Goal: Task Accomplishment & Management: Manage account settings

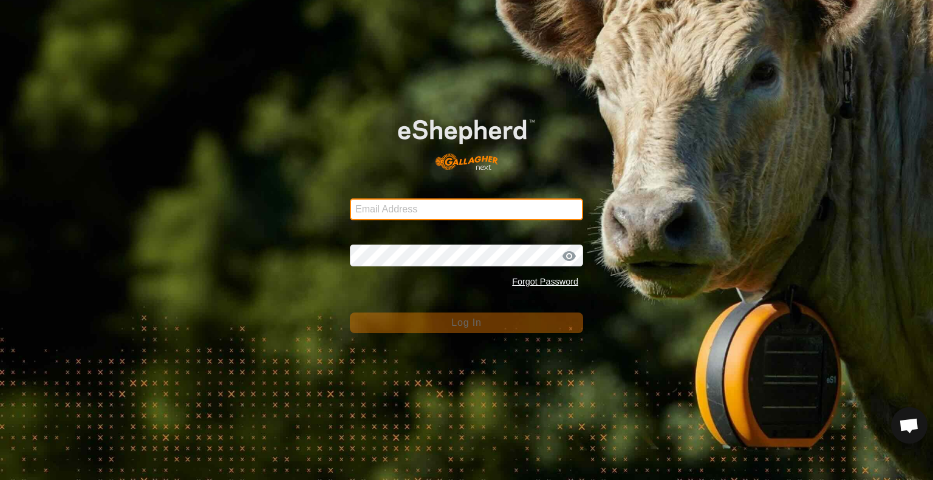
click at [471, 211] on input "Email Address" at bounding box center [466, 210] width 233 height 22
type input "spencer@rsranches.com"
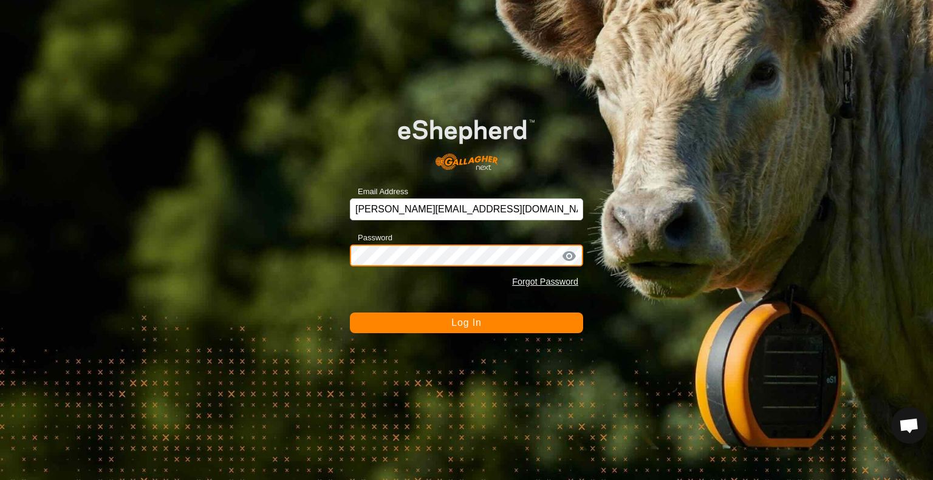
click at [350, 313] on button "Log In" at bounding box center [466, 323] width 233 height 21
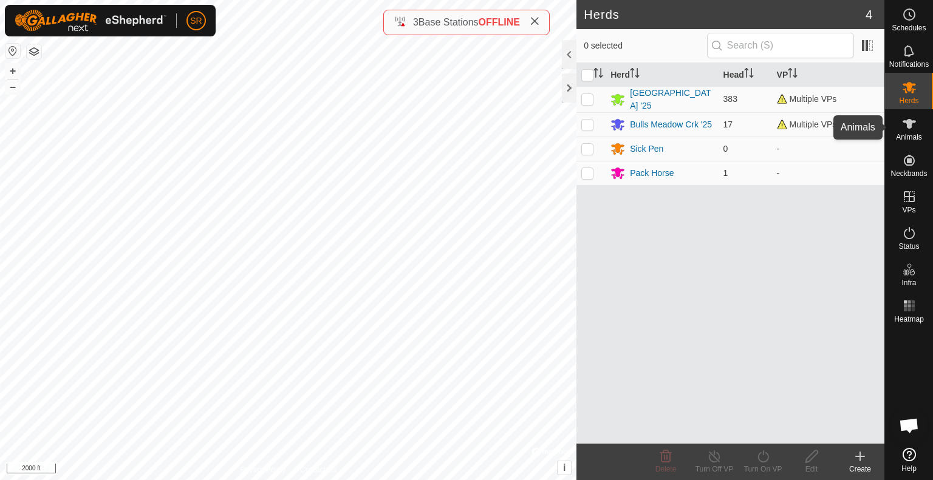
click at [909, 126] on icon at bounding box center [908, 124] width 13 height 10
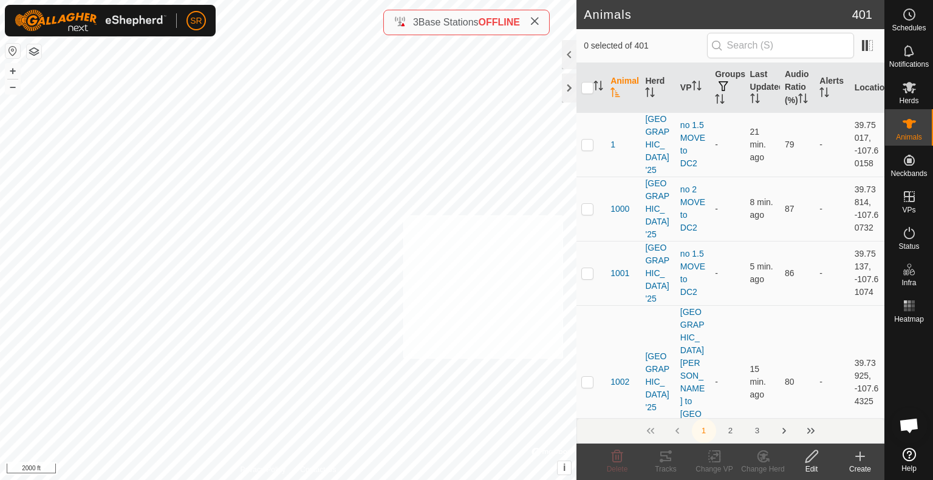
checkbox input "true"
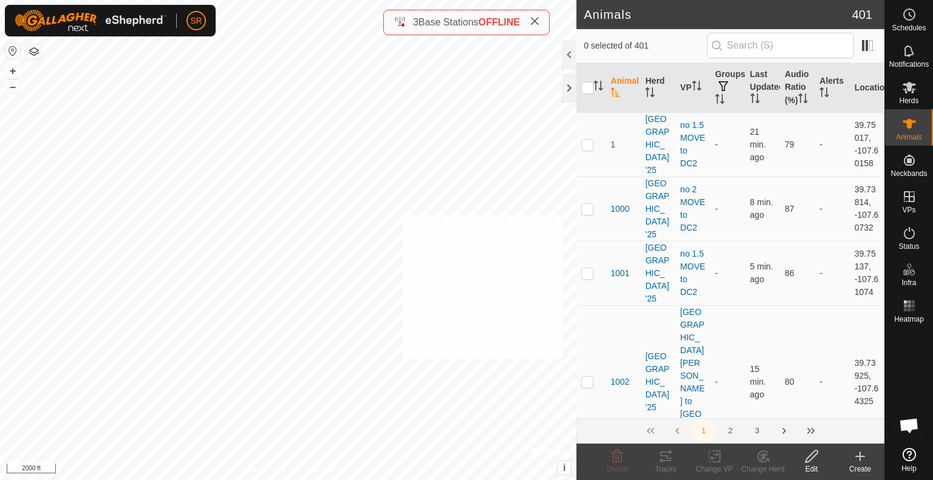
checkbox input "true"
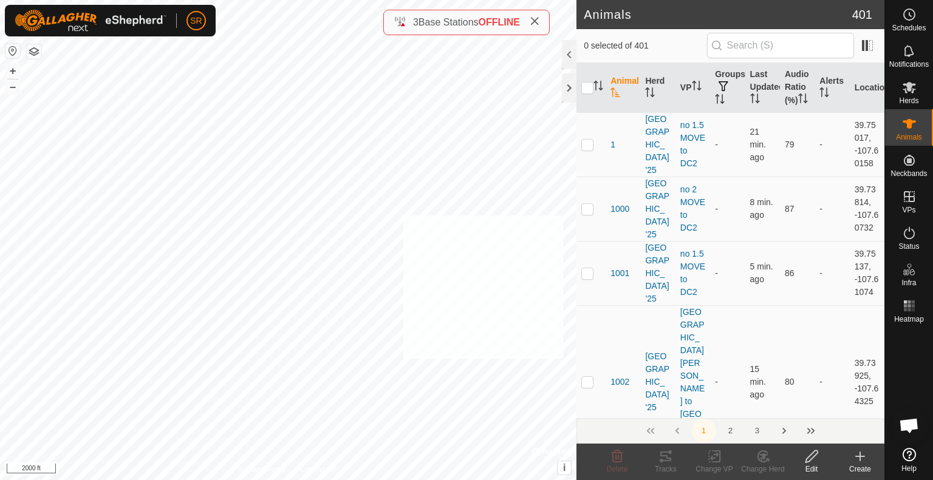
checkbox input "true"
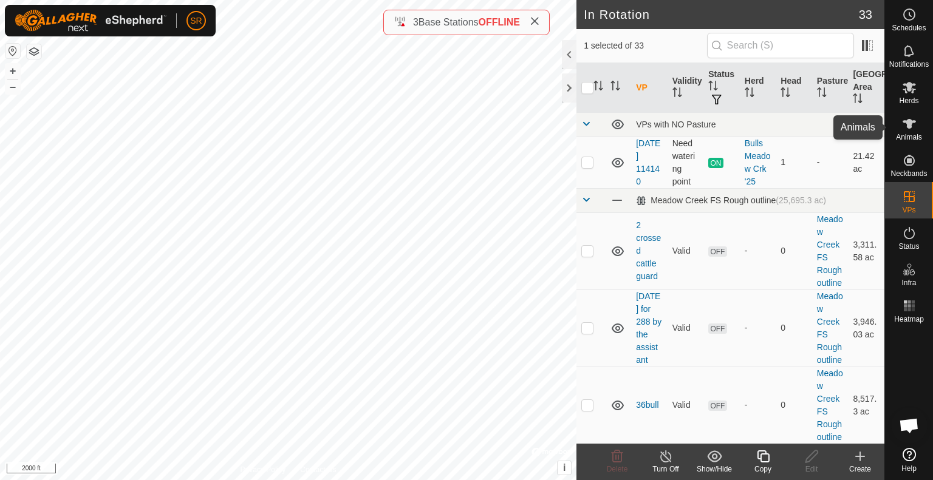
click at [918, 127] on es-animals-svg-icon at bounding box center [909, 123] width 22 height 19
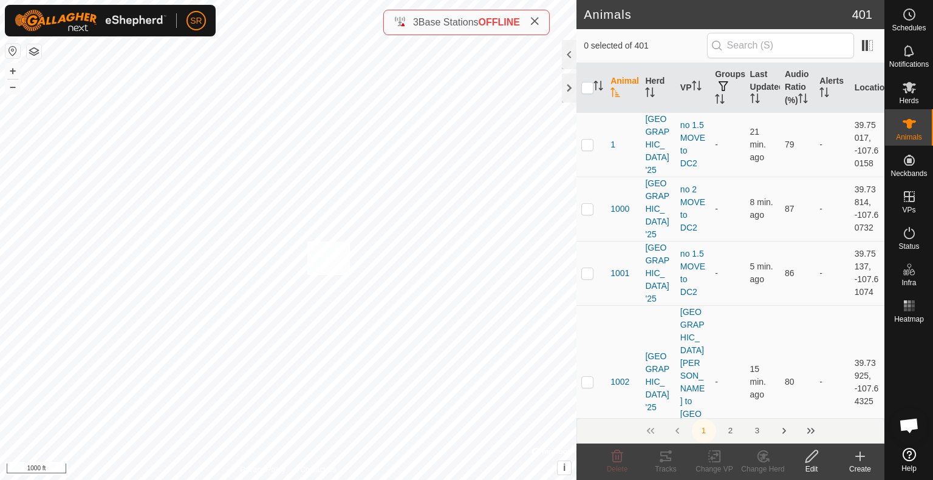
click at [307, 242] on div "G121 1773892002 Meadow Creek '25 Wild cows + – ⇧ i © Mapbox , © OpenStreetMap ,…" at bounding box center [288, 240] width 576 height 480
checkbox input "true"
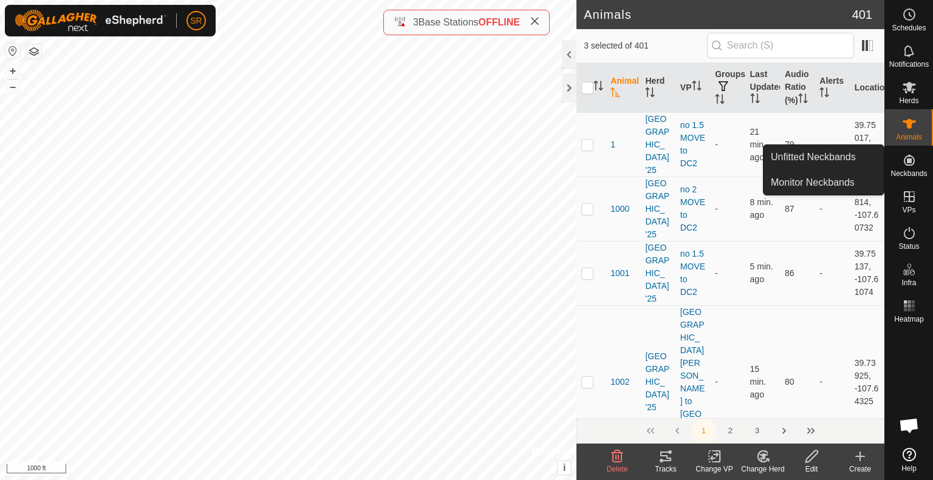
click at [710, 461] on icon at bounding box center [714, 456] width 15 height 15
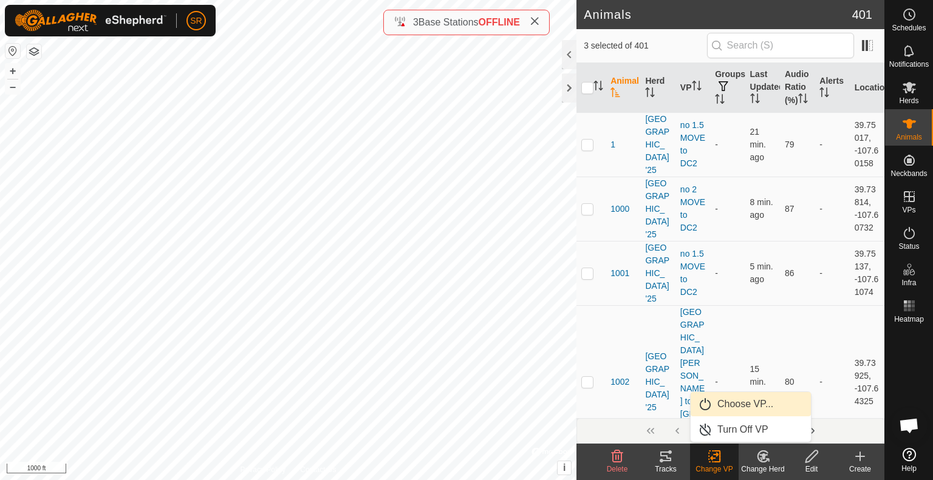
click at [733, 413] on link "Choose VP..." at bounding box center [750, 404] width 120 height 24
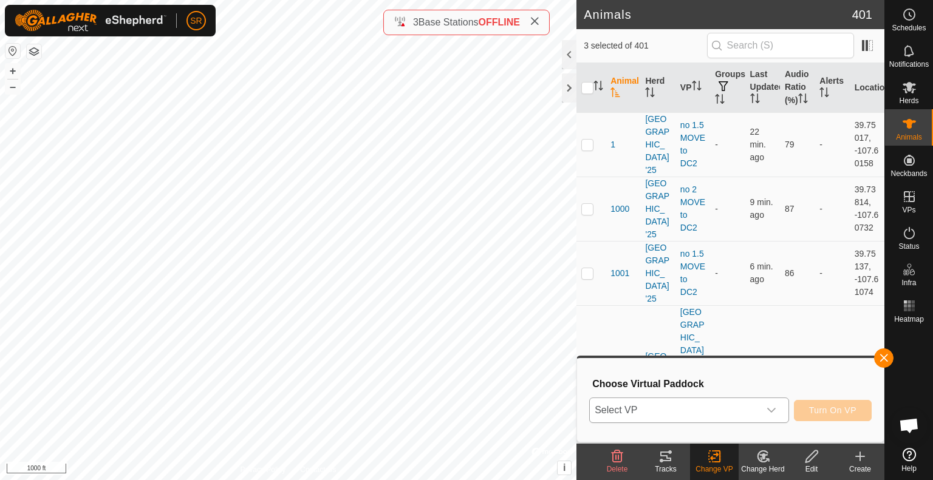
click at [699, 412] on span "Select VP" at bounding box center [674, 410] width 169 height 24
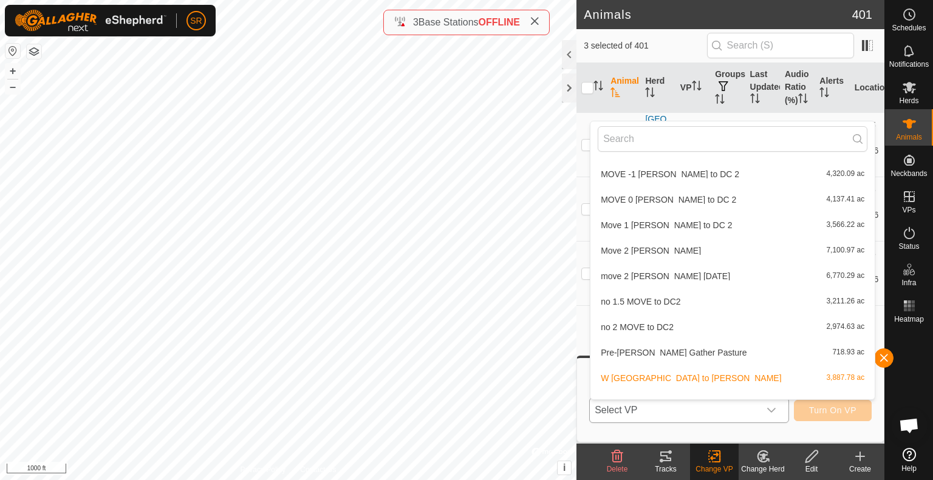
scroll to position [653, 0]
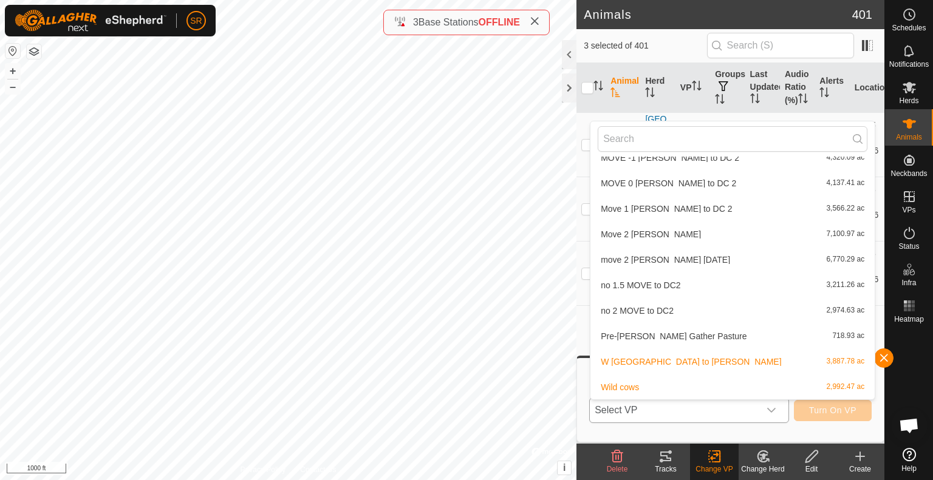
click at [667, 385] on li "Wild cows 2,992.47 ac" at bounding box center [732, 387] width 284 height 24
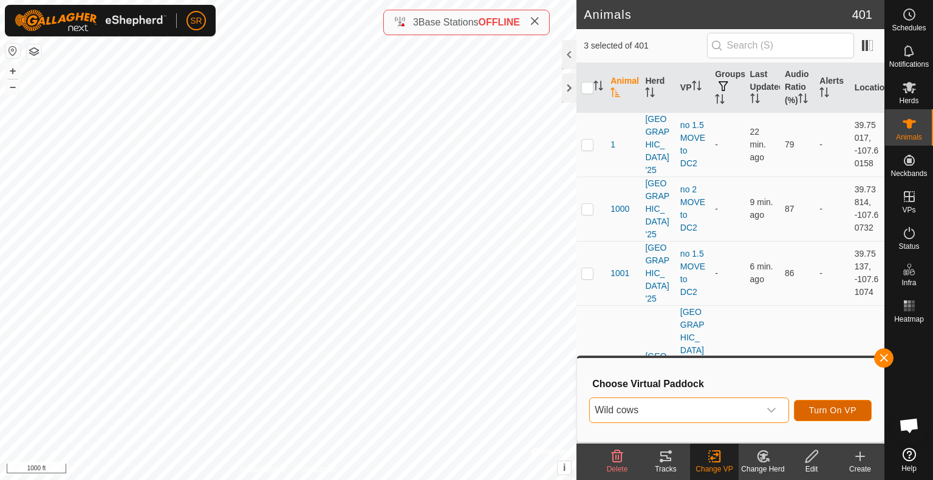
click at [837, 413] on span "Turn On VP" at bounding box center [832, 411] width 47 height 10
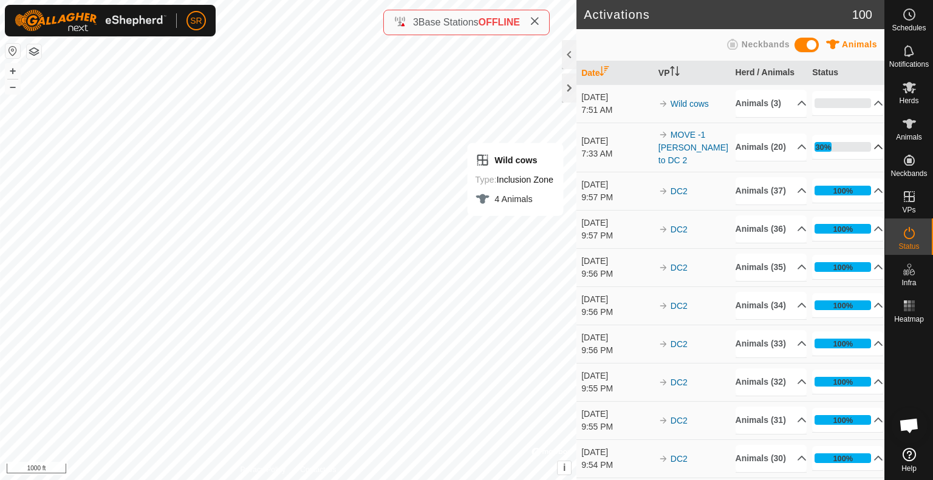
click at [860, 159] on p-accordion-header "30%" at bounding box center [847, 147] width 71 height 24
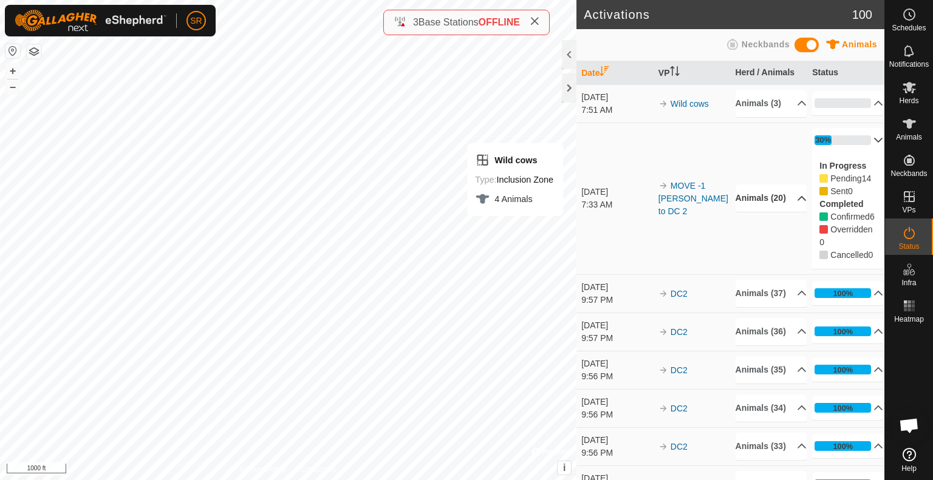
click at [772, 212] on p-accordion-header "Animals (20)" at bounding box center [770, 198] width 71 height 27
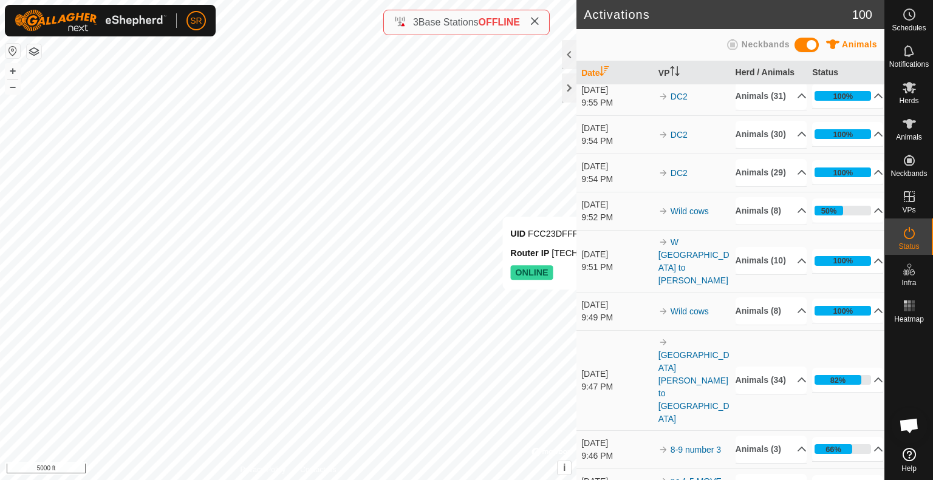
scroll to position [585, 0]
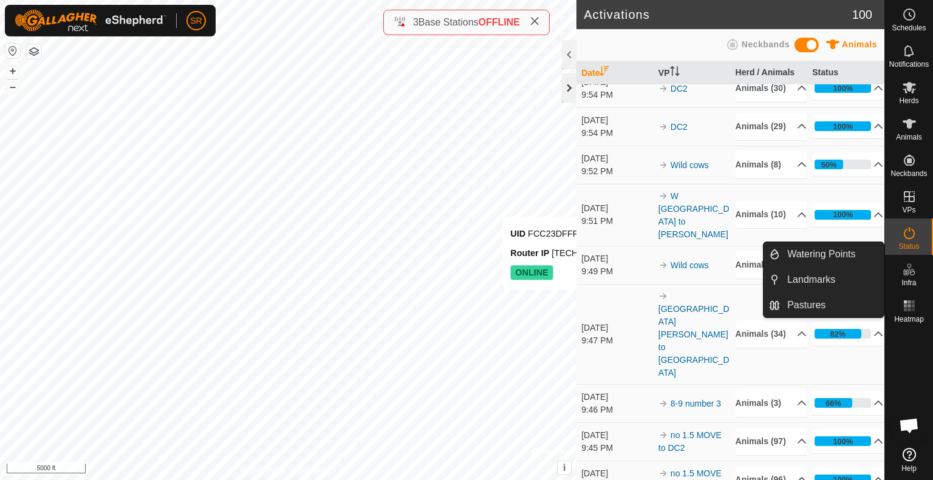
click at [572, 87] on div at bounding box center [569, 87] width 15 height 29
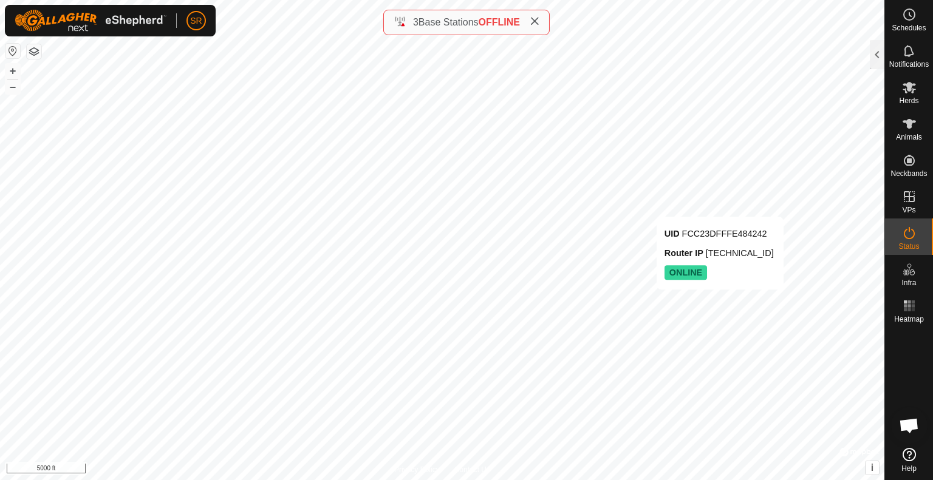
scroll to position [2568, 0]
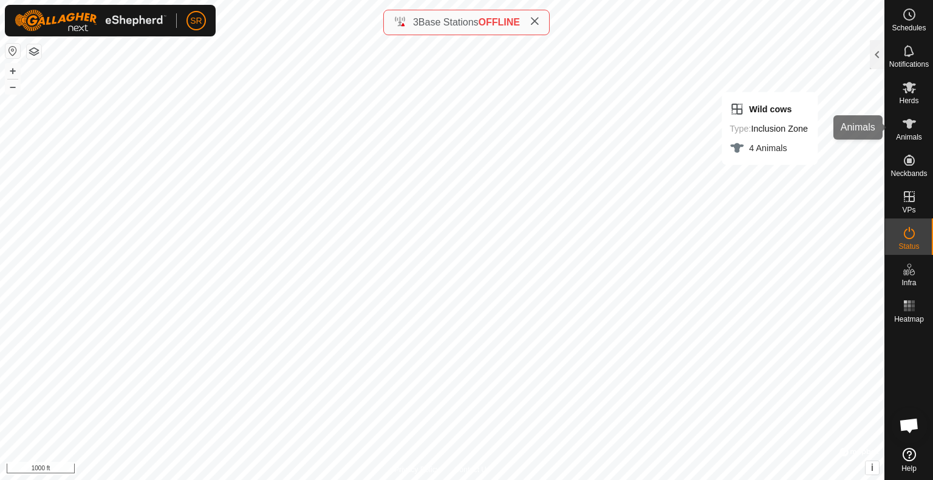
click at [902, 128] on icon at bounding box center [909, 124] width 15 height 15
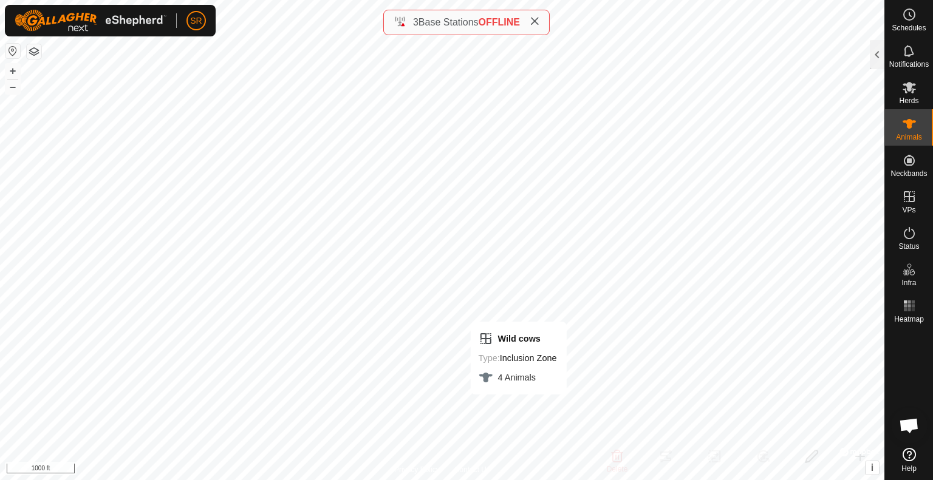
click at [494, 327] on div "Wild cows Type: Inclusion Zone 4 Animals + – ⇧ i © Mapbox , © OpenStreetMap , I…" at bounding box center [442, 240] width 884 height 480
checkbox input "true"
click at [881, 53] on div at bounding box center [876, 54] width 15 height 29
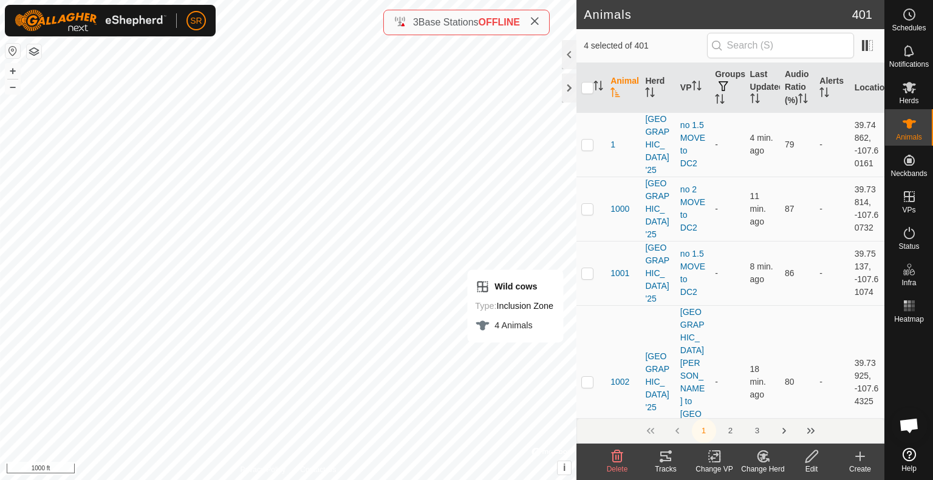
click at [709, 457] on icon at bounding box center [714, 456] width 15 height 15
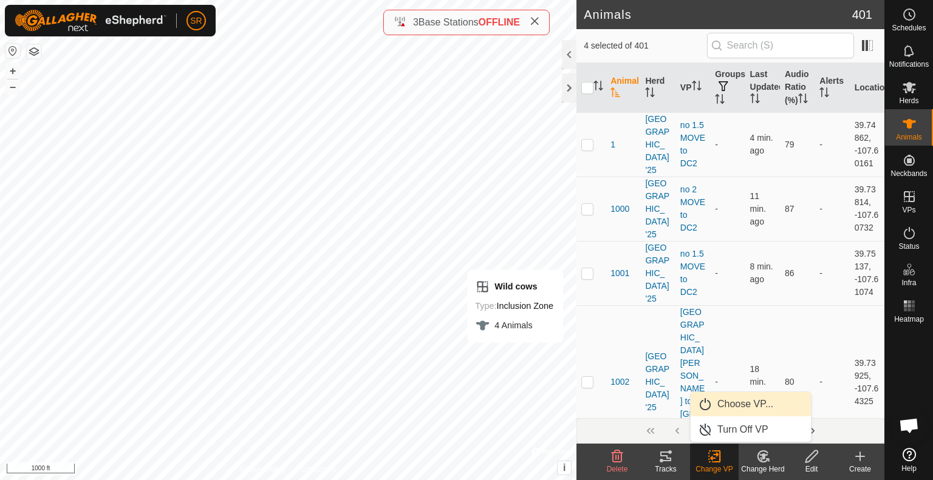
click at [743, 403] on link "Choose VP..." at bounding box center [750, 404] width 120 height 24
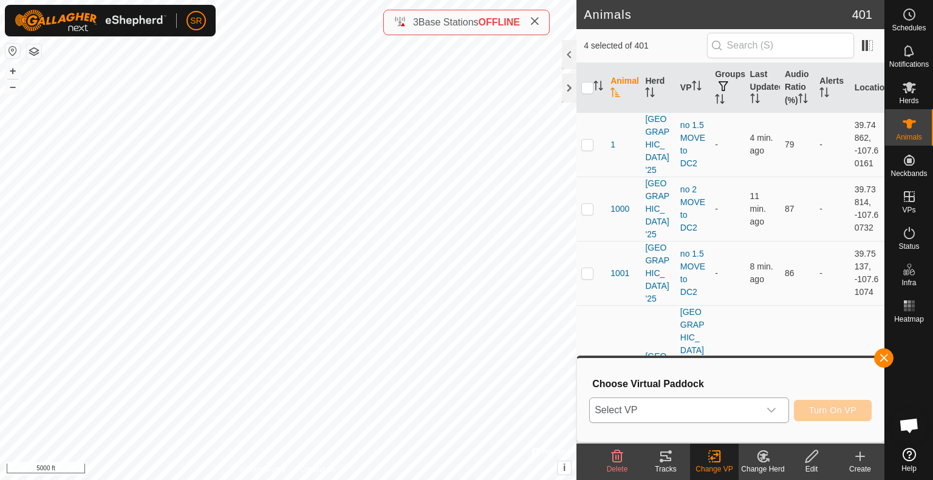
click at [707, 417] on span "Select VP" at bounding box center [674, 410] width 169 height 24
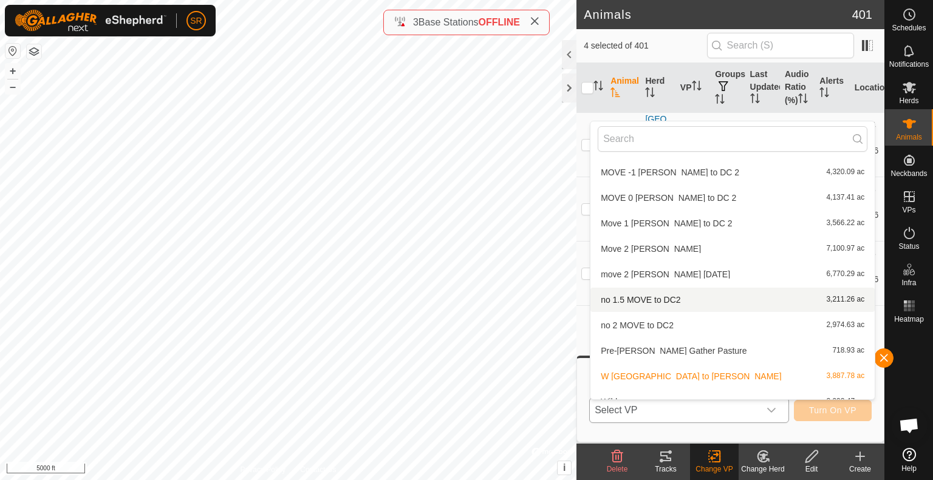
scroll to position [653, 0]
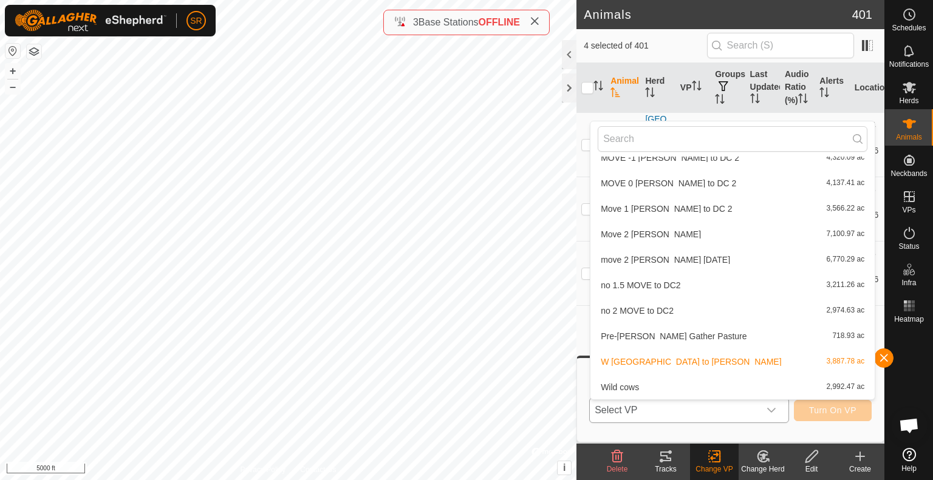
click at [623, 388] on li "Wild cows 2,992.47 ac" at bounding box center [732, 387] width 284 height 24
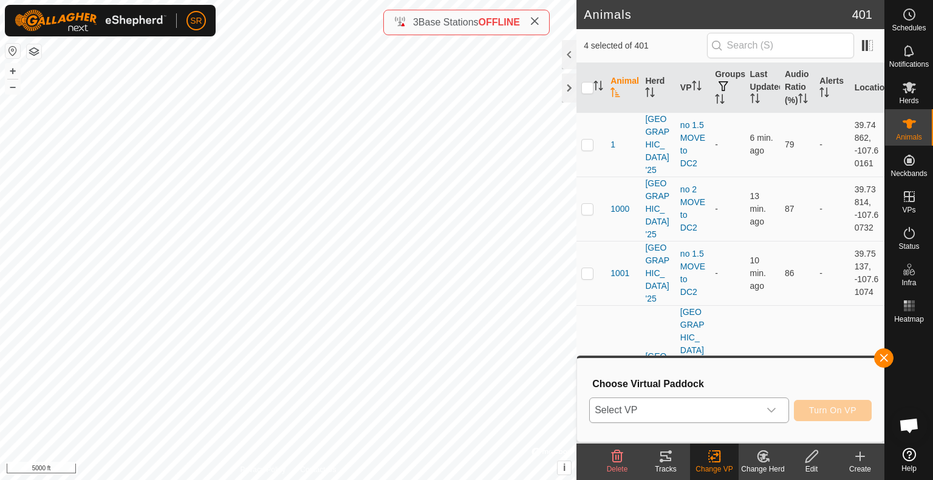
click at [651, 404] on span "Select VP" at bounding box center [674, 410] width 169 height 24
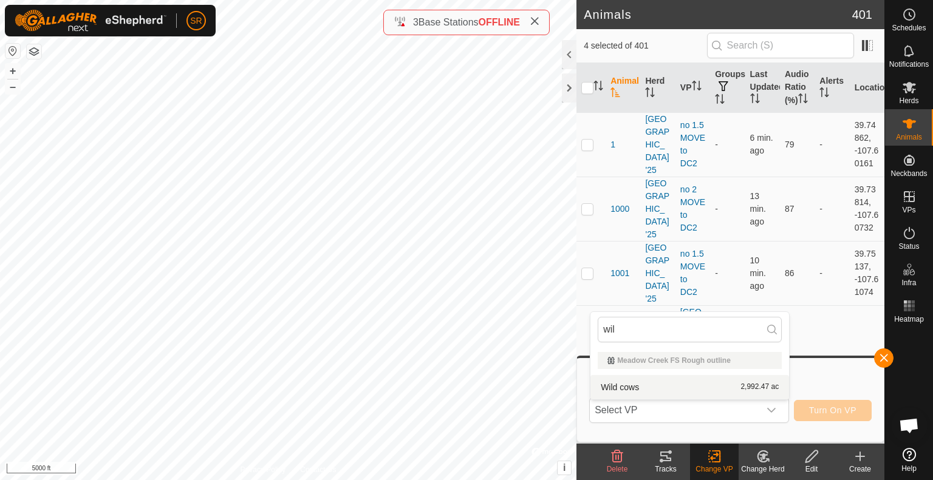
type input "wil"
click at [611, 388] on li "Wild cows 2,992.47 ac" at bounding box center [689, 387] width 199 height 24
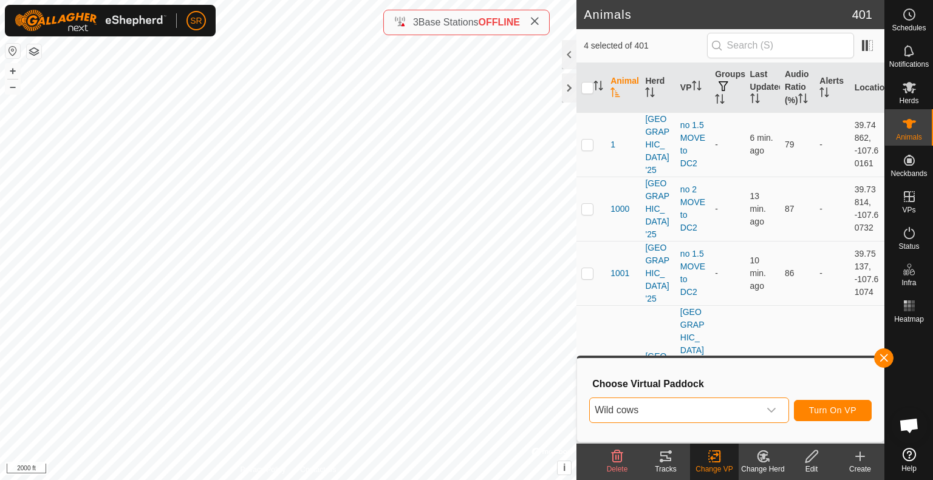
click at [669, 412] on span "Wild cows" at bounding box center [674, 410] width 169 height 24
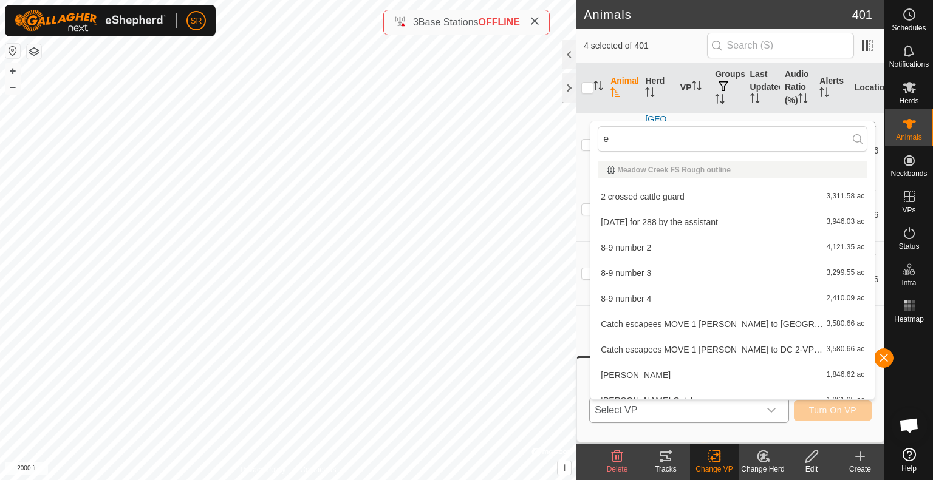
type input "e"
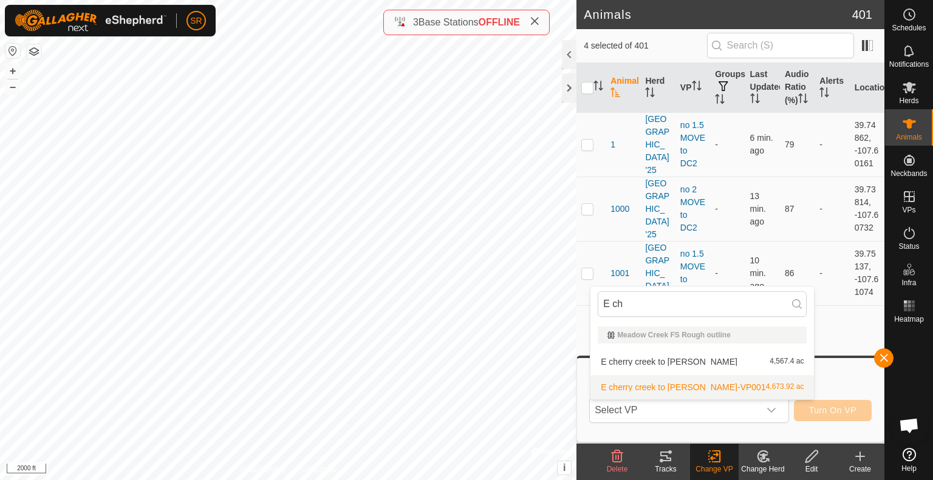
type input "E ch"
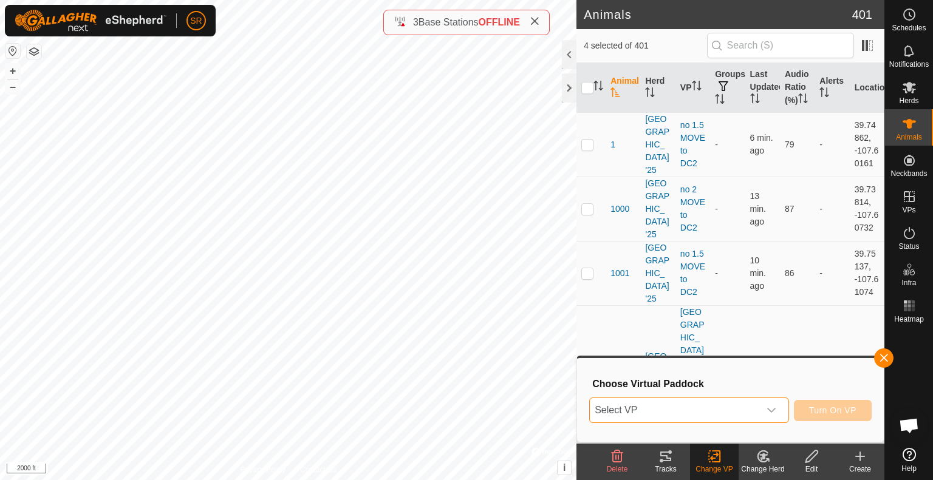
click at [622, 407] on span "Select VP" at bounding box center [674, 410] width 169 height 24
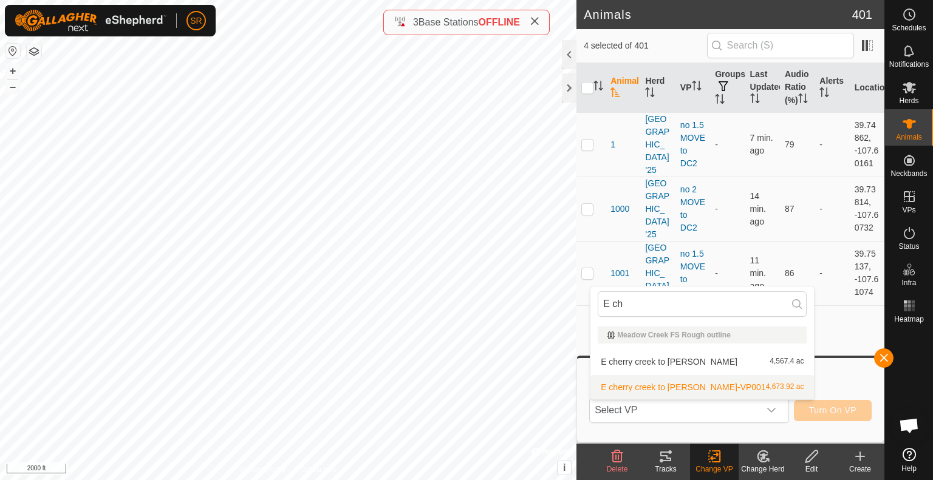
type input "E ch"
click at [651, 391] on li "E cherry creek to clark-VP001 4,673.92 ac" at bounding box center [701, 387] width 223 height 24
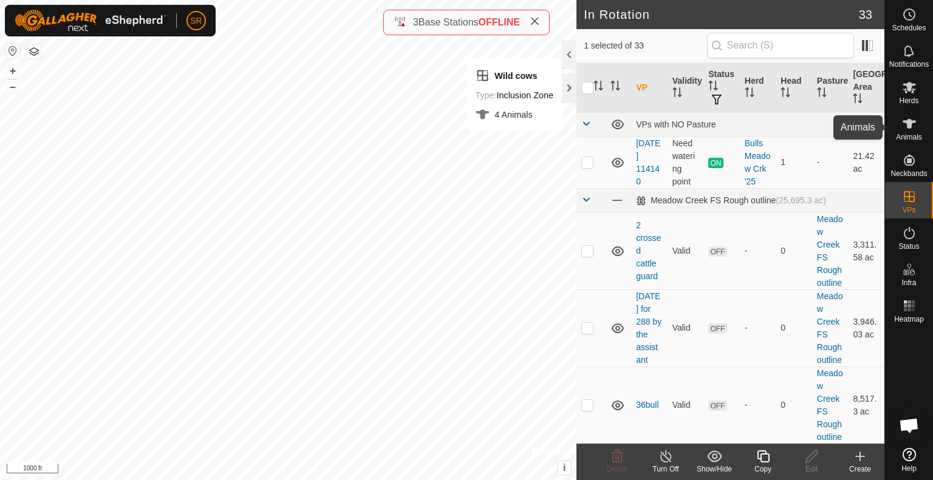
click at [895, 130] on div "Animals" at bounding box center [909, 127] width 48 height 36
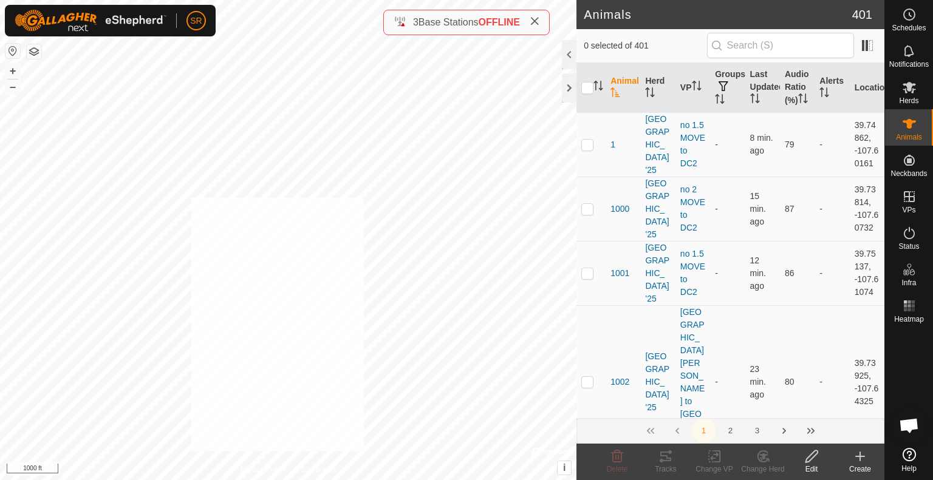
checkbox input "true"
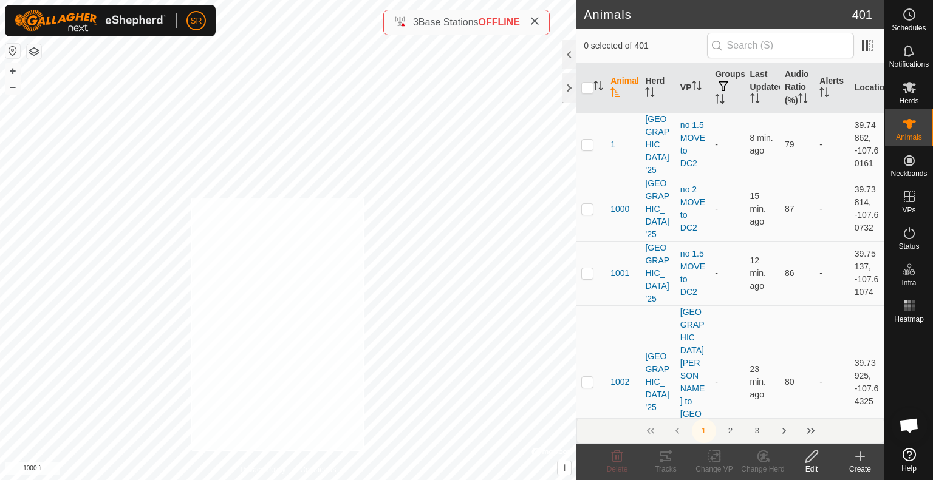
checkbox input "true"
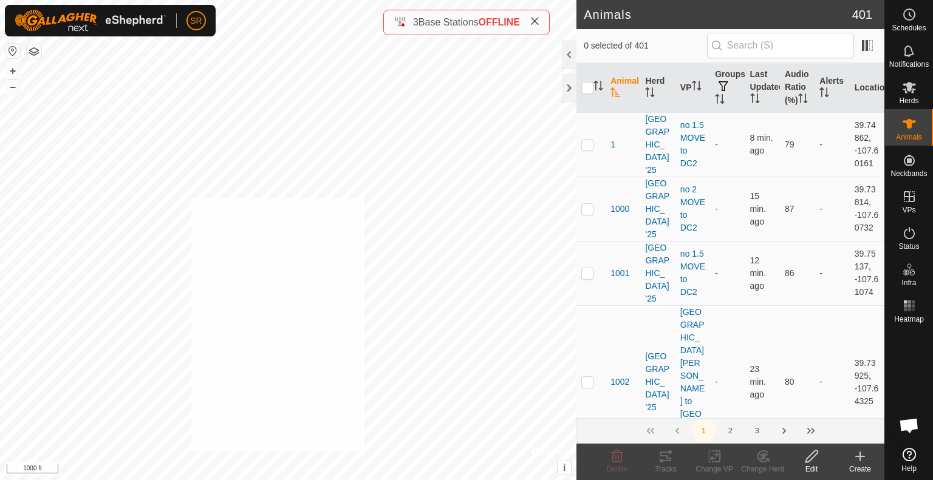
checkbox input "true"
click at [718, 458] on icon at bounding box center [714, 456] width 15 height 15
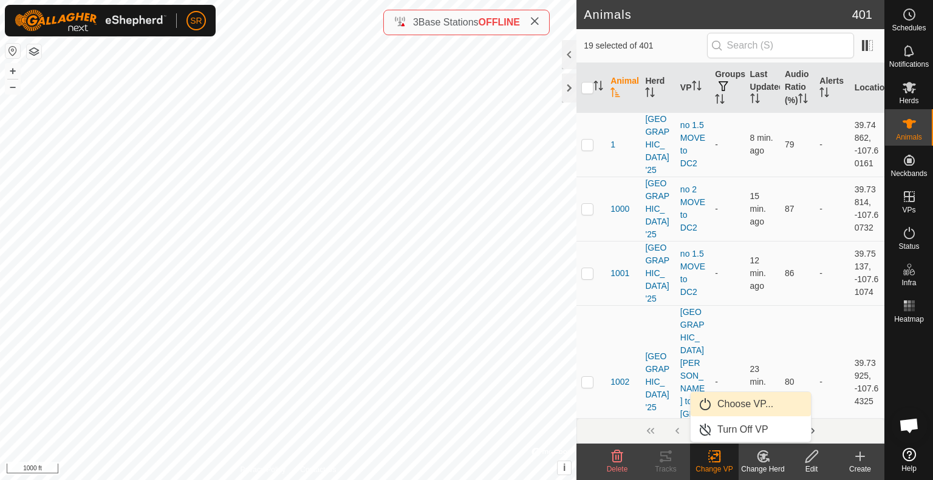
click at [735, 407] on link "Choose VP..." at bounding box center [750, 404] width 120 height 24
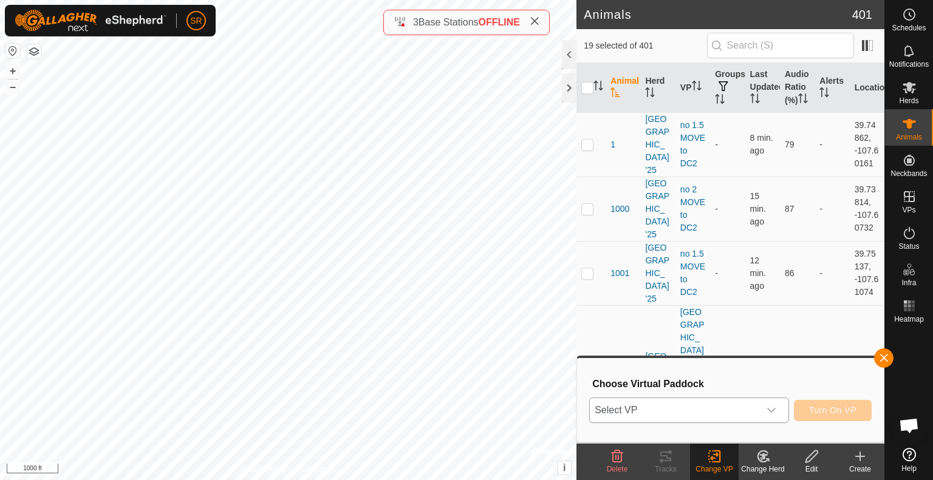
click at [723, 409] on span "Select VP" at bounding box center [674, 410] width 169 height 24
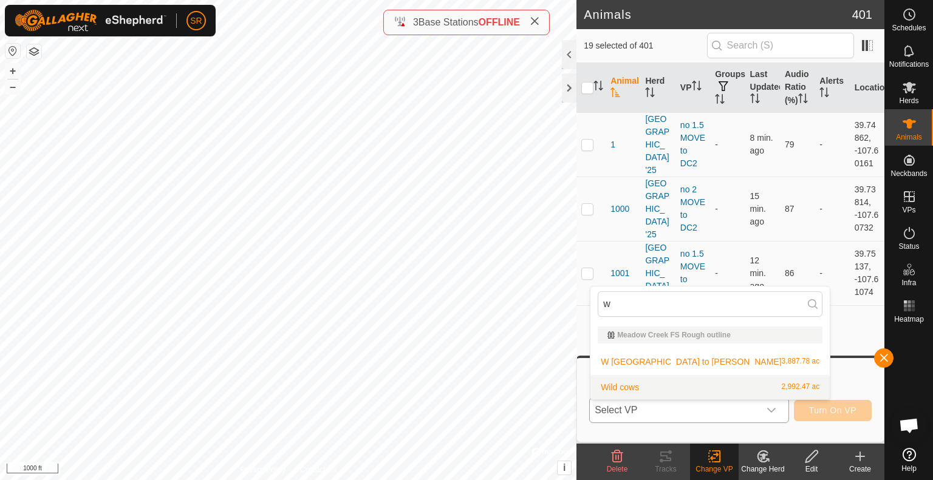
type input "w"
click at [644, 384] on li "Wild cows 2,992.47 ac" at bounding box center [709, 387] width 239 height 24
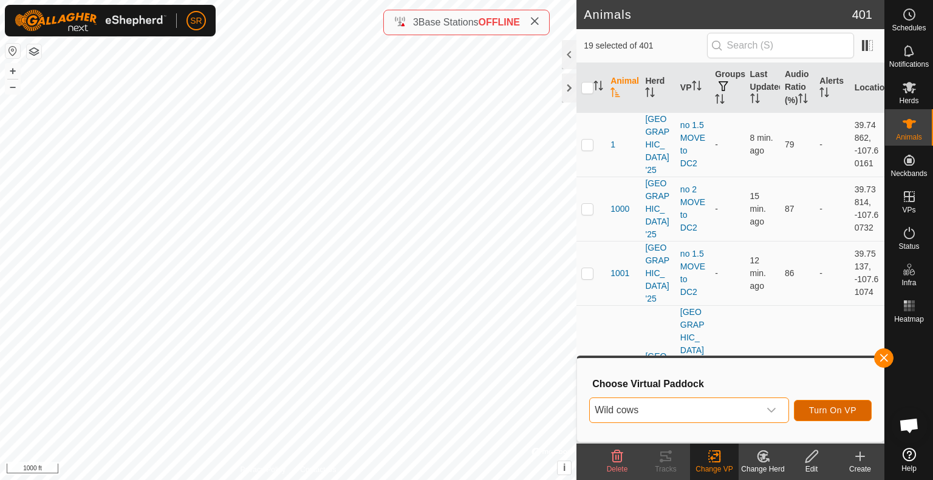
click at [833, 407] on span "Turn On VP" at bounding box center [832, 411] width 47 height 10
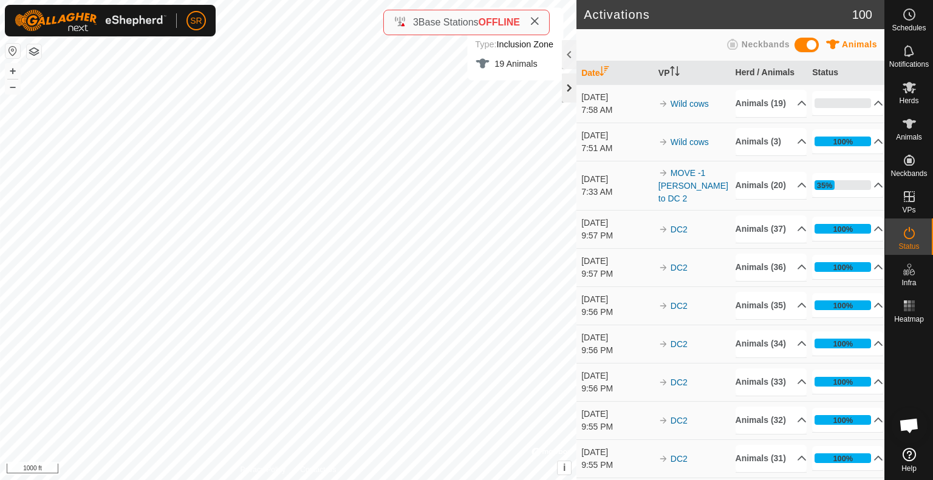
click at [568, 91] on div at bounding box center [569, 87] width 15 height 29
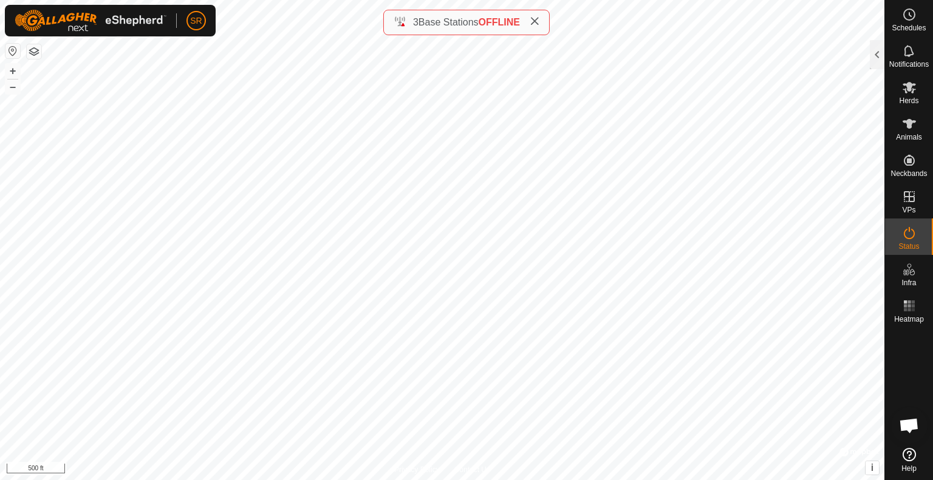
click at [932, 0] on html "SR Schedules Notifications Herds Animals Neckbands VPs Status Infra Heatmap Hel…" at bounding box center [466, 240] width 933 height 480
click at [882, 55] on div at bounding box center [876, 54] width 15 height 29
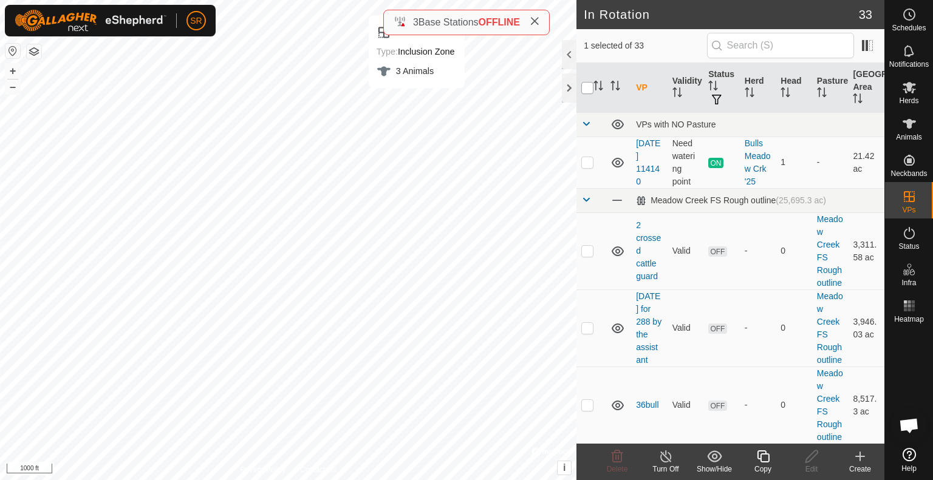
click at [588, 89] on input "checkbox" at bounding box center [587, 88] width 12 height 12
checkbox input "true"
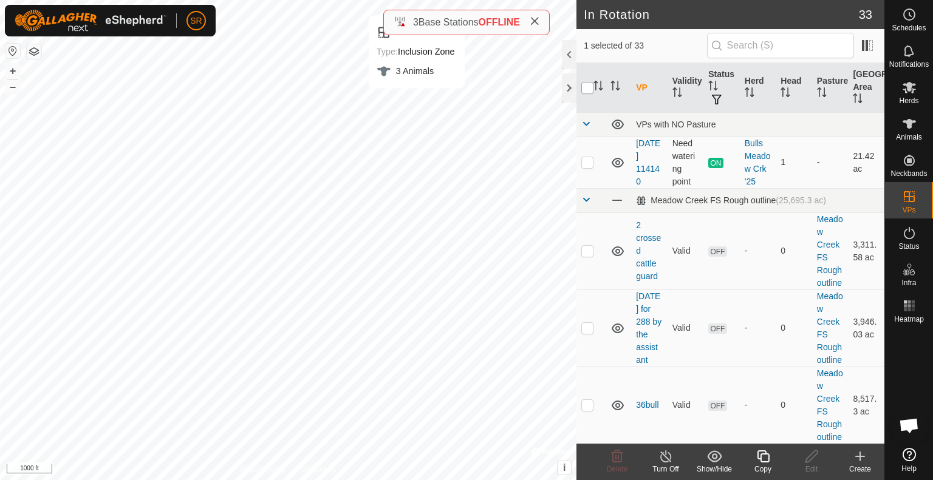
checkbox input "true"
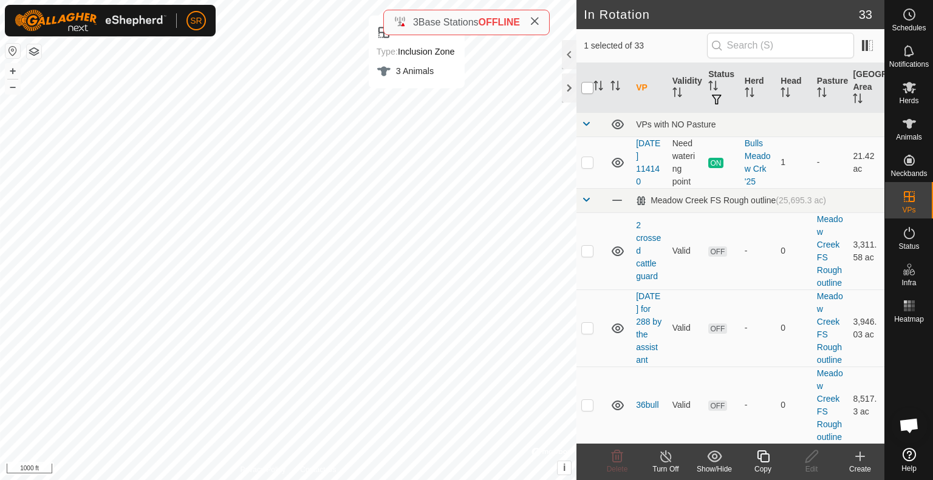
checkbox input "true"
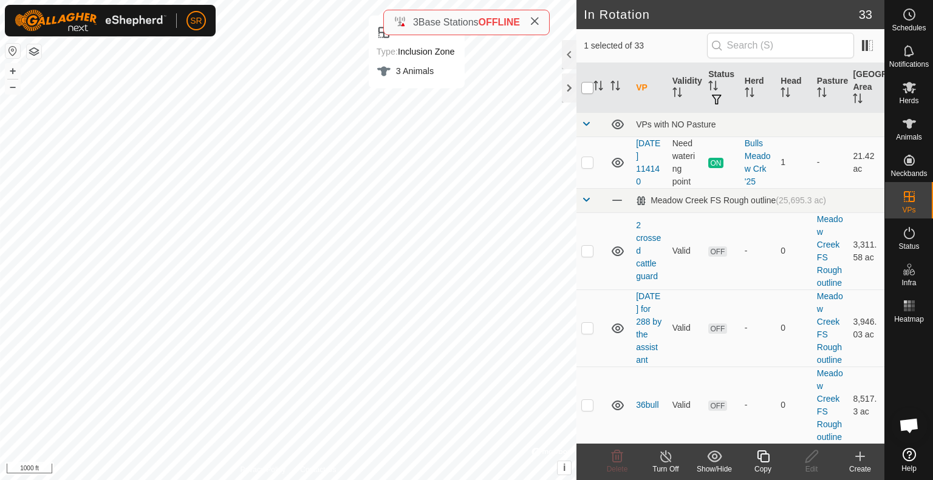
checkbox input "true"
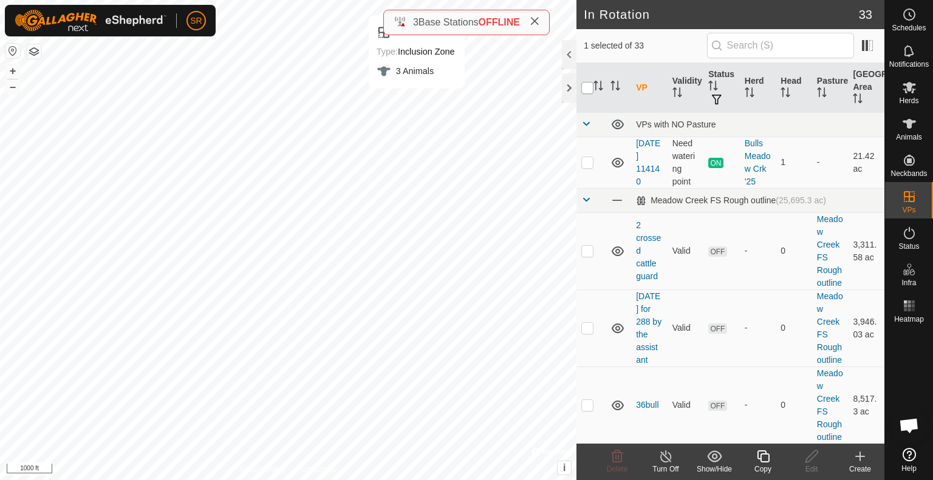
checkbox input "true"
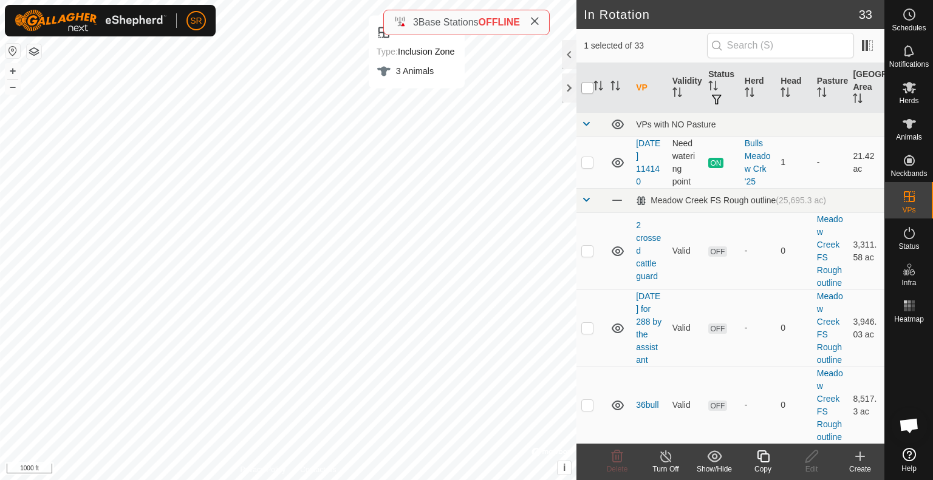
checkbox input "true"
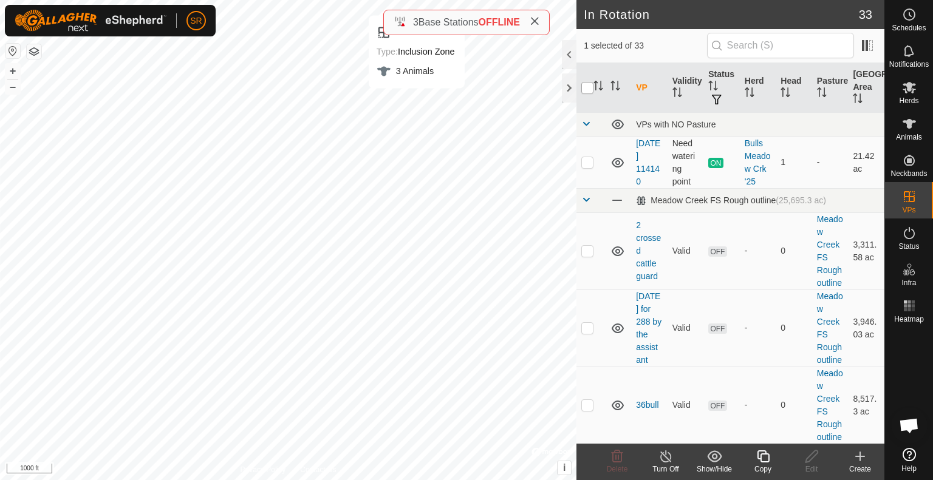
checkbox input "true"
click at [588, 89] on input "checkbox" at bounding box center [587, 88] width 12 height 12
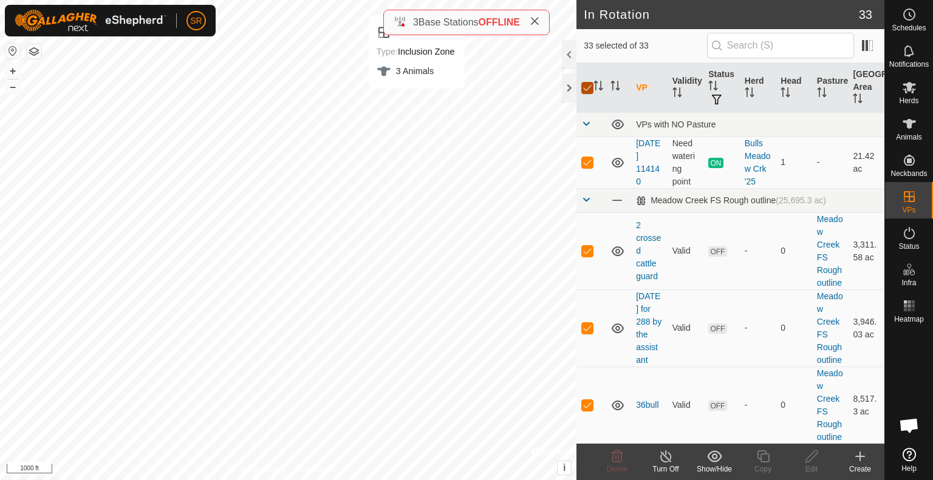
checkbox input "false"
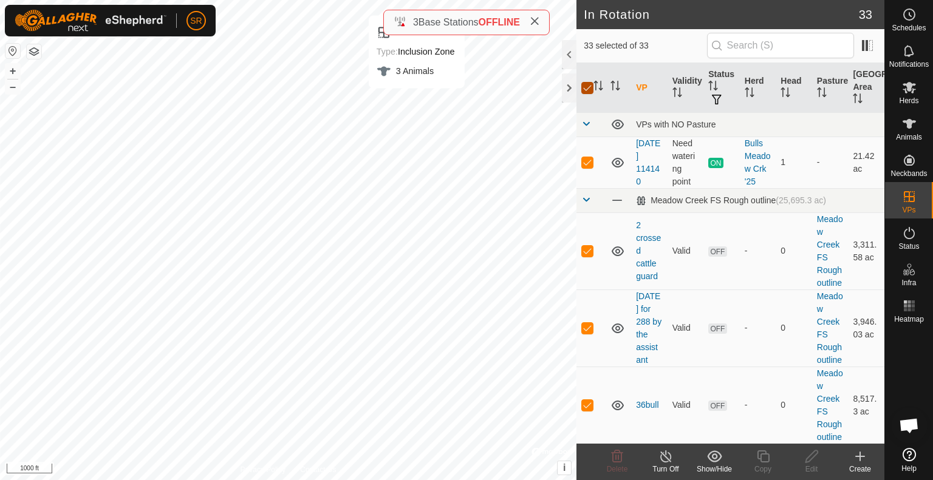
checkbox input "false"
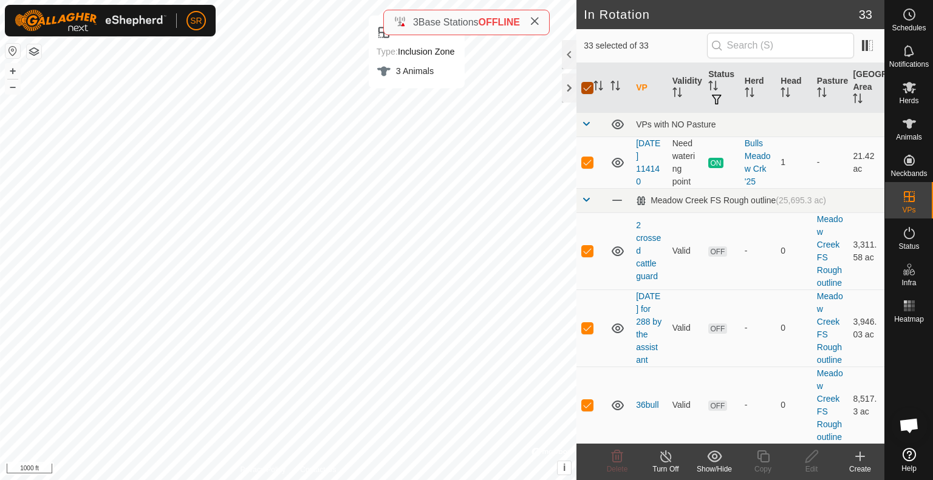
checkbox input "false"
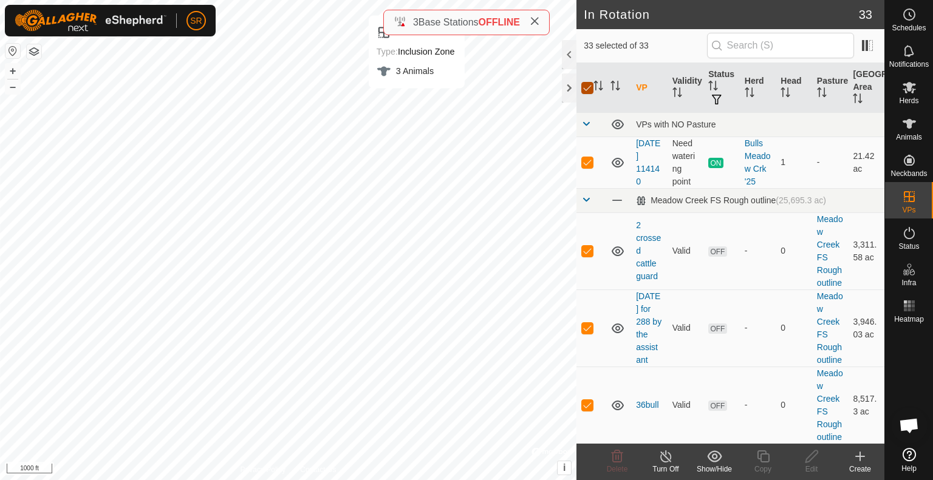
checkbox input "false"
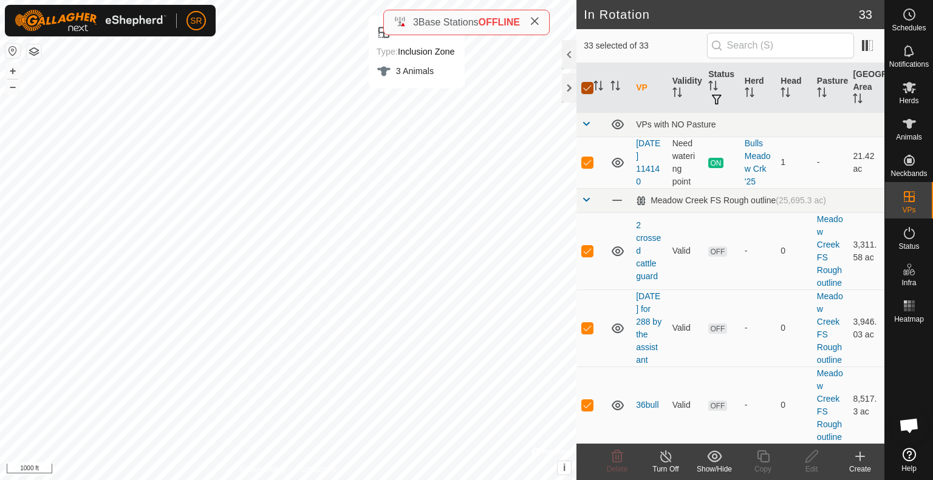
checkbox input "false"
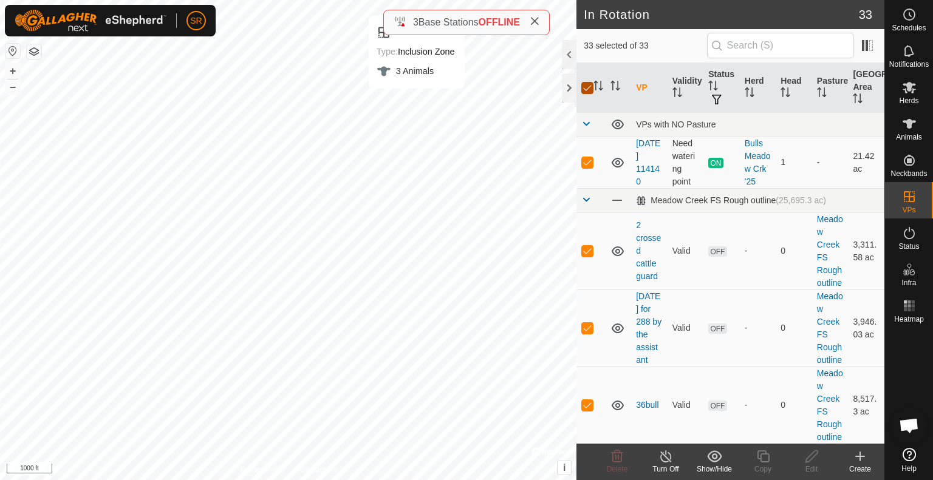
checkbox input "false"
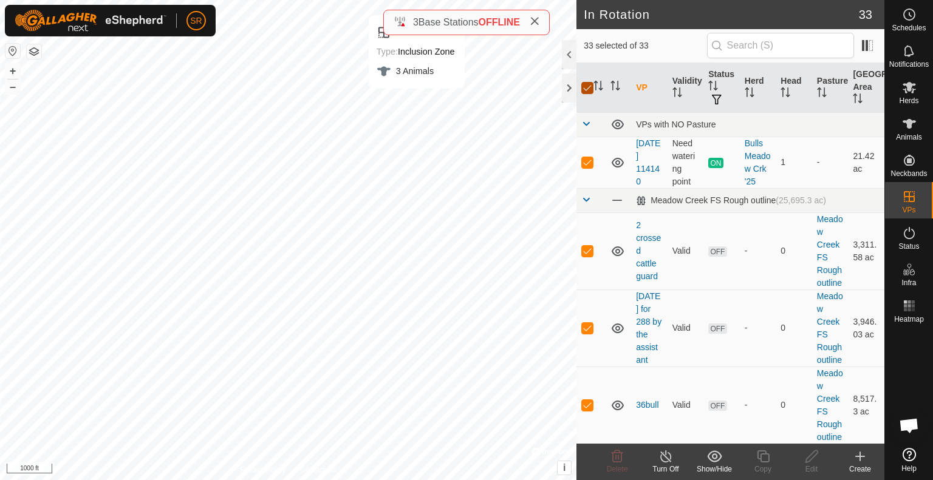
checkbox input "false"
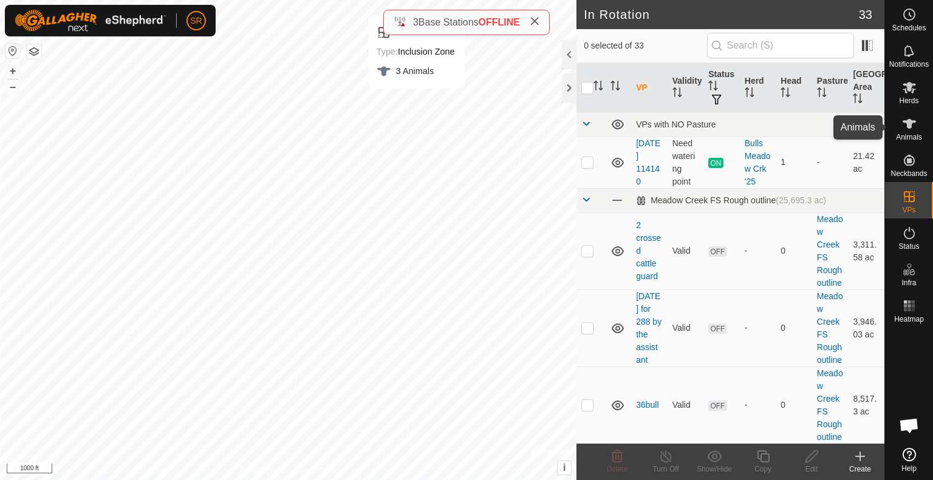
click at [915, 129] on icon at bounding box center [909, 124] width 15 height 15
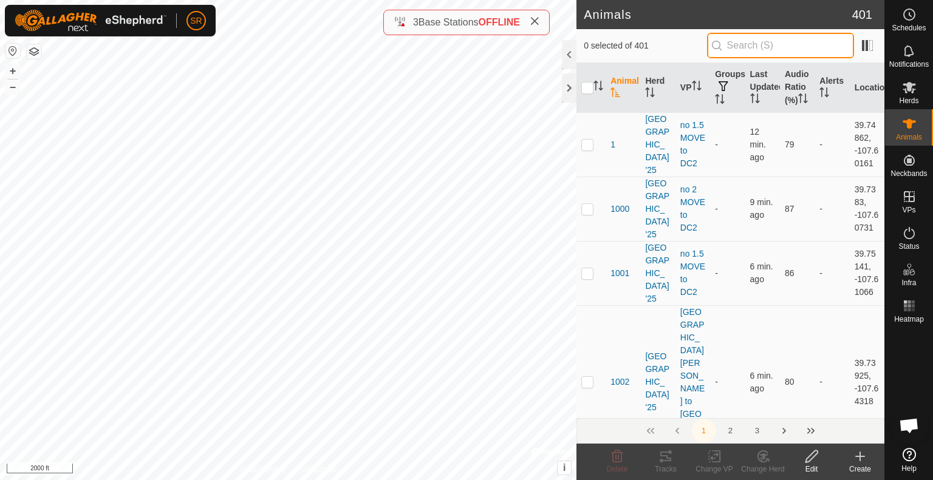
click at [747, 46] on input "text" at bounding box center [780, 46] width 147 height 26
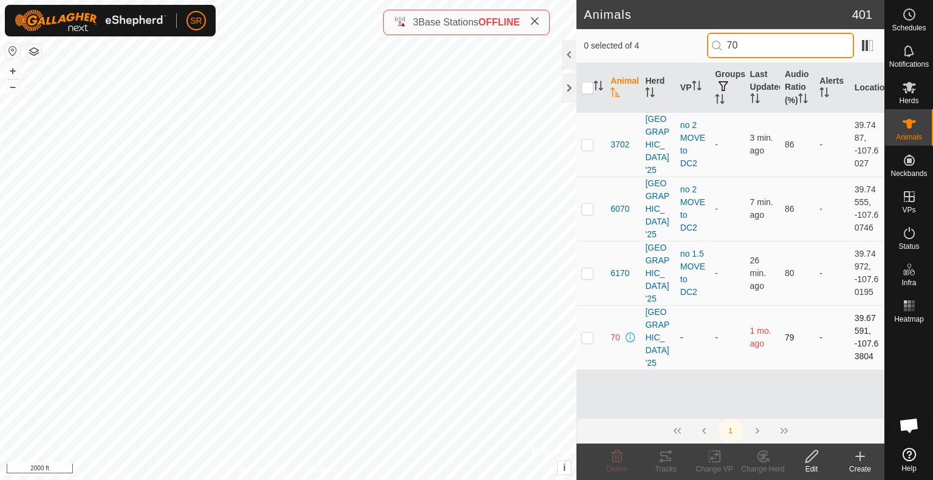
type input "70"
click at [583, 310] on td at bounding box center [590, 337] width 29 height 64
checkbox input "true"
click at [806, 461] on icon at bounding box center [811, 456] width 15 height 15
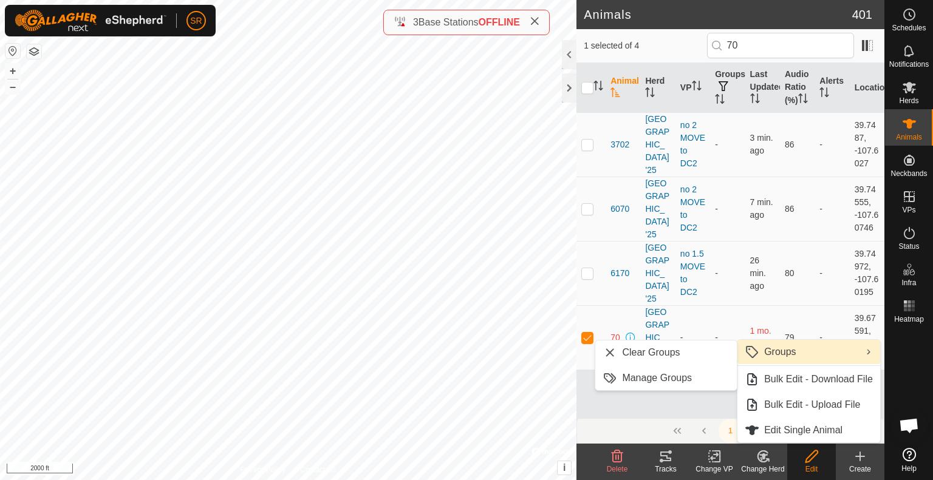
click at [789, 333] on div "Animal Herd VP Groups Last Updated Audio Ratio (%) Alerts Location 3702 Meadow …" at bounding box center [730, 240] width 308 height 355
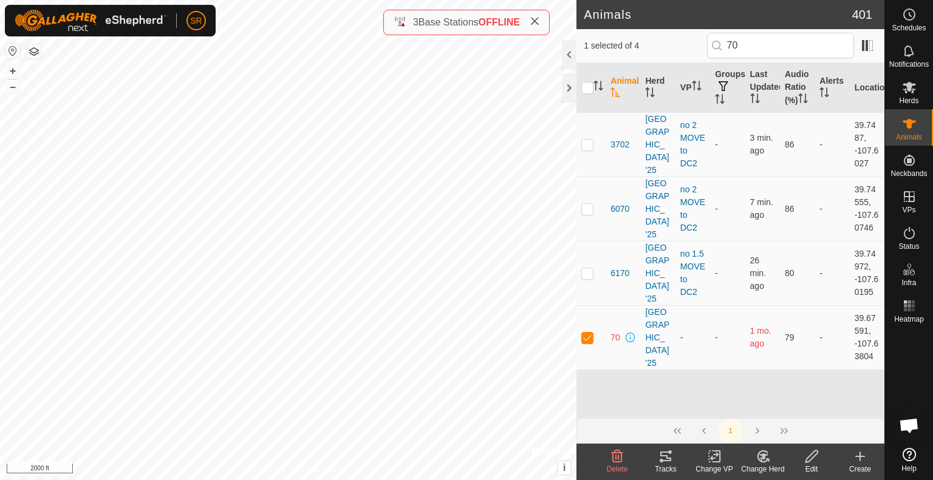
click at [806, 458] on icon at bounding box center [811, 457] width 12 height 12
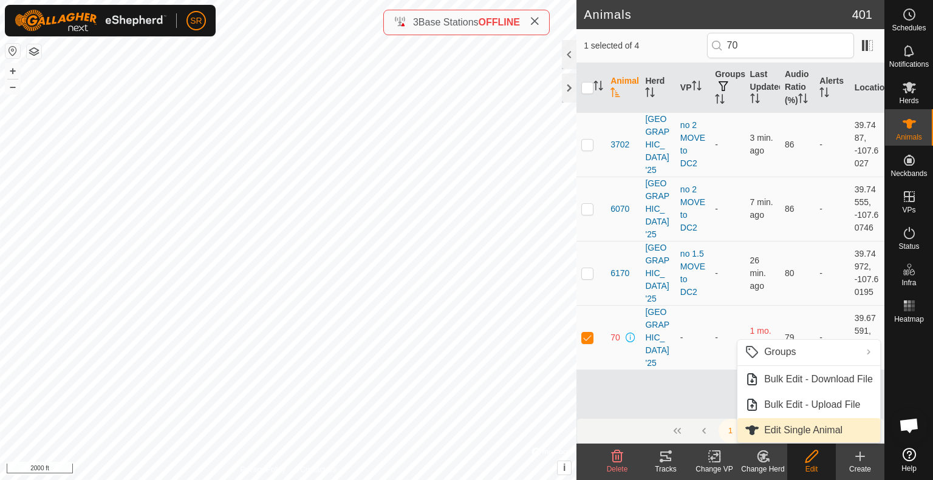
click at [806, 432] on link "Edit Single Animal" at bounding box center [808, 430] width 143 height 24
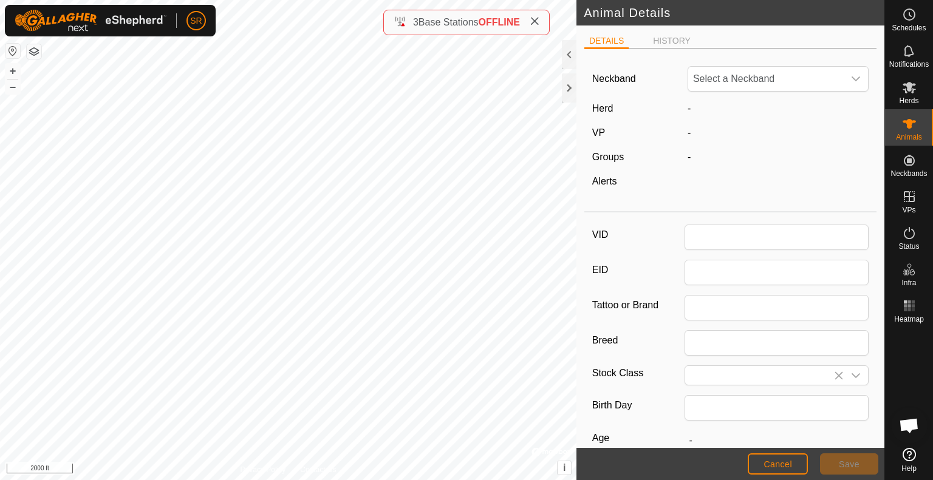
type input "70"
type input "COW"
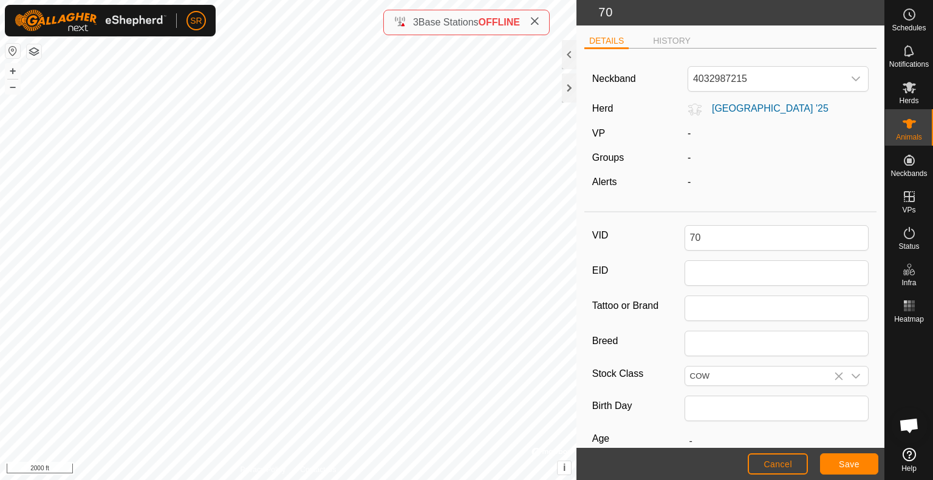
scroll to position [143, 0]
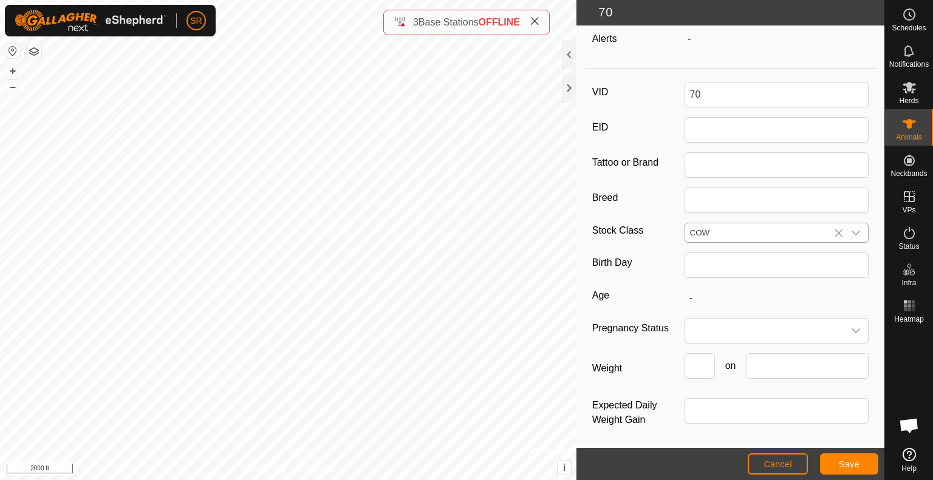
click at [852, 231] on icon "dropdown trigger" at bounding box center [856, 233] width 9 height 5
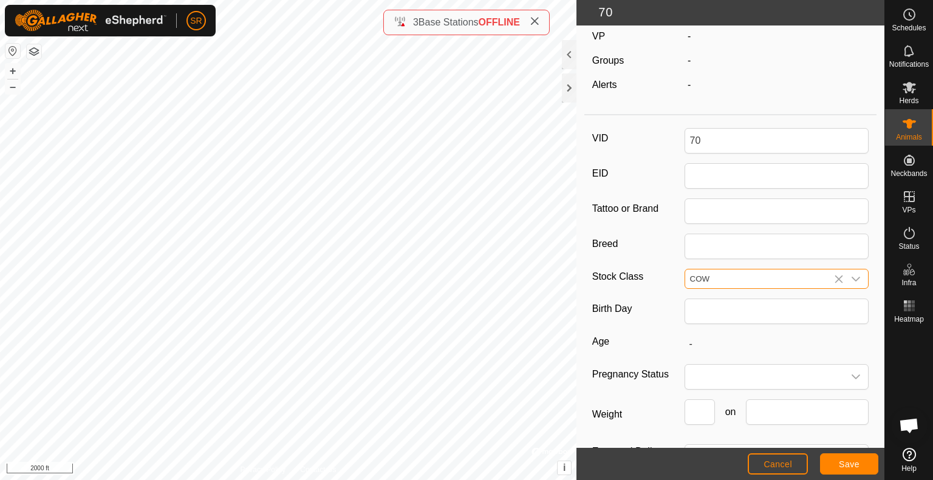
scroll to position [0, 0]
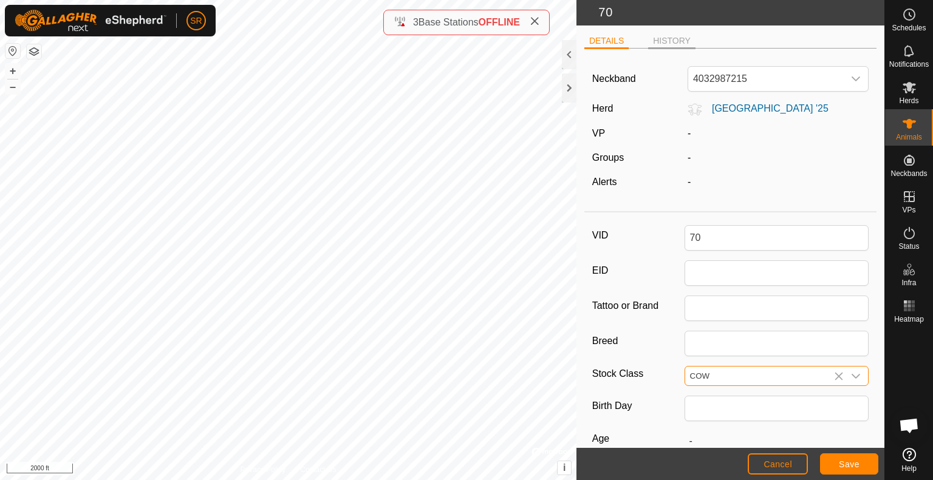
click at [663, 41] on li "HISTORY" at bounding box center [671, 42] width 47 height 15
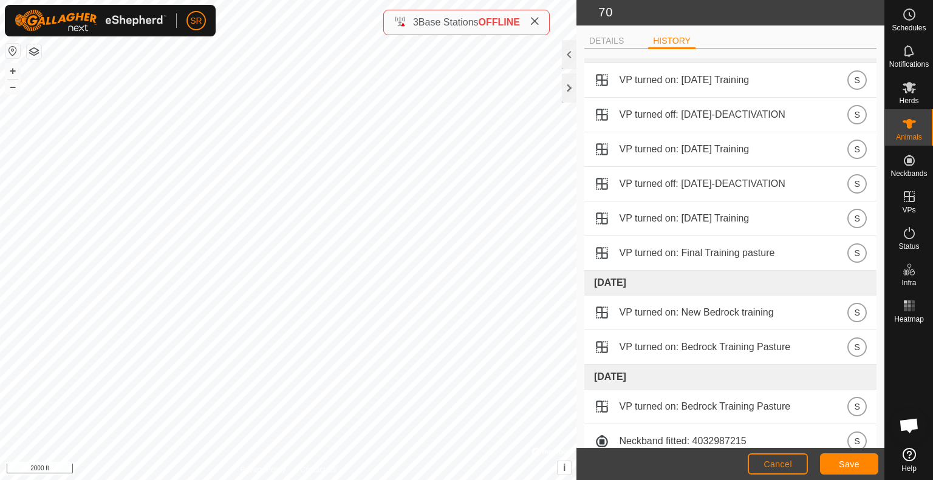
scroll to position [1632, 0]
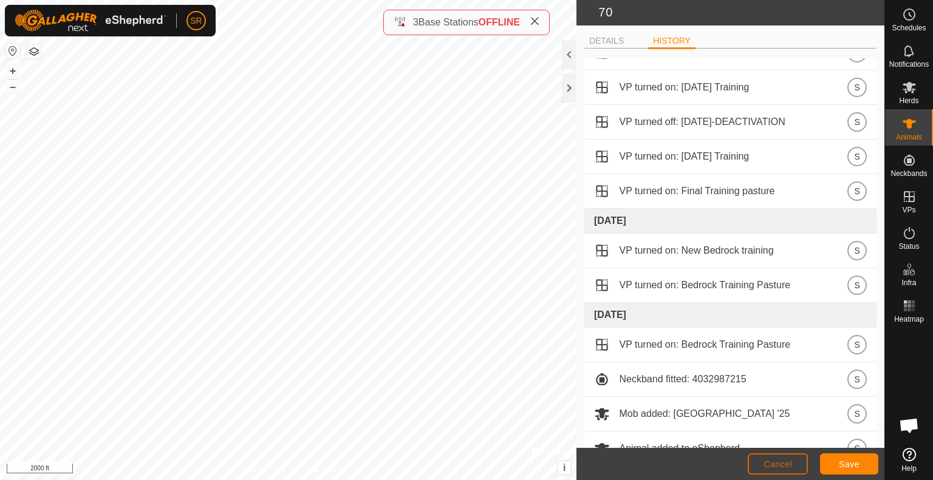
click at [774, 460] on span "Cancel" at bounding box center [777, 465] width 29 height 10
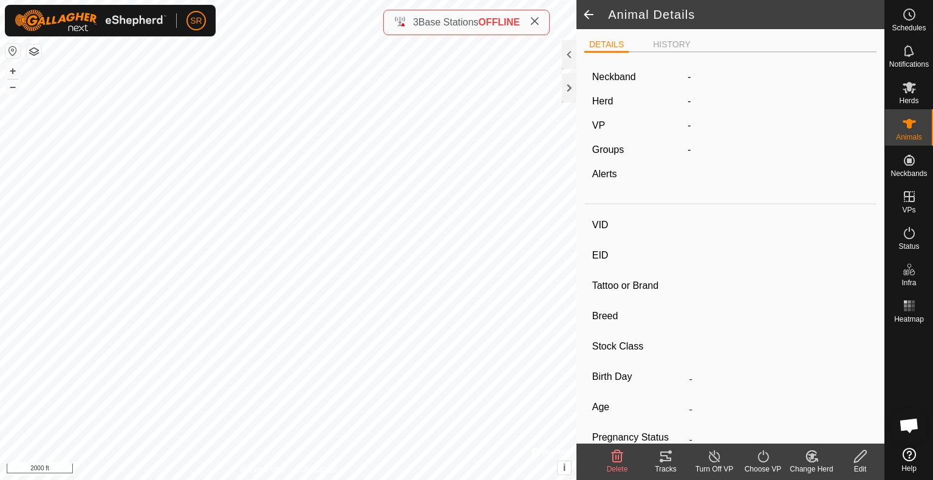
type input "70"
type input "-"
type input "COW"
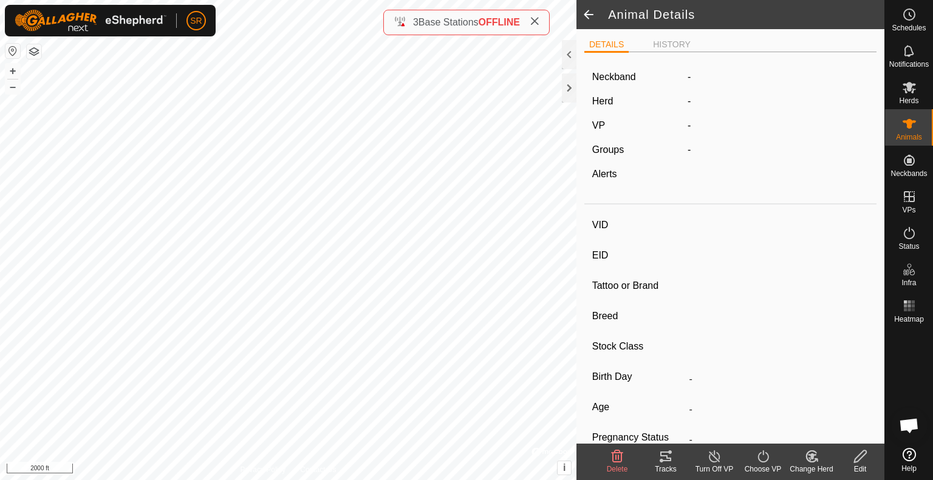
type input "-"
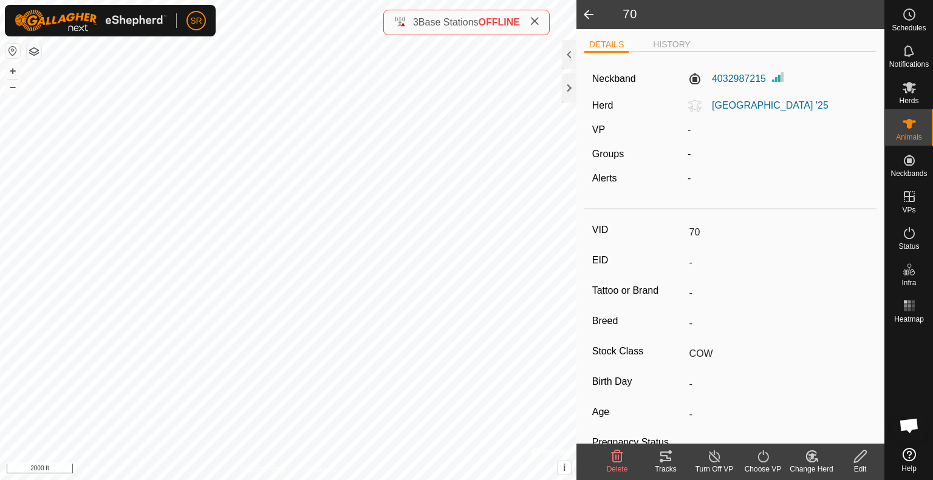
click at [612, 458] on icon at bounding box center [617, 457] width 12 height 12
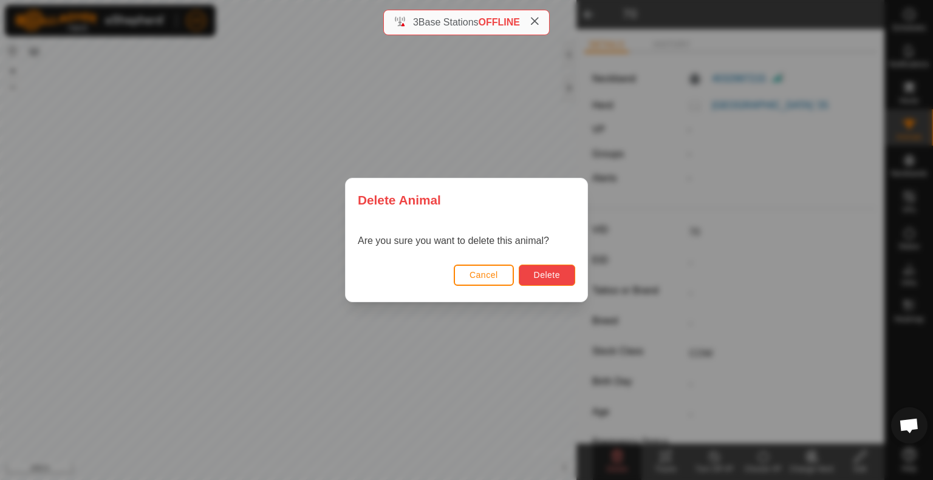
click at [544, 271] on span "Delete" at bounding box center [547, 275] width 26 height 10
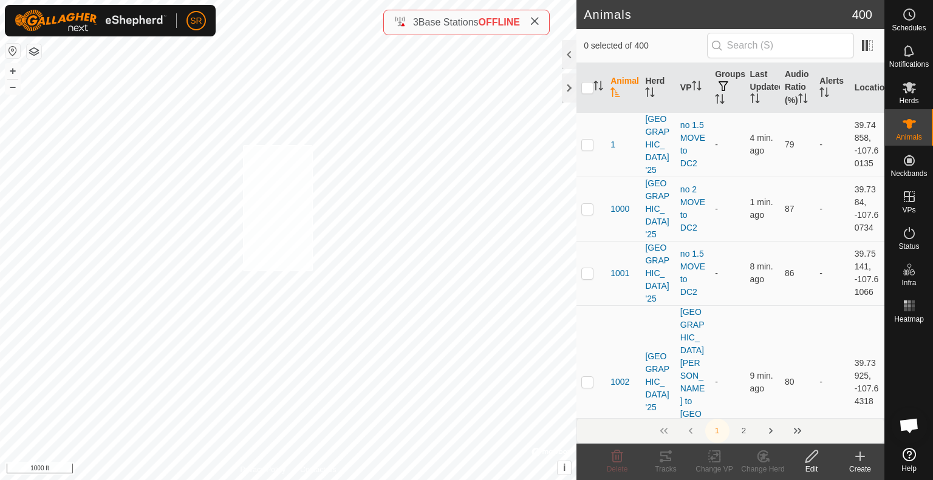
checkbox input "true"
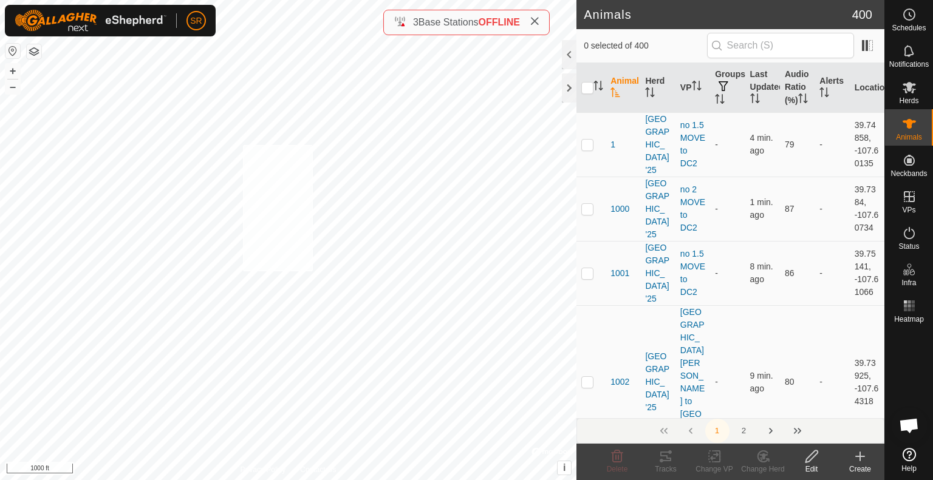
checkbox input "true"
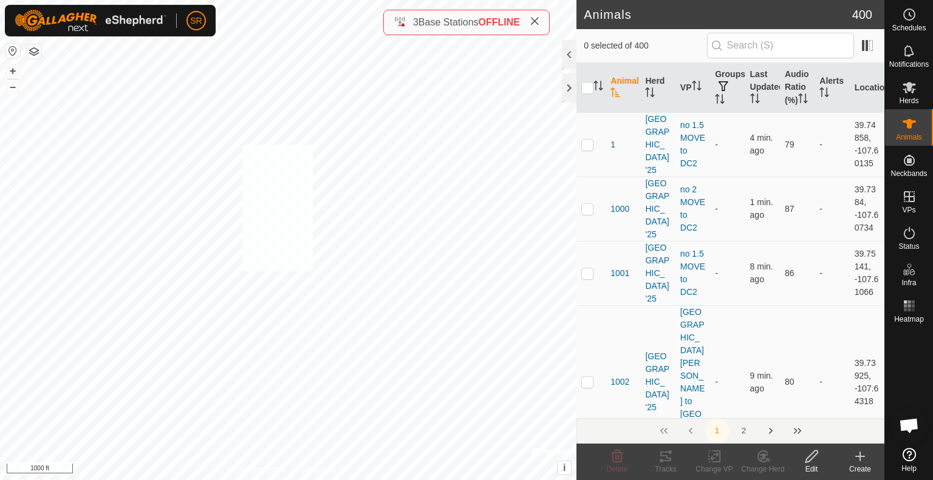
checkbox input "true"
click at [291, 217] on div "1011B 2159338968 Meadow Creek '25 Move 1 clark ridge to DC 2 + – ⇧ i © Mapbox ,…" at bounding box center [288, 240] width 576 height 480
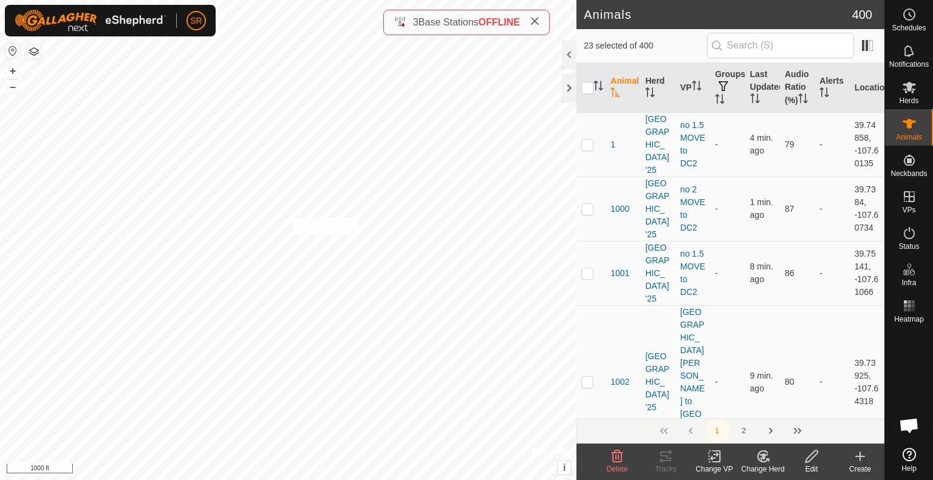
checkbox input "true"
click at [300, 226] on div "1011B 2159338968 Meadow Creek '25 Move 1 clark ridge to DC 2 + – ⇧ i © Mapbox ,…" at bounding box center [288, 240] width 576 height 480
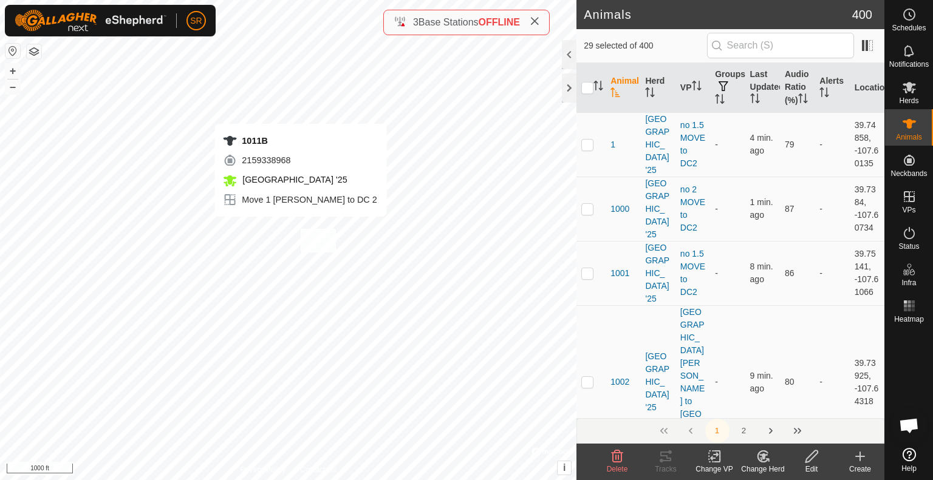
checkbox input "true"
click at [368, 230] on div "6074 2007377720 Meadow Creek '25 MOVE 0 clark ridge to DC 2 + – ⇧ i © Mapbox , …" at bounding box center [288, 240] width 576 height 480
checkbox input "true"
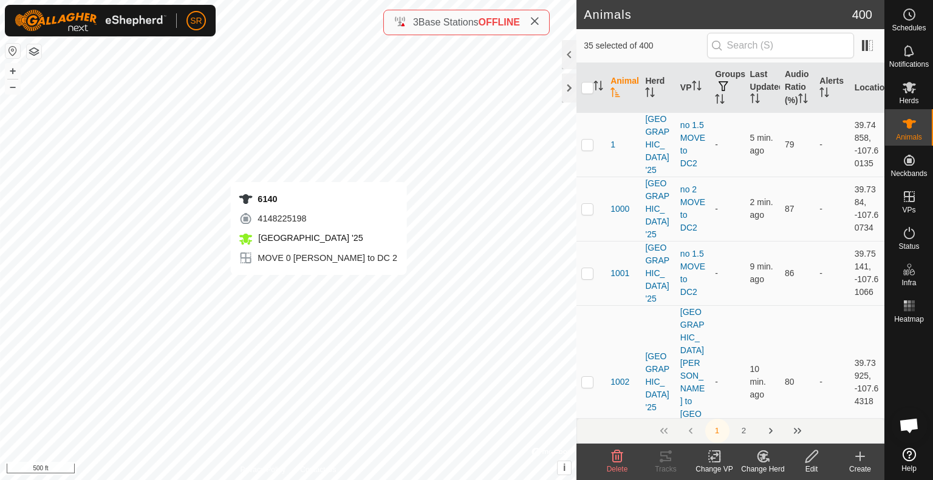
click at [318, 287] on div "6140 4148225198 Meadow Creek '25 MOVE 0 clark ridge to DC 2 + – ⇧ i © Mapbox , …" at bounding box center [288, 240] width 576 height 480
click at [313, 260] on div "3682 0164177096 Meadow Creek '25 no 2 MOVE to DC2 + – ⇧ i © Mapbox , © OpenStre…" at bounding box center [288, 240] width 576 height 480
checkbox input "true"
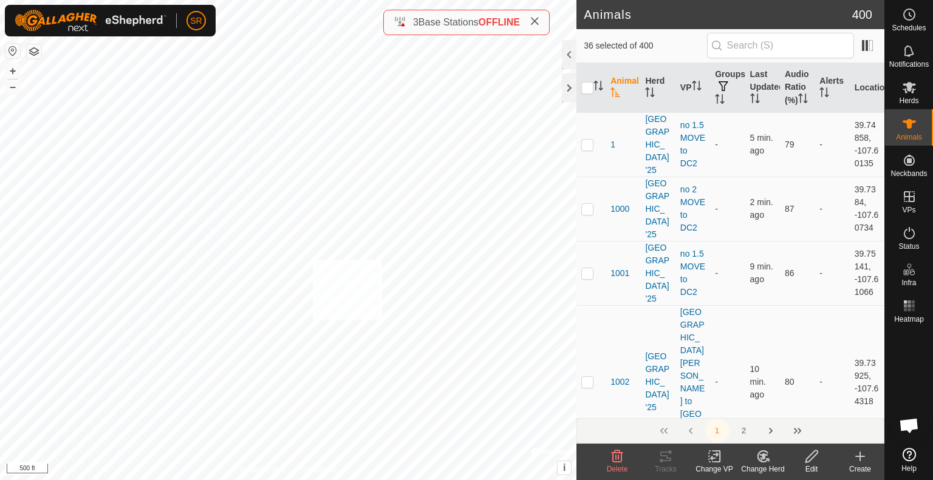
checkbox input "true"
click at [709, 454] on icon at bounding box center [714, 456] width 15 height 15
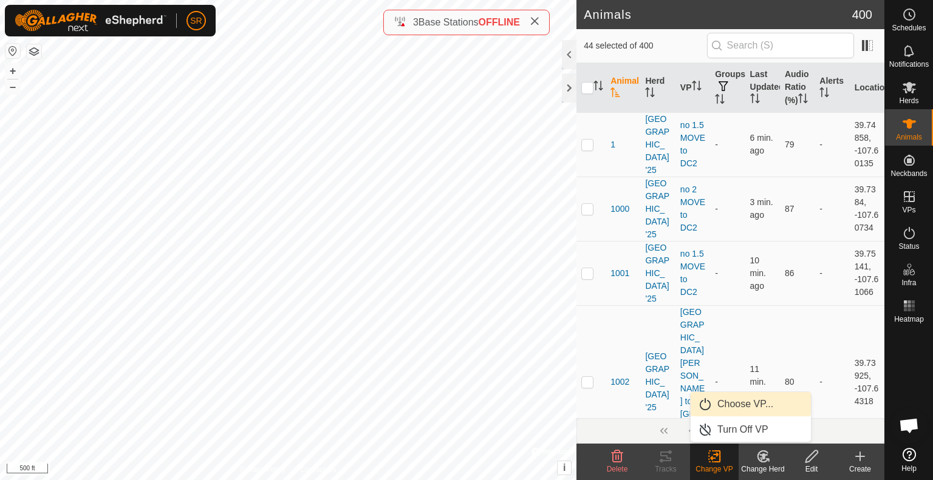
click at [729, 408] on link "Choose VP..." at bounding box center [750, 404] width 120 height 24
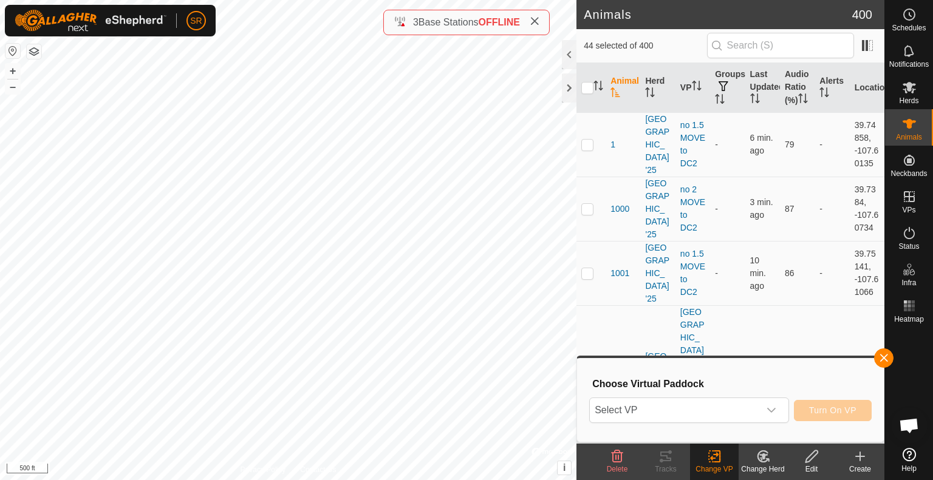
click at [729, 408] on span "Select VP" at bounding box center [674, 410] width 169 height 24
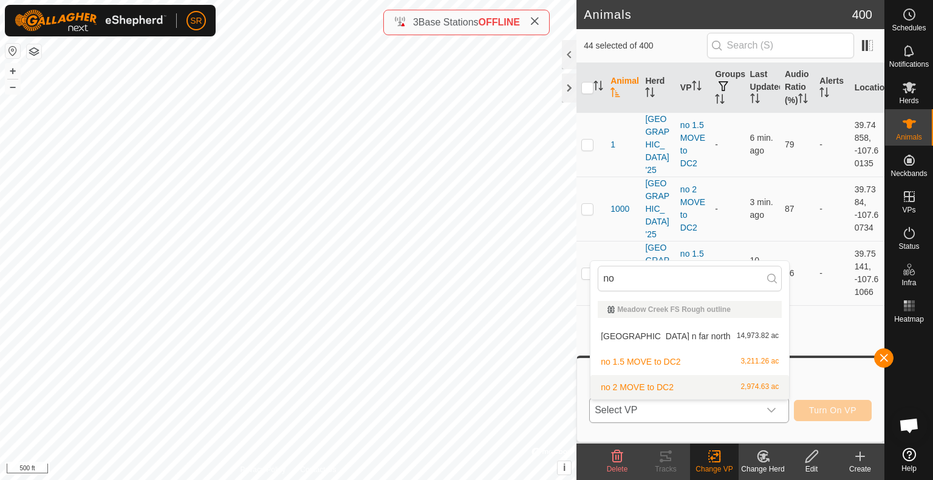
type input "no"
click at [693, 393] on li "no 2 MOVE to DC2 2,974.63 ac" at bounding box center [689, 387] width 199 height 24
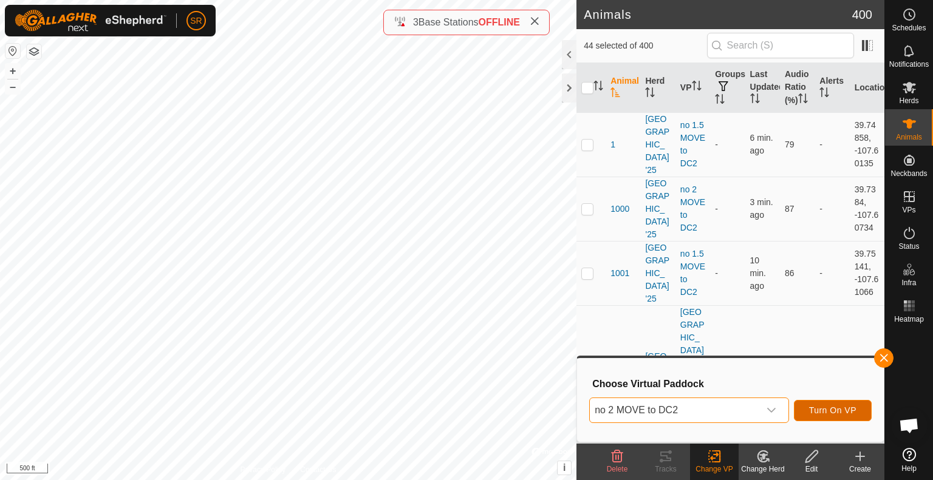
click at [846, 412] on span "Turn On VP" at bounding box center [832, 411] width 47 height 10
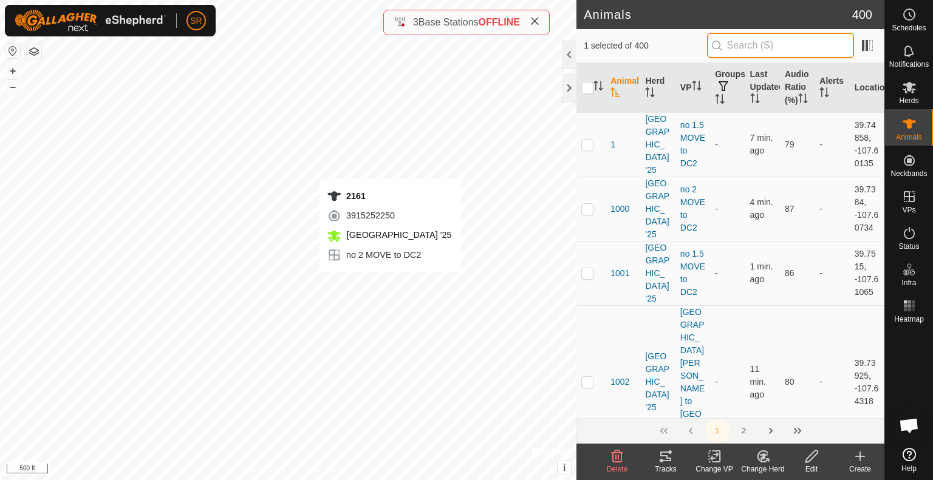
click at [737, 43] on input "text" at bounding box center [780, 46] width 147 height 26
type input "2161"
checkbox input "true"
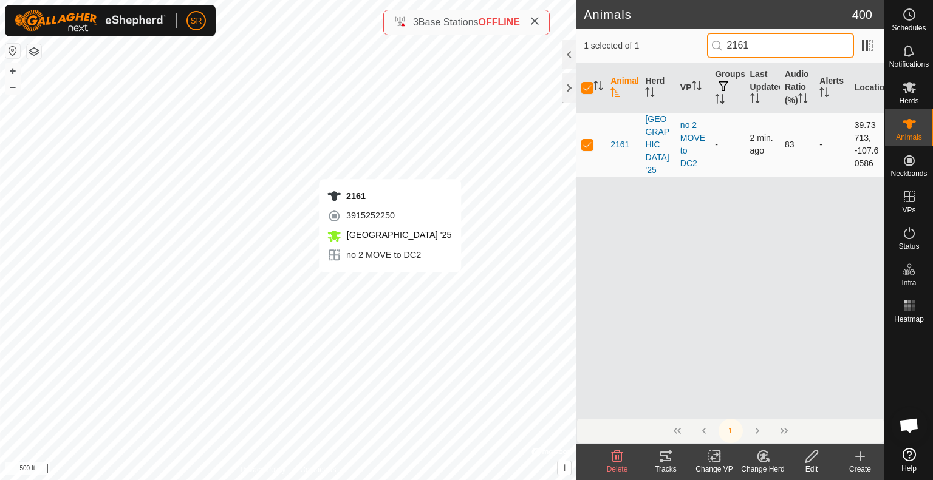
type input "2161"
click at [592, 155] on td at bounding box center [590, 144] width 29 height 64
checkbox input "false"
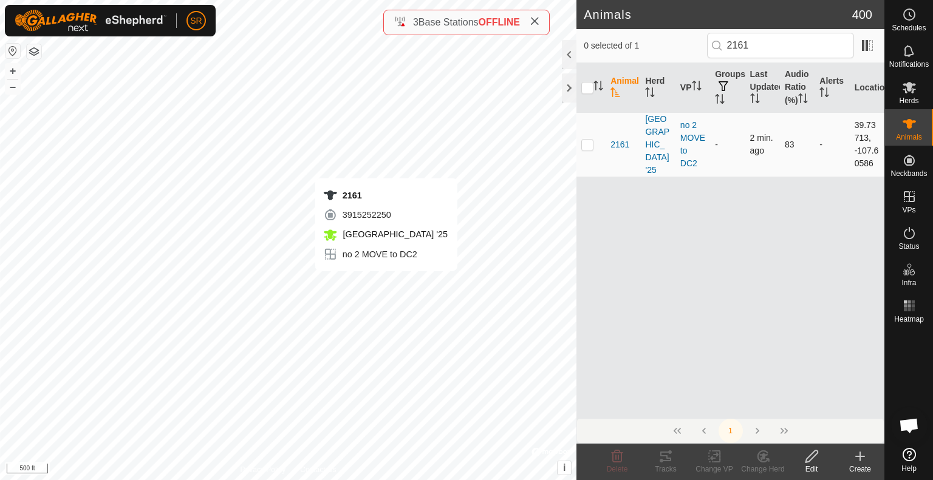
checkbox input "true"
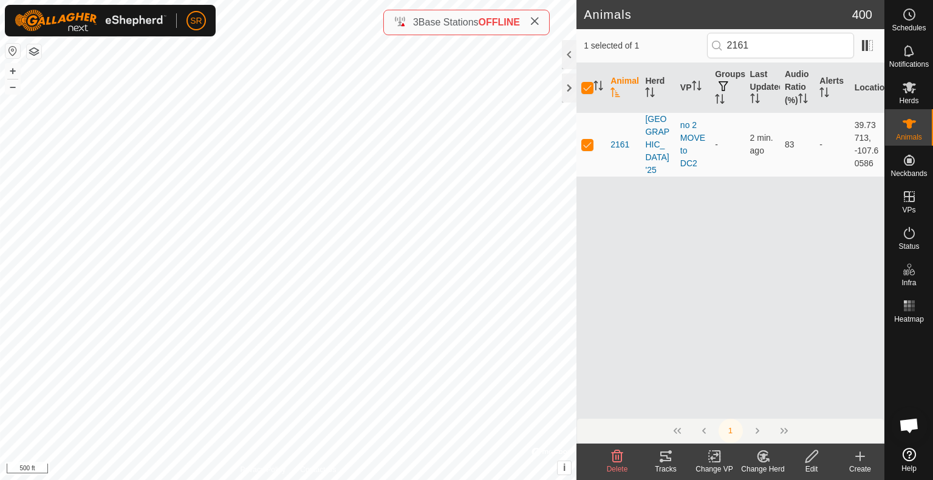
click at [661, 457] on icon at bounding box center [665, 456] width 15 height 15
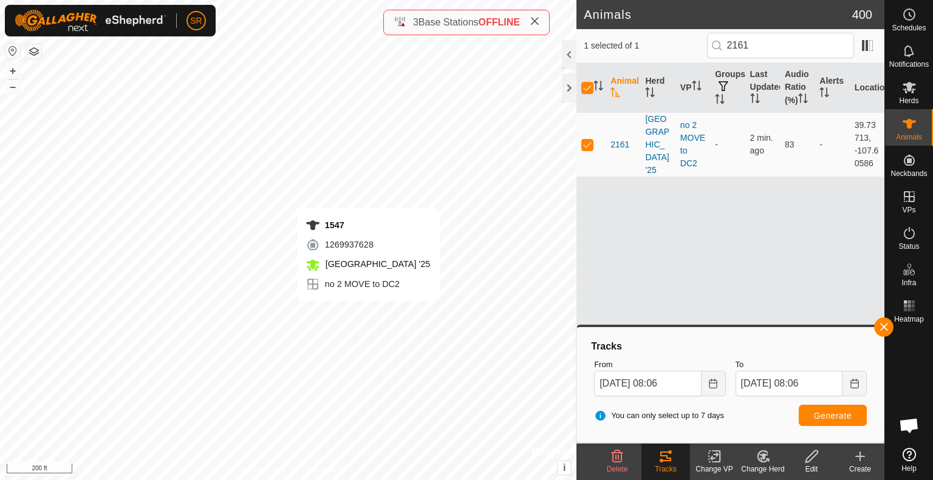
checkbox input "false"
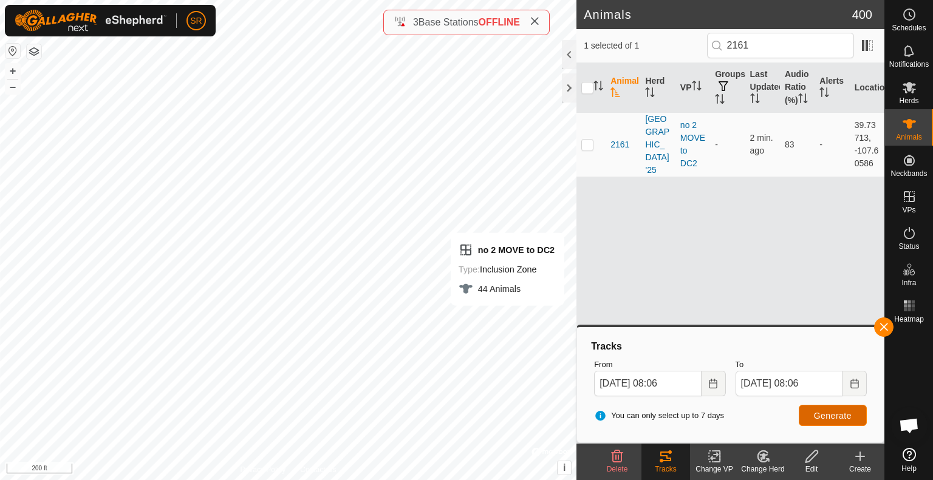
click at [842, 415] on span "Generate" at bounding box center [833, 416] width 38 height 10
click at [588, 93] on input "checkbox" at bounding box center [587, 88] width 12 height 12
checkbox input "true"
click at [588, 93] on input "checkbox" at bounding box center [587, 88] width 12 height 12
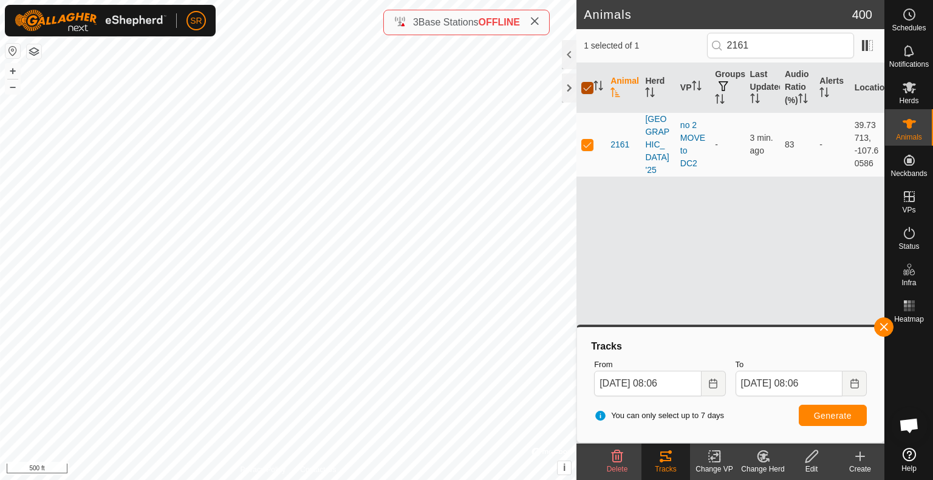
checkbox input "false"
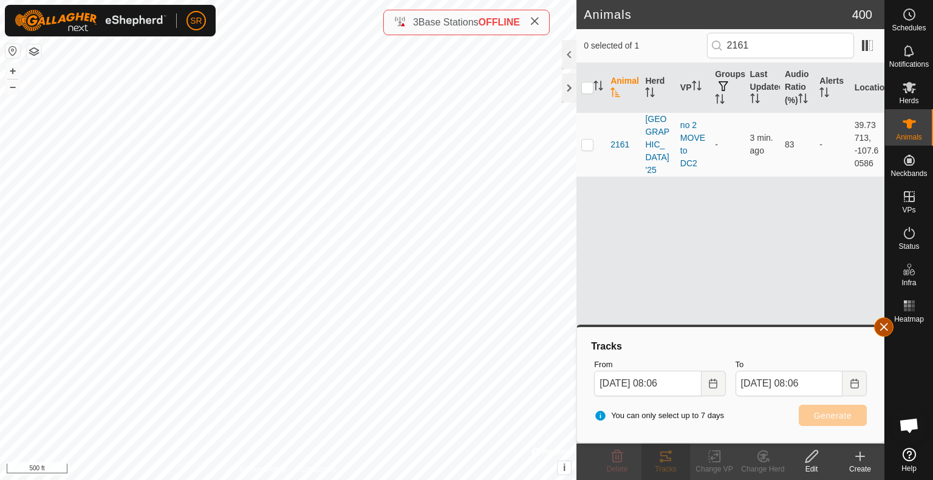
click at [882, 326] on button "button" at bounding box center [883, 327] width 19 height 19
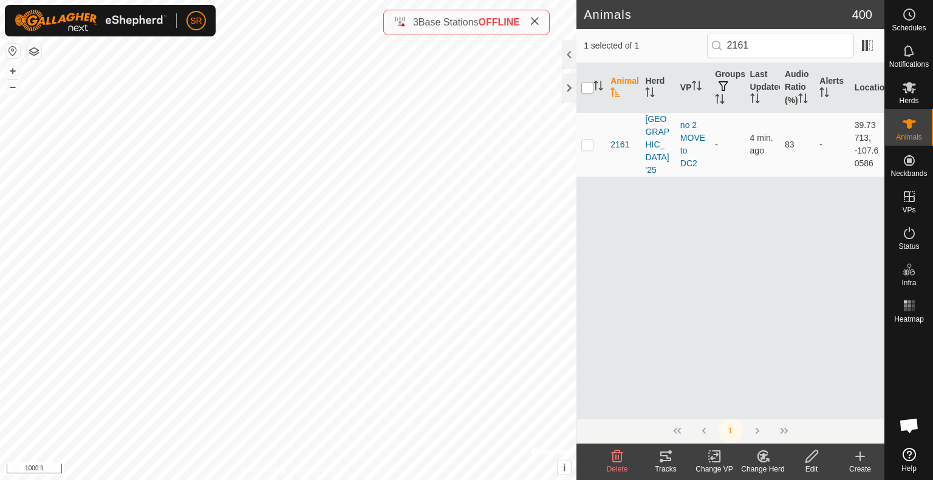
click at [590, 94] on input "checkbox" at bounding box center [587, 88] width 12 height 12
checkbox input "true"
click at [590, 94] on input "checkbox" at bounding box center [587, 88] width 12 height 12
checkbox input "false"
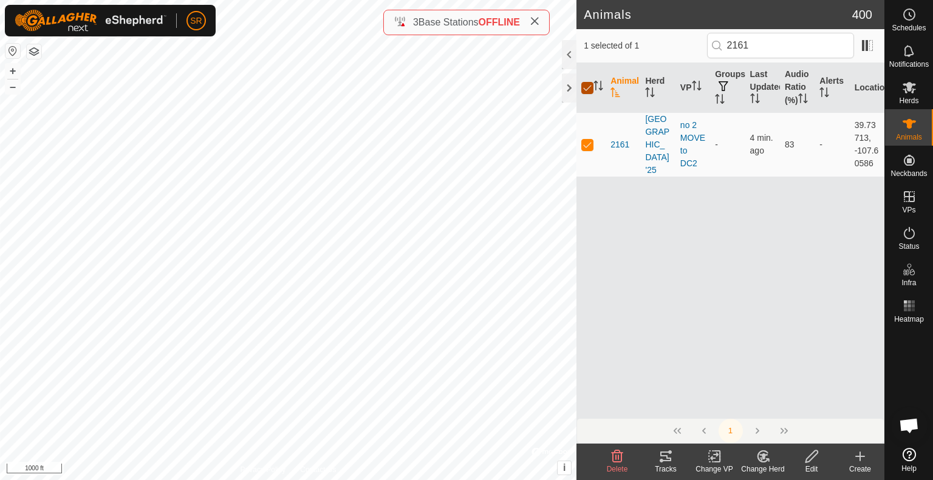
checkbox input "false"
drag, startPoint x: 753, startPoint y: 44, endPoint x: 717, endPoint y: 44, distance: 35.8
click at [717, 44] on p-iconfield "2161" at bounding box center [780, 46] width 147 height 26
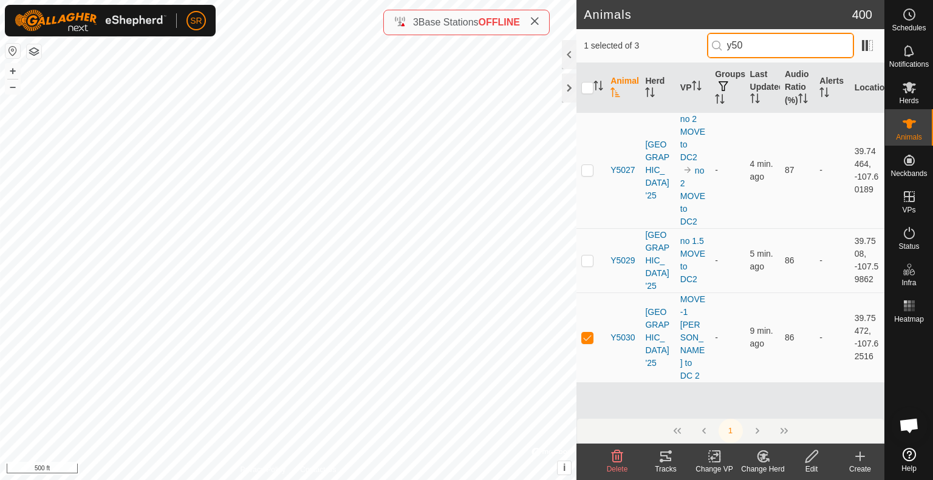
drag, startPoint x: 786, startPoint y: 43, endPoint x: 715, endPoint y: 43, distance: 71.6
click at [715, 43] on p-iconfield "y50" at bounding box center [780, 46] width 147 height 26
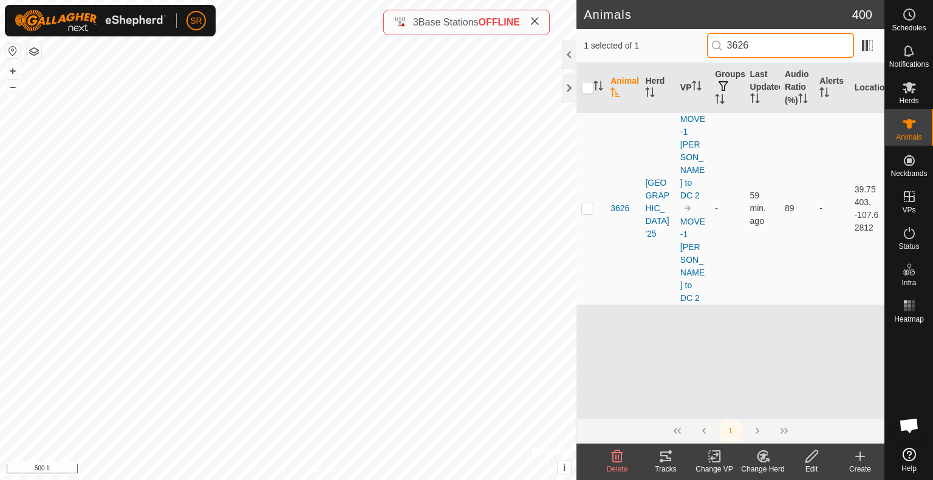
drag, startPoint x: 758, startPoint y: 48, endPoint x: 704, endPoint y: 47, distance: 54.0
click at [704, 47] on div "1 selected of 1 3626" at bounding box center [729, 46] width 293 height 26
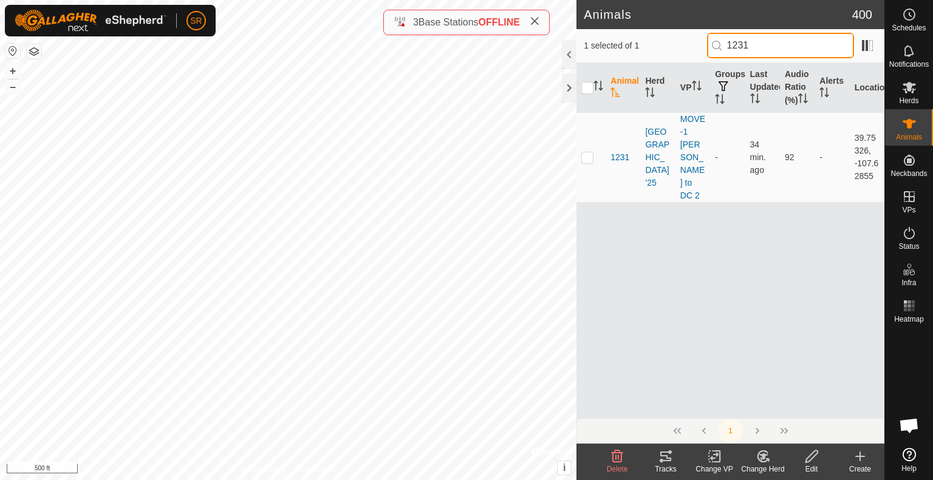
drag, startPoint x: 763, startPoint y: 44, endPoint x: 699, endPoint y: 37, distance: 64.1
click at [699, 37] on div "1 selected of 1 1231" at bounding box center [729, 46] width 293 height 26
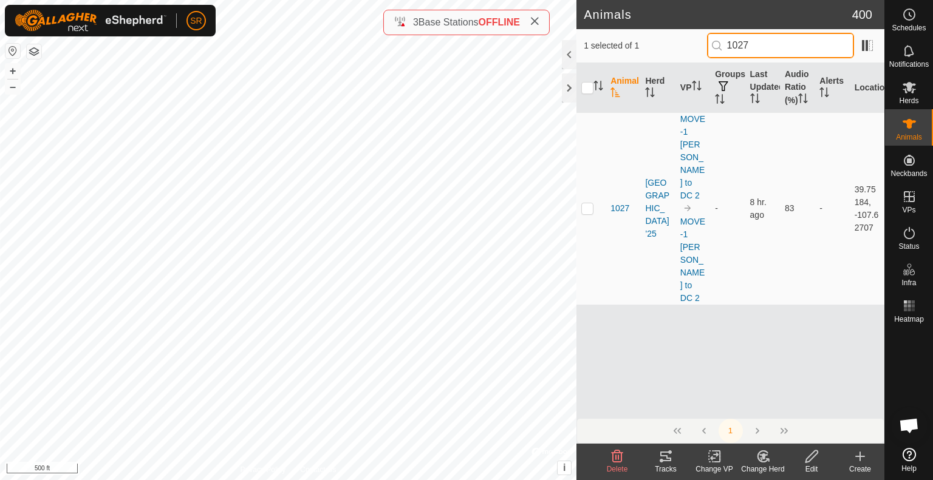
drag, startPoint x: 758, startPoint y: 46, endPoint x: 706, endPoint y: 44, distance: 51.6
click at [706, 44] on div "1 selected of 1 1027" at bounding box center [729, 46] width 293 height 26
drag, startPoint x: 790, startPoint y: 44, endPoint x: 697, endPoint y: 33, distance: 93.5
click at [697, 33] on div "1 selected of 1 3665" at bounding box center [729, 46] width 293 height 26
type input "3085"
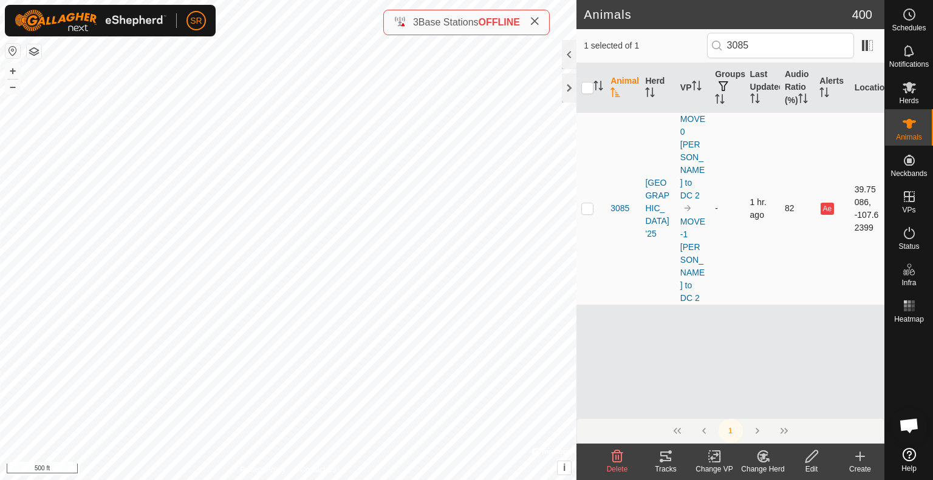
click at [581, 203] on p-checkbox at bounding box center [587, 208] width 12 height 10
checkbox input "false"
drag, startPoint x: 767, startPoint y: 39, endPoint x: 712, endPoint y: 49, distance: 56.7
click at [712, 49] on input "3085" at bounding box center [780, 46] width 147 height 26
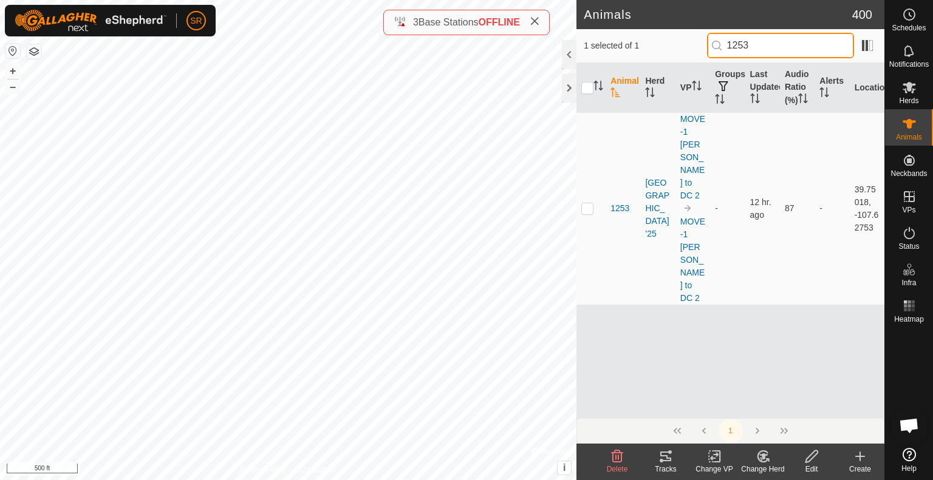
drag, startPoint x: 780, startPoint y: 46, endPoint x: 753, endPoint y: 46, distance: 26.7
click at [753, 46] on input "1253" at bounding box center [780, 46] width 147 height 26
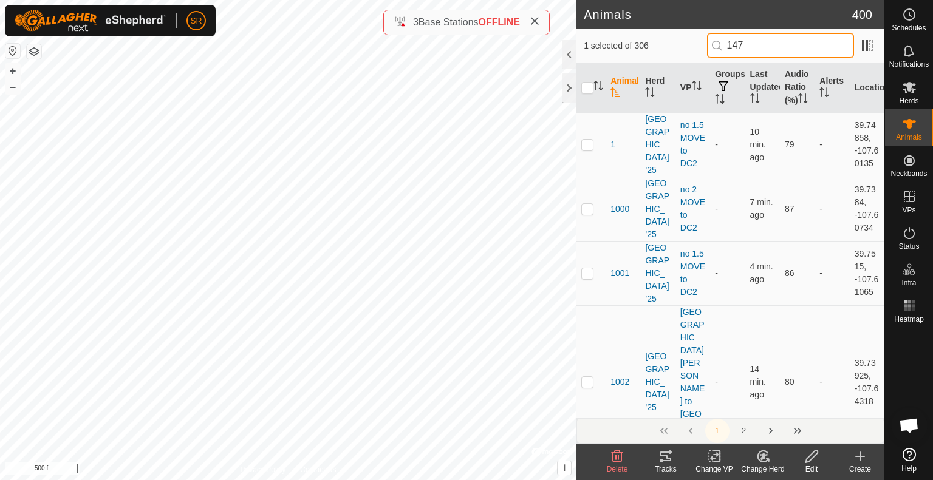
type input "1478"
checkbox input "true"
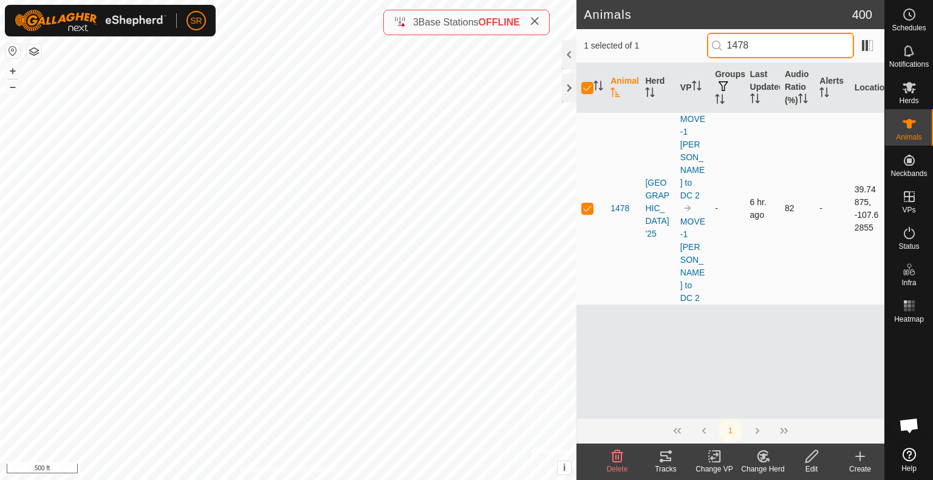
type input "1478"
drag, startPoint x: 767, startPoint y: 48, endPoint x: 645, endPoint y: 48, distance: 122.6
click at [645, 48] on div "1 selected of 1 1478" at bounding box center [729, 46] width 293 height 26
checkbox input "false"
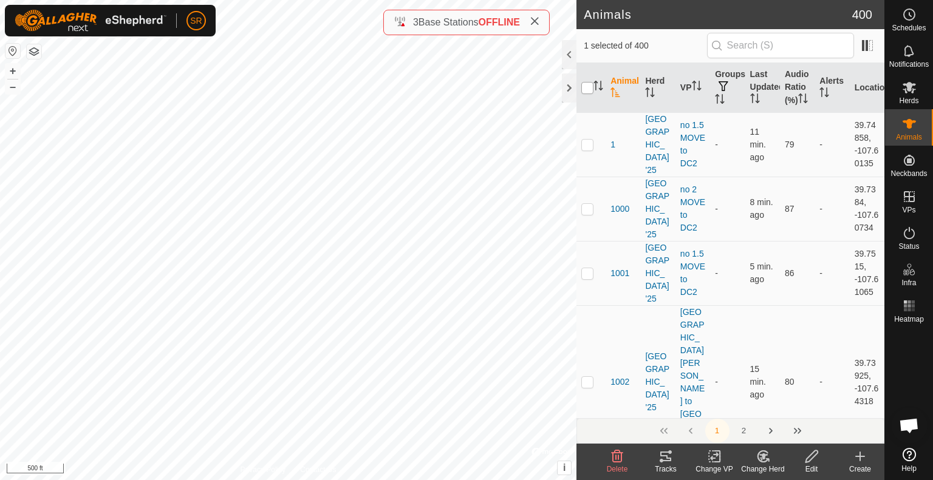
click at [587, 94] on input "checkbox" at bounding box center [587, 88] width 12 height 12
checkbox input "true"
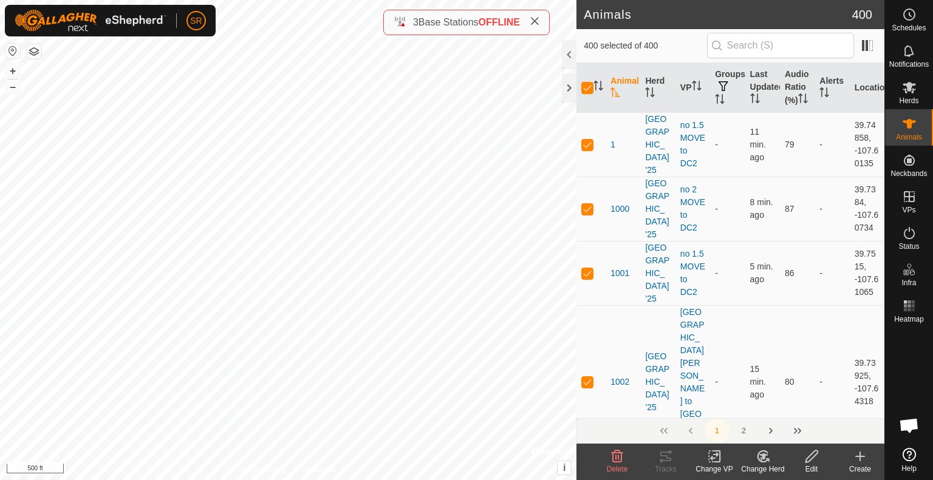
checkbox input "true"
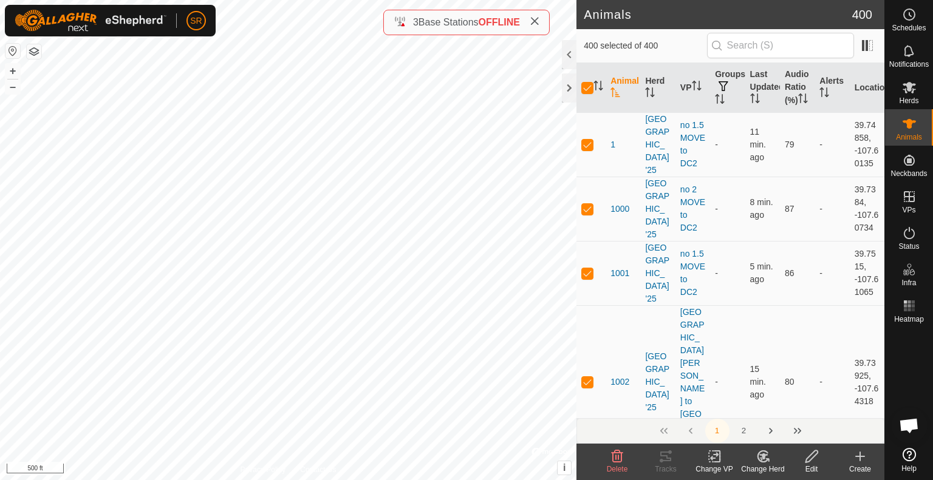
checkbox input "true"
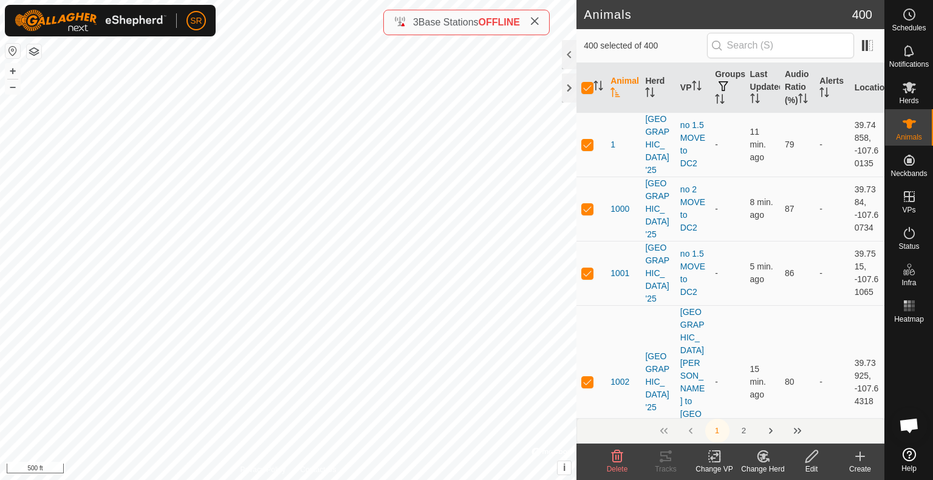
checkbox input "true"
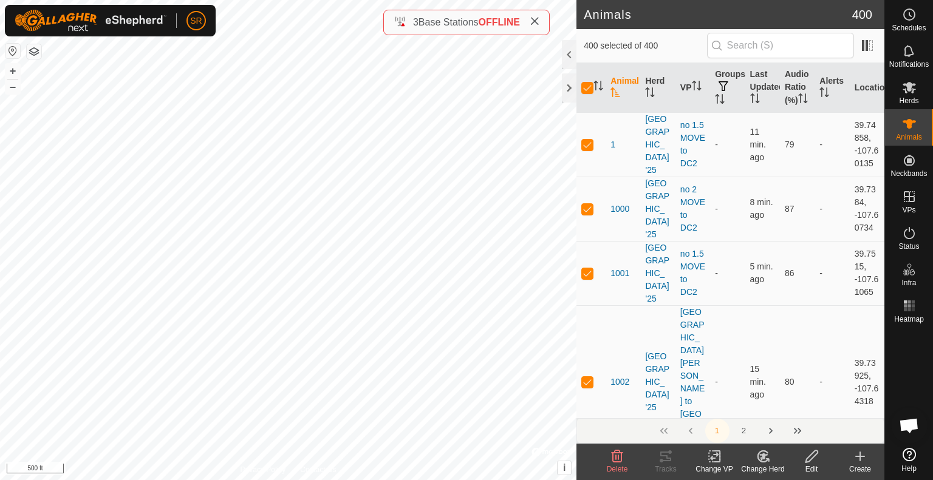
checkbox input "true"
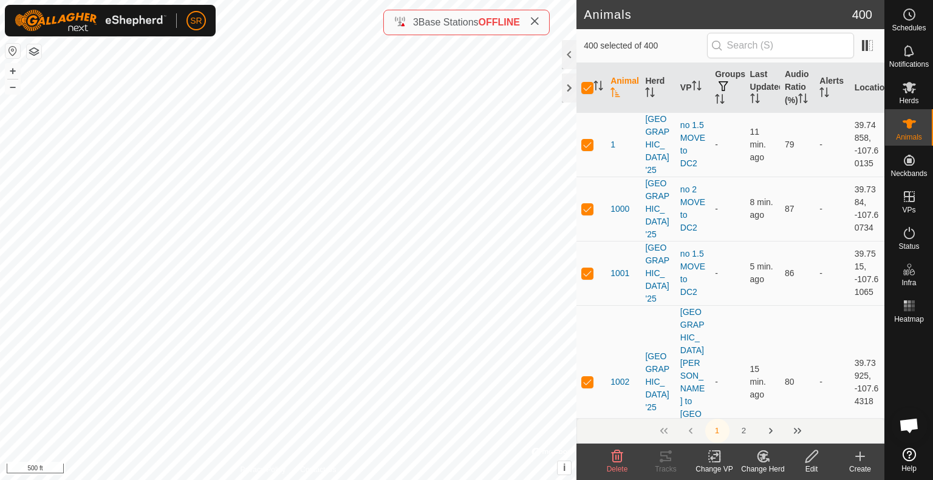
checkbox input "true"
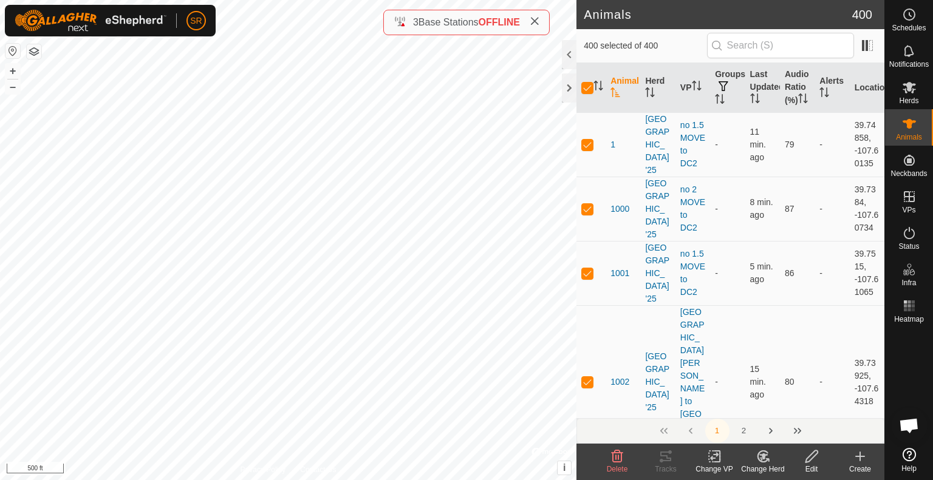
checkbox input "true"
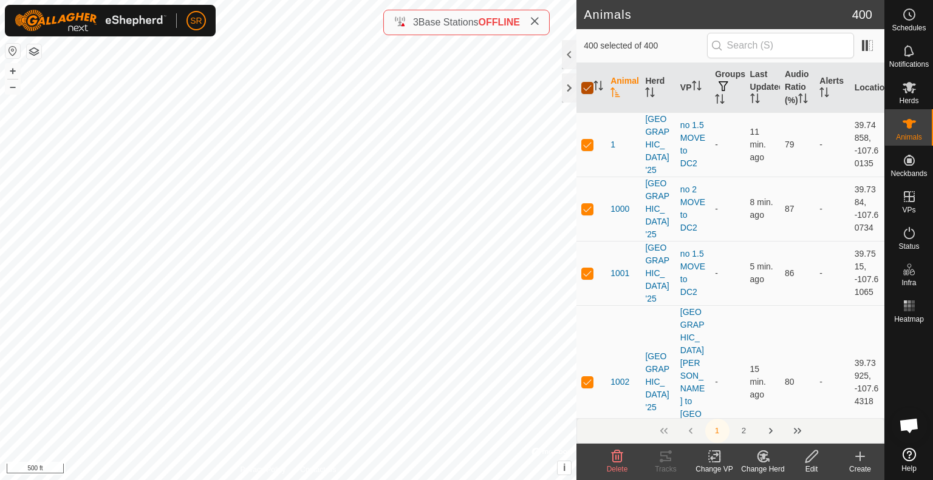
click at [585, 92] on input "checkbox" at bounding box center [587, 88] width 12 height 12
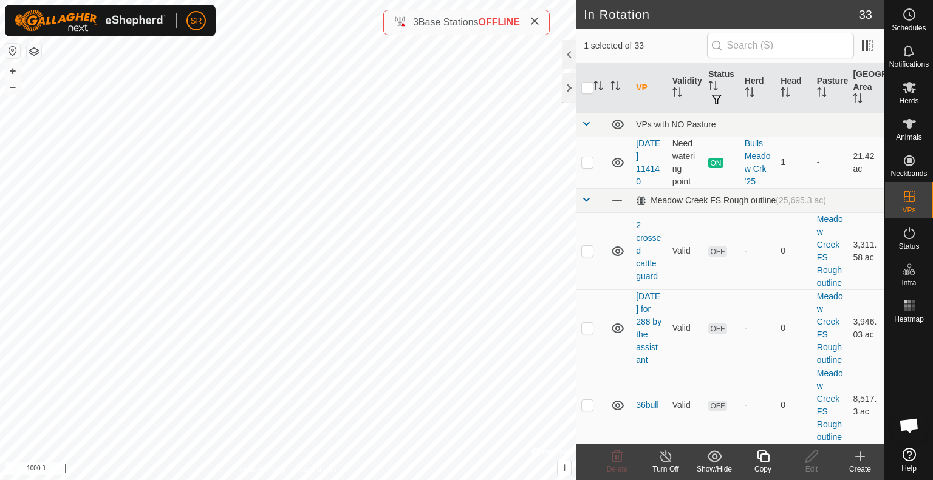
click at [863, 452] on icon at bounding box center [859, 456] width 15 height 15
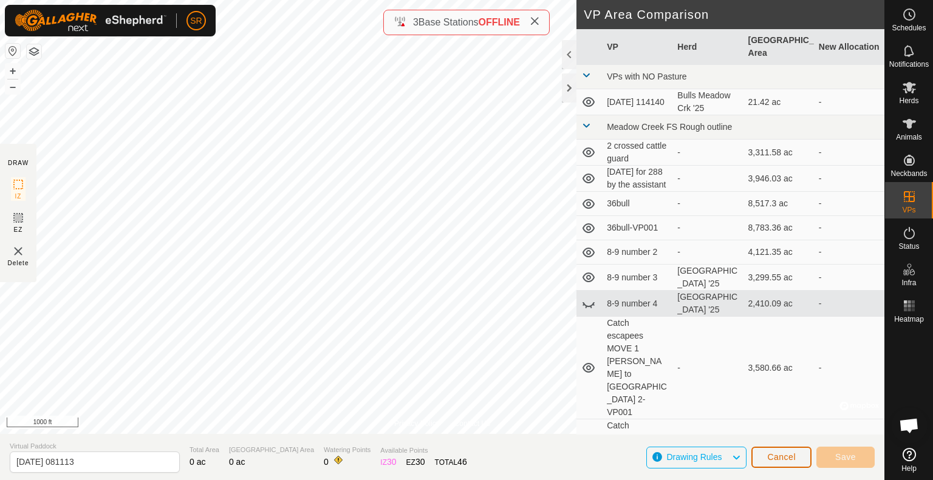
click at [777, 457] on span "Cancel" at bounding box center [781, 457] width 29 height 10
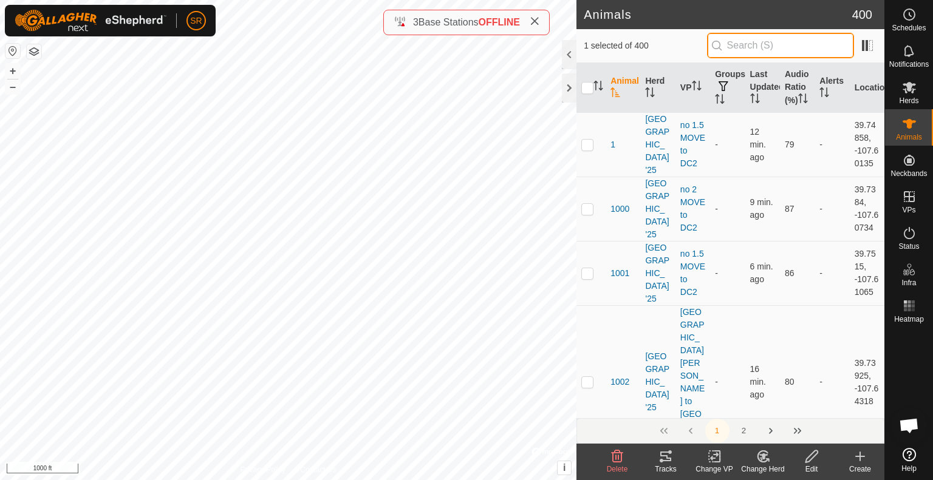
click at [747, 44] on input "text" at bounding box center [780, 46] width 147 height 26
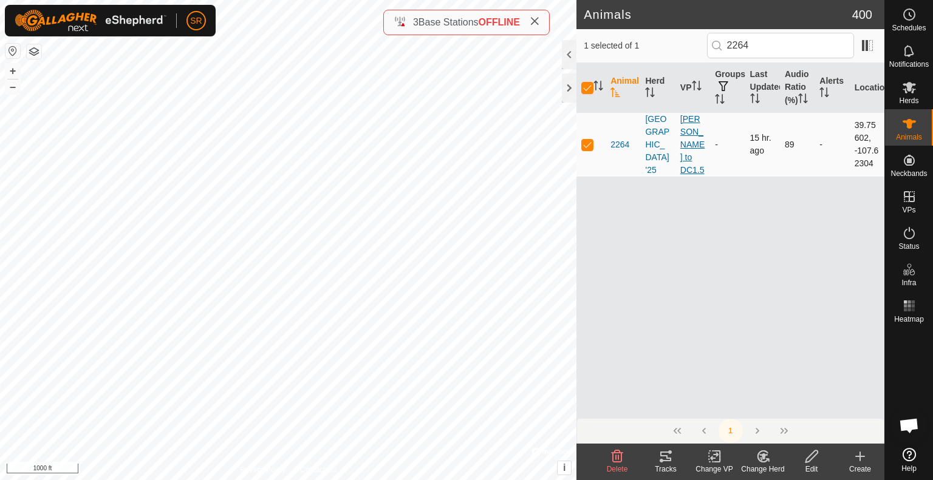
click at [685, 143] on link "[PERSON_NAME] to DC1.5" at bounding box center [692, 144] width 24 height 61
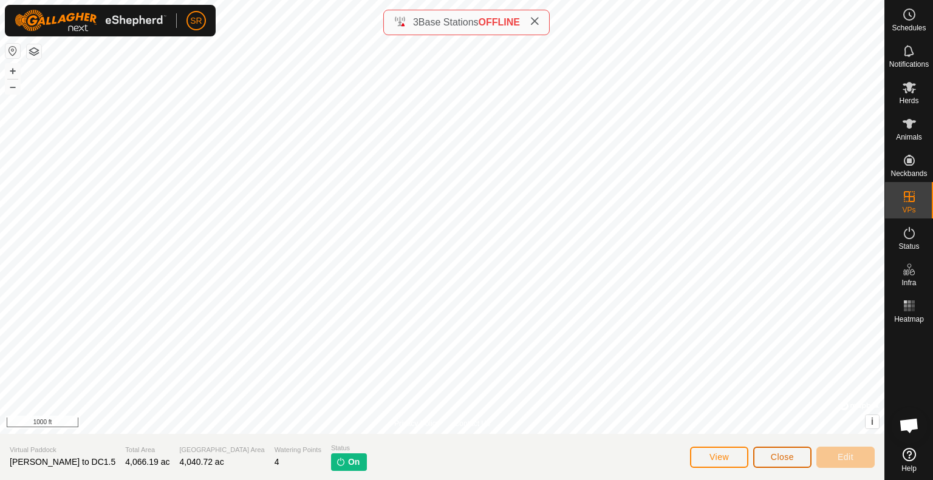
click at [794, 460] on button "Close" at bounding box center [782, 457] width 58 height 21
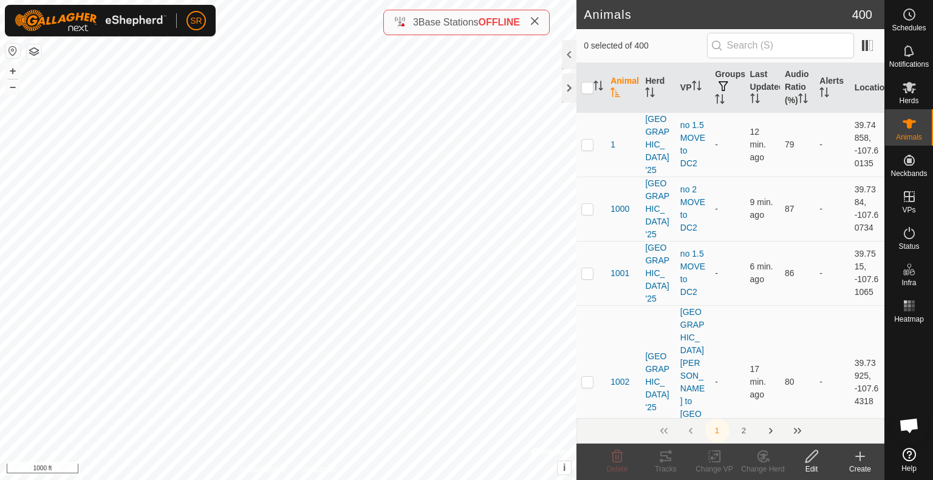
click at [863, 462] on icon at bounding box center [859, 456] width 15 height 15
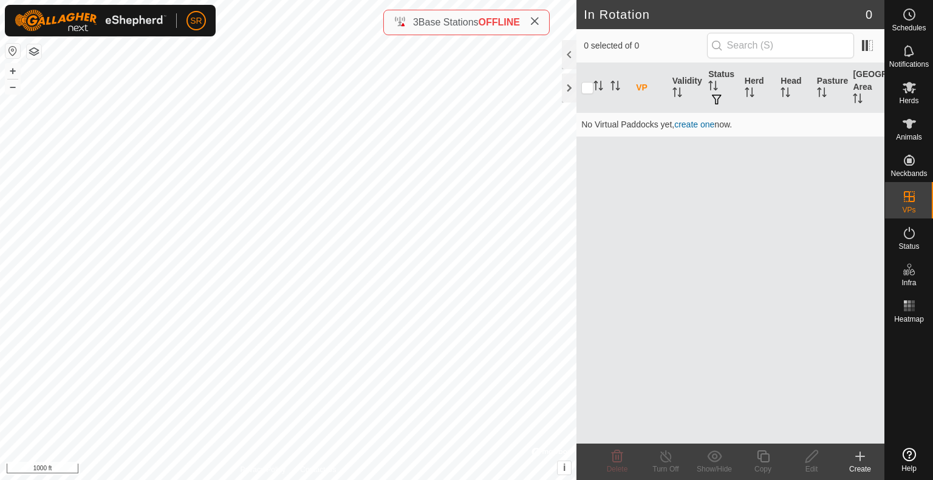
click at [860, 462] on icon at bounding box center [859, 456] width 15 height 15
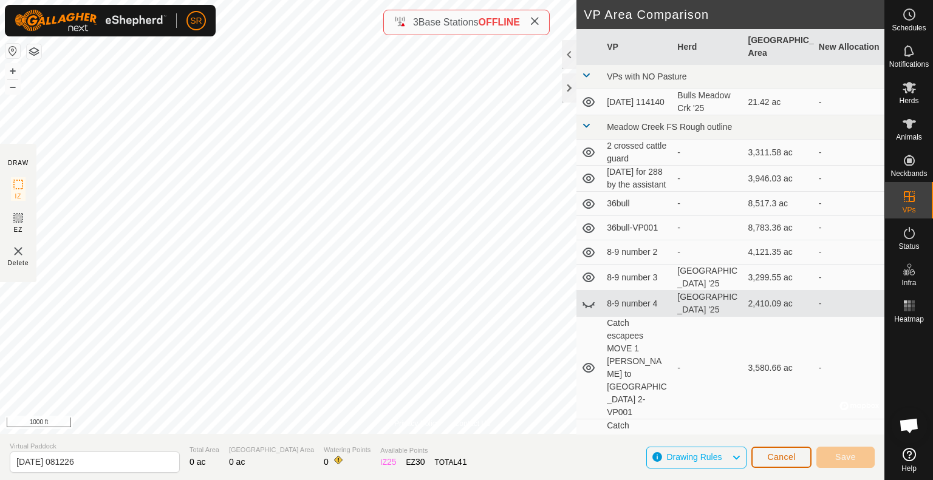
click at [786, 460] on span "Cancel" at bounding box center [781, 457] width 29 height 10
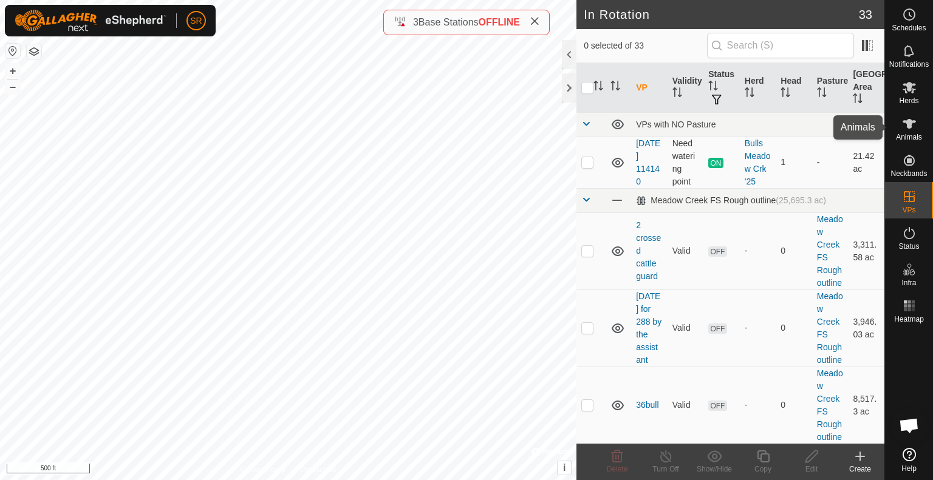
click at [903, 123] on icon at bounding box center [909, 124] width 15 height 15
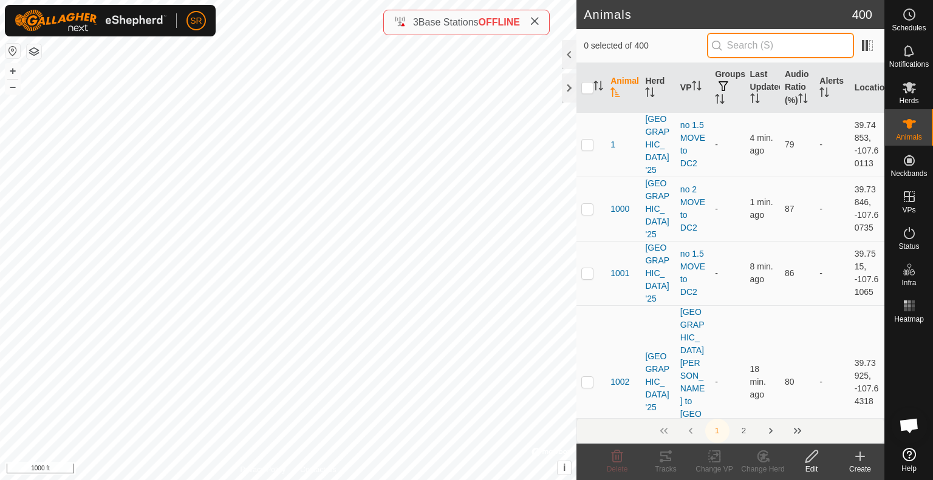
click at [750, 46] on input "text" at bounding box center [780, 46] width 147 height 26
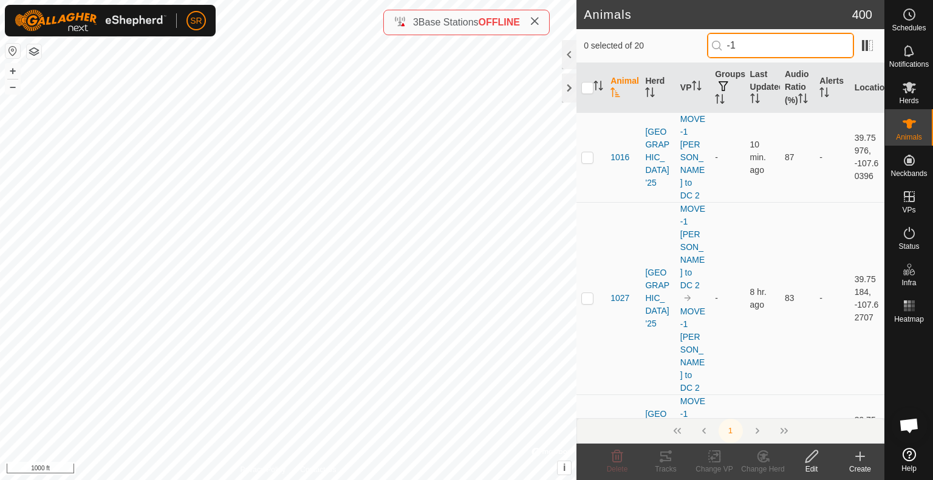
type input "-1"
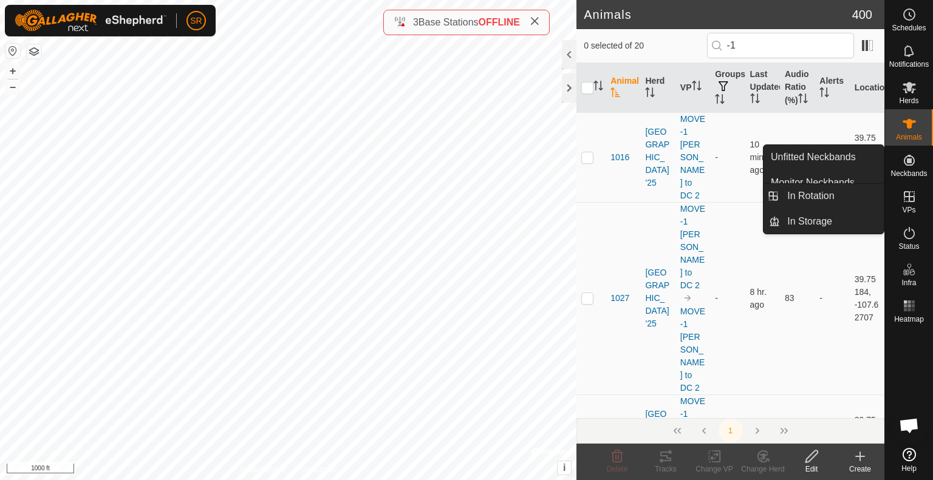
click at [872, 193] on link "In Rotation" at bounding box center [832, 196] width 104 height 24
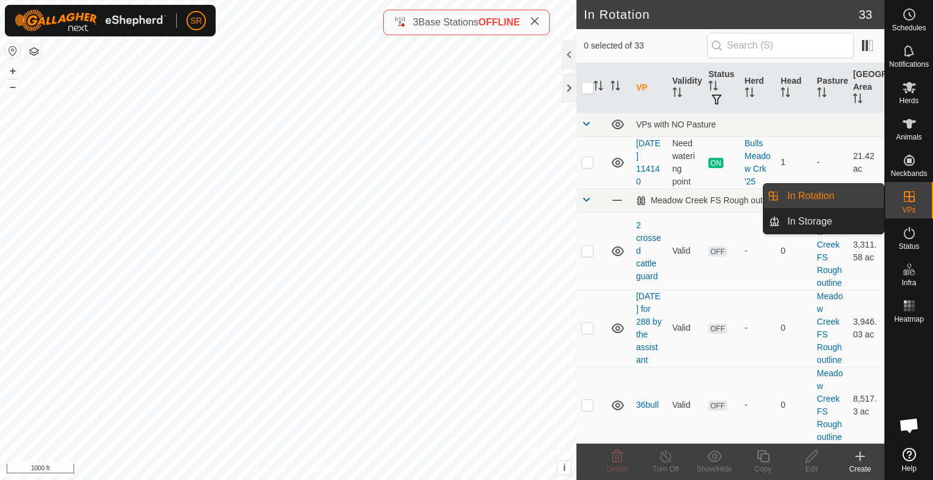
click at [852, 194] on link "In Rotation" at bounding box center [832, 196] width 104 height 24
click at [908, 208] on span "VPs" at bounding box center [908, 209] width 13 height 7
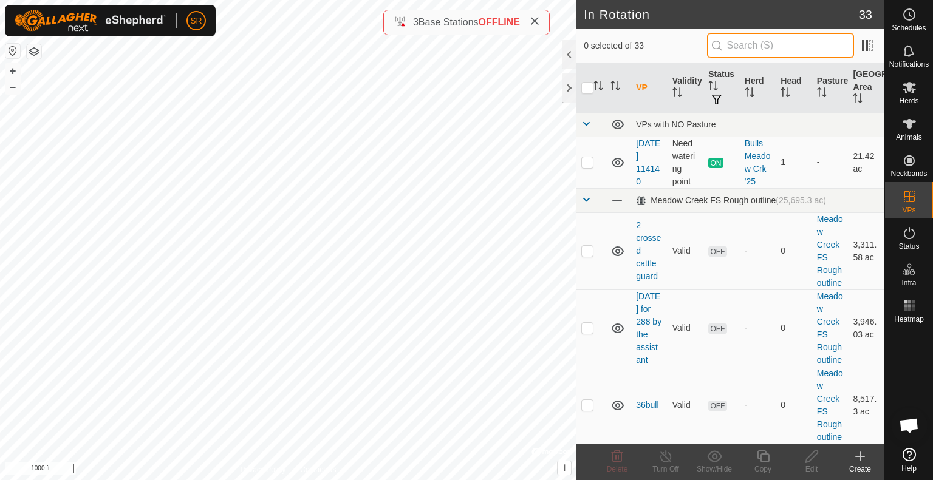
click at [773, 42] on input "text" at bounding box center [780, 46] width 147 height 26
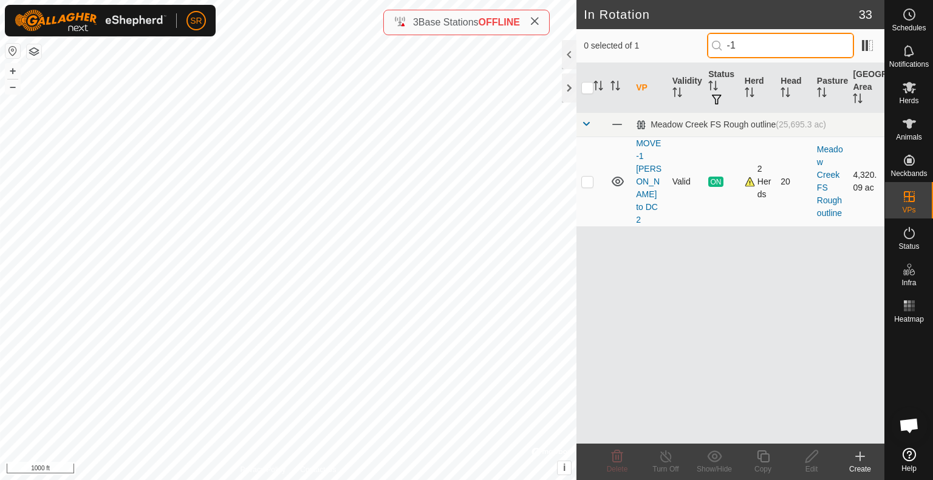
type input "-1"
click at [588, 177] on p-checkbox at bounding box center [587, 182] width 12 height 10
checkbox input "true"
click at [761, 461] on icon at bounding box center [762, 456] width 15 height 15
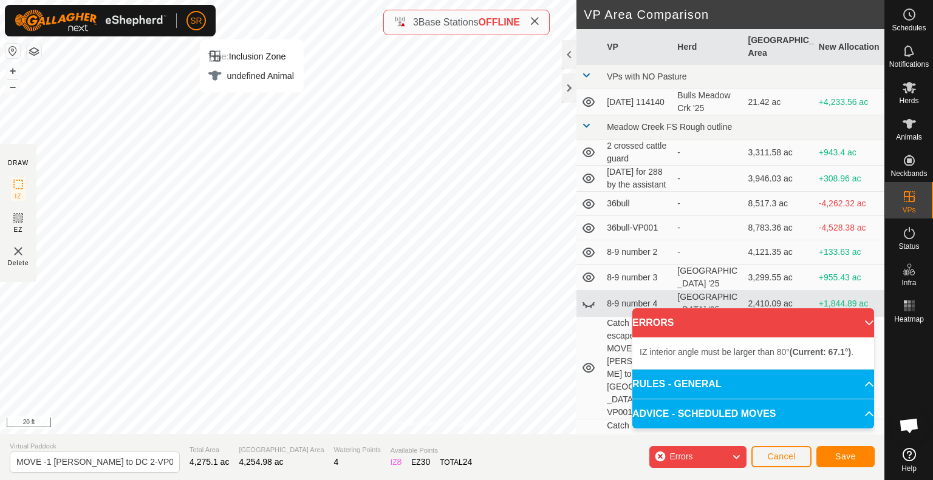
click at [437, 379] on div "Type: Inclusion Zone undefined Animal + – ⇧ i © Mapbox , © OpenStreetMap , Impr…" at bounding box center [442, 217] width 884 height 434
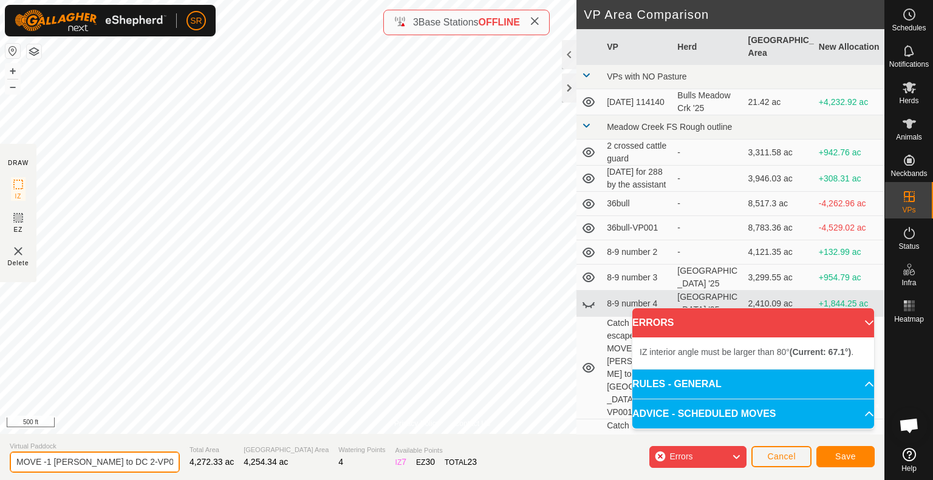
click at [52, 463] on input "MOVE -1 clark ridge to DC 2-VP001" at bounding box center [95, 462] width 170 height 21
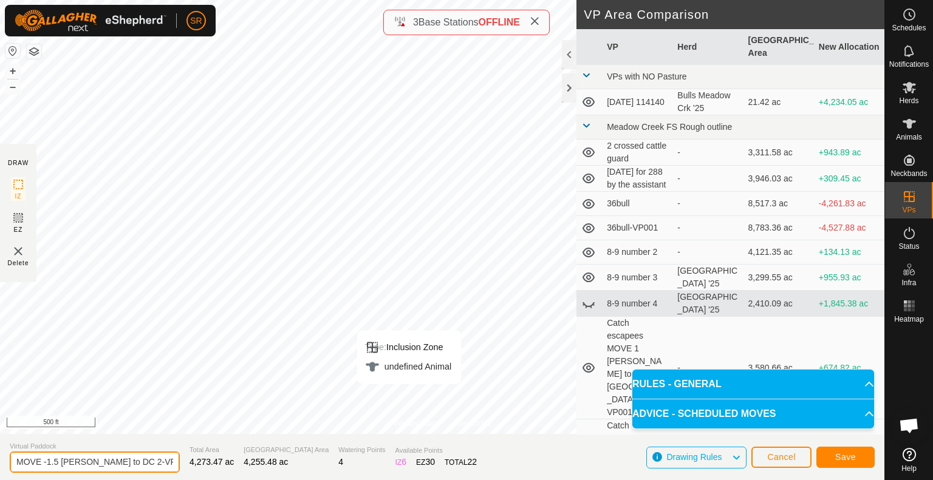
click at [161, 463] on input "MOVE -1.5 clark ridge to DC 2-VP001" at bounding box center [95, 462] width 170 height 21
type input "MOVE -1.5 [PERSON_NAME] to DC 2"
click at [843, 454] on span "Save" at bounding box center [845, 457] width 21 height 10
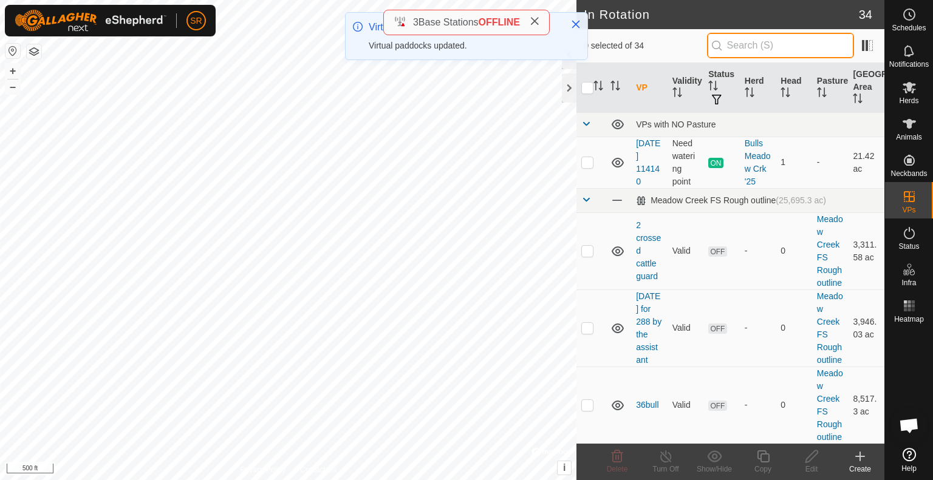
click at [743, 35] on input "text" at bounding box center [780, 46] width 147 height 26
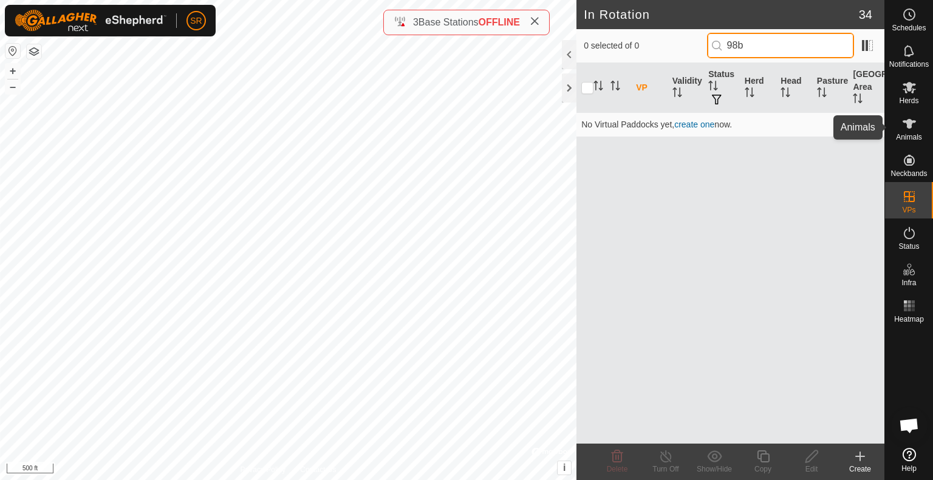
type input "98b"
click at [902, 114] on div "Animals" at bounding box center [909, 127] width 48 height 36
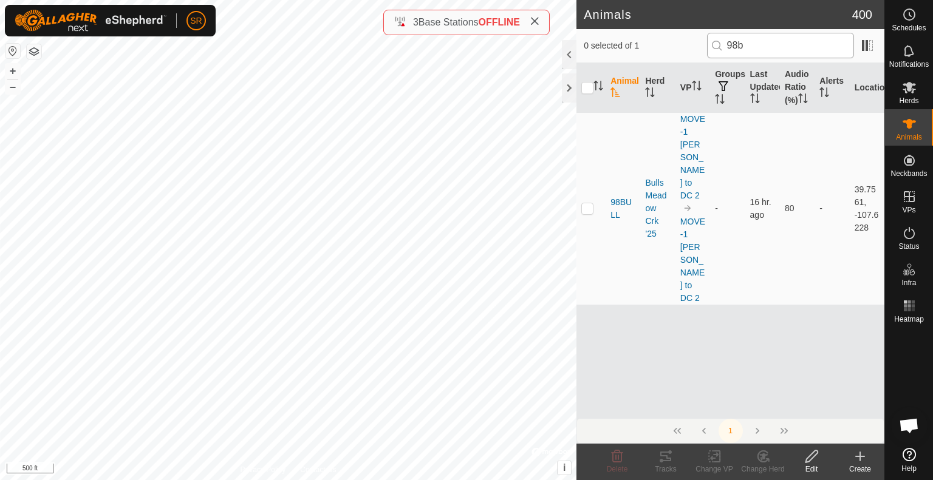
click at [775, 49] on input "98b" at bounding box center [780, 46] width 147 height 26
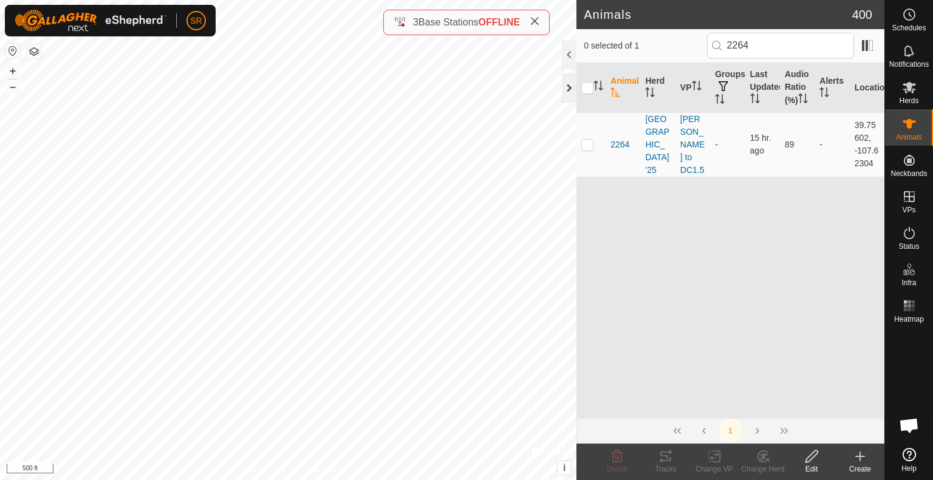
type input "2264"
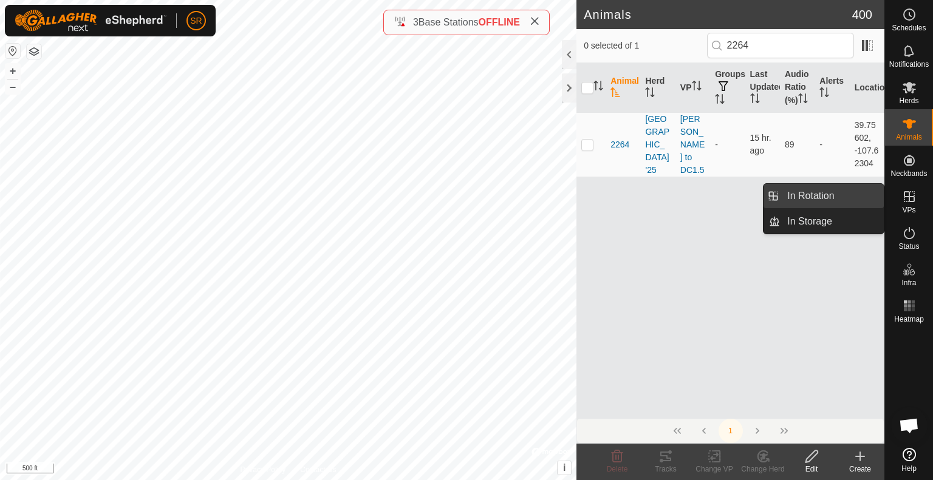
click at [880, 196] on link "In Rotation" at bounding box center [832, 196] width 104 height 24
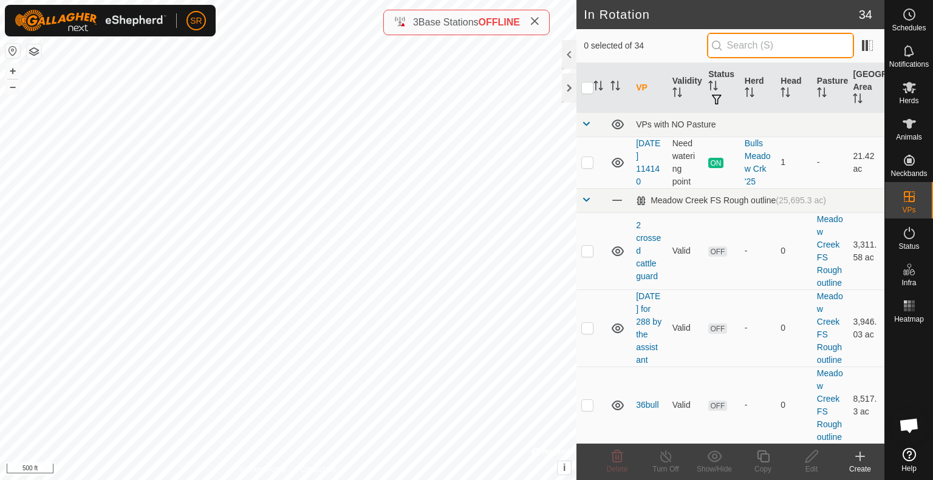
click at [775, 47] on input "text" at bounding box center [780, 46] width 147 height 26
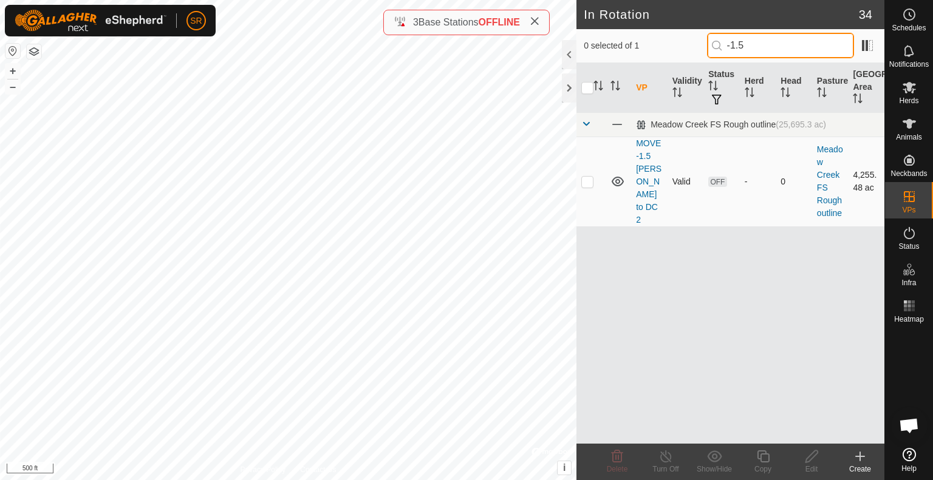
type input "-1.5"
click at [590, 177] on p-checkbox at bounding box center [587, 182] width 12 height 10
checkbox input "true"
click at [763, 458] on icon at bounding box center [762, 456] width 15 height 15
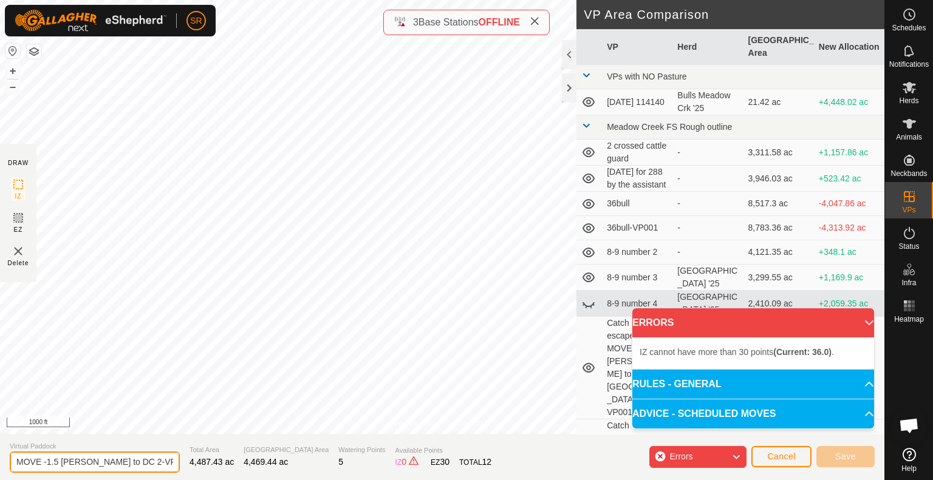
drag, startPoint x: 58, startPoint y: 462, endPoint x: 0, endPoint y: 463, distance: 58.3
click at [0, 463] on section "Virtual Paddock MOVE -1.5 clark ridge to DC 2-VP001 Total Area 4,487.43 ac Graz…" at bounding box center [442, 457] width 884 height 46
type input "Mansfield Trail 2 [PERSON_NAME] to DC 2-VP001"
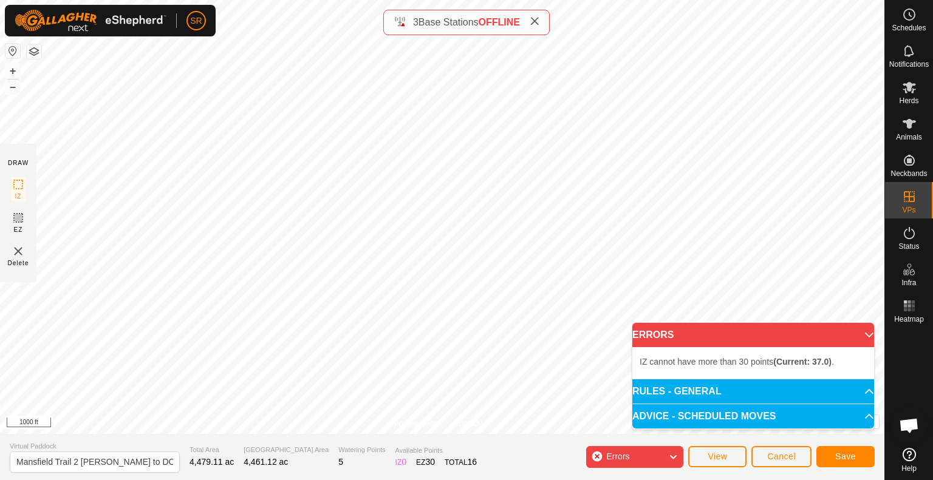
click at [668, 376] on body "SR Schedules Notifications Herds Animals Neckbands VPs Status Infra Heatmap Hel…" at bounding box center [466, 240] width 933 height 480
click at [824, 416] on p-accordion-header "ADVICE - SCHEDULED MOVES" at bounding box center [753, 416] width 242 height 24
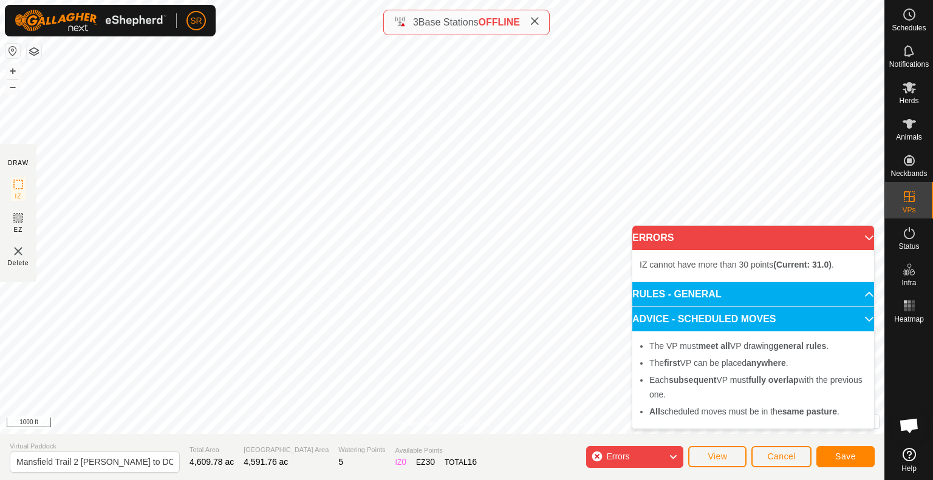
click at [733, 251] on body "SR Schedules Notifications Herds Animals Neckbands VPs Status Infra Heatmap Hel…" at bounding box center [466, 240] width 933 height 480
click at [857, 316] on p-accordion-header "ADVICE - SCHEDULED MOVES" at bounding box center [753, 319] width 242 height 24
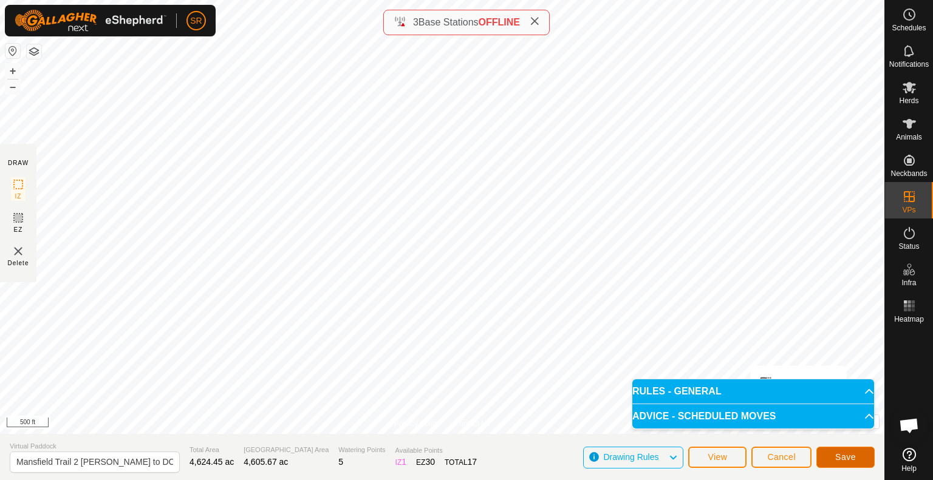
click at [854, 454] on span "Save" at bounding box center [845, 457] width 21 height 10
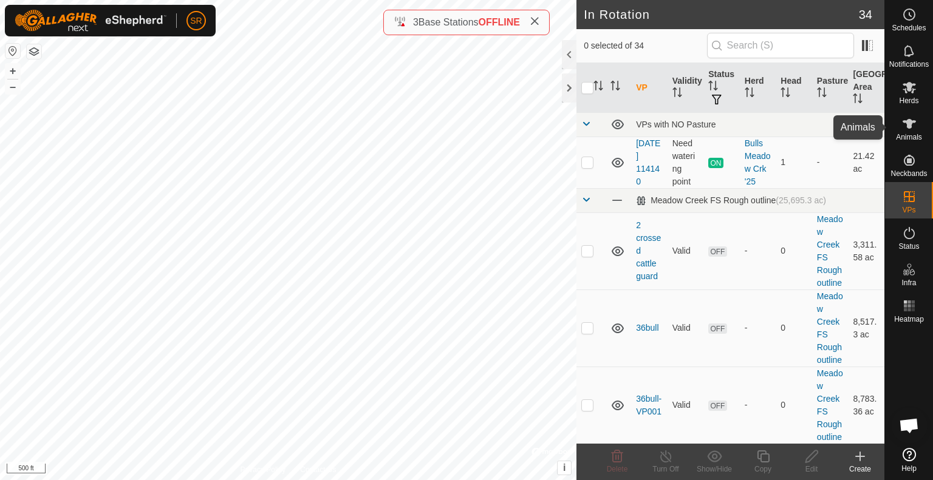
click at [914, 134] on span "Animals" at bounding box center [909, 137] width 26 height 7
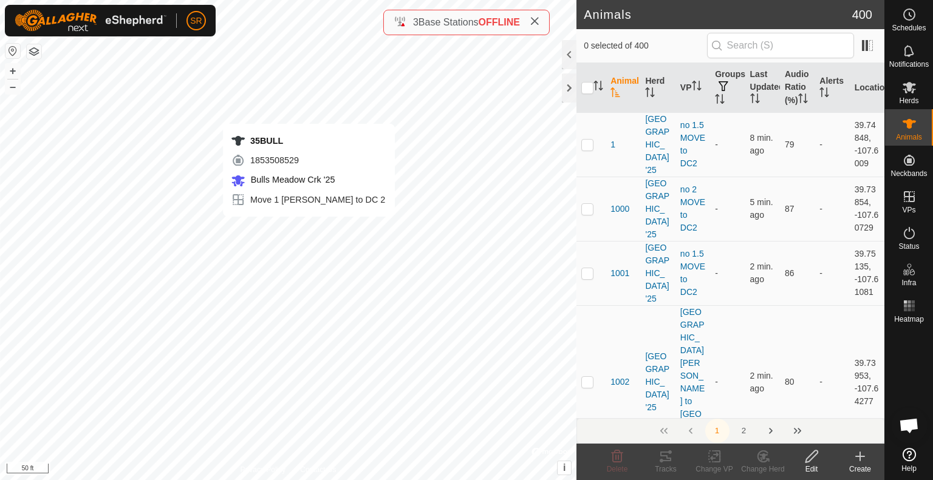
click at [308, 229] on div "35BULL 1853508529 Bulls Meadow Crk '25 Move 1 [PERSON_NAME] to DC 2 + – ⇧ i © M…" at bounding box center [288, 240] width 576 height 480
checkbox input "true"
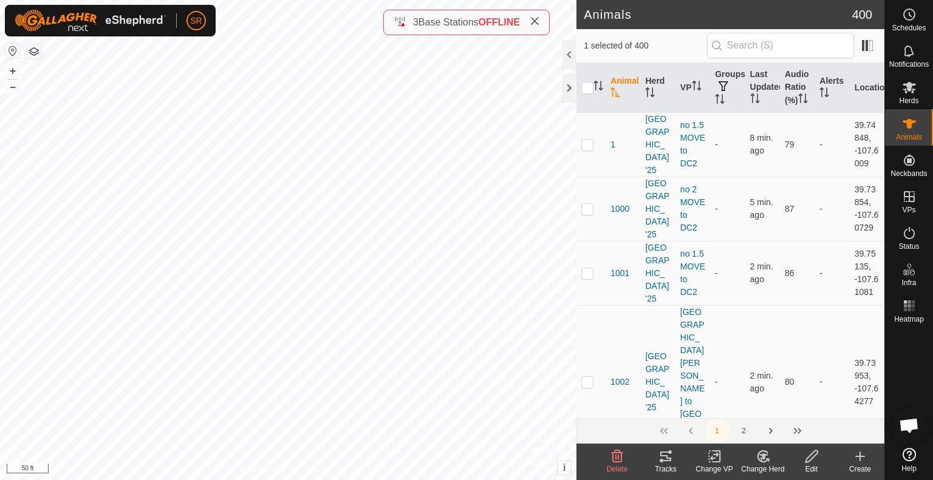
click at [670, 458] on icon at bounding box center [665, 457] width 11 height 10
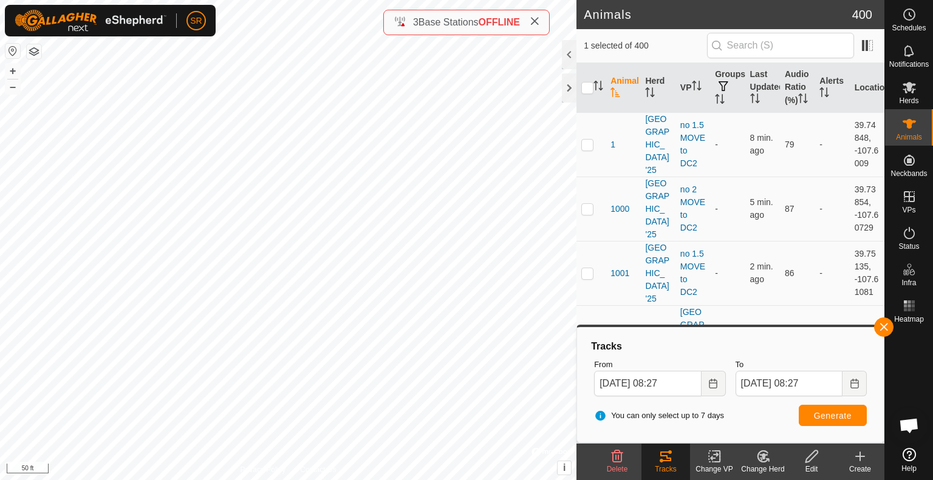
click at [712, 461] on icon at bounding box center [714, 456] width 15 height 15
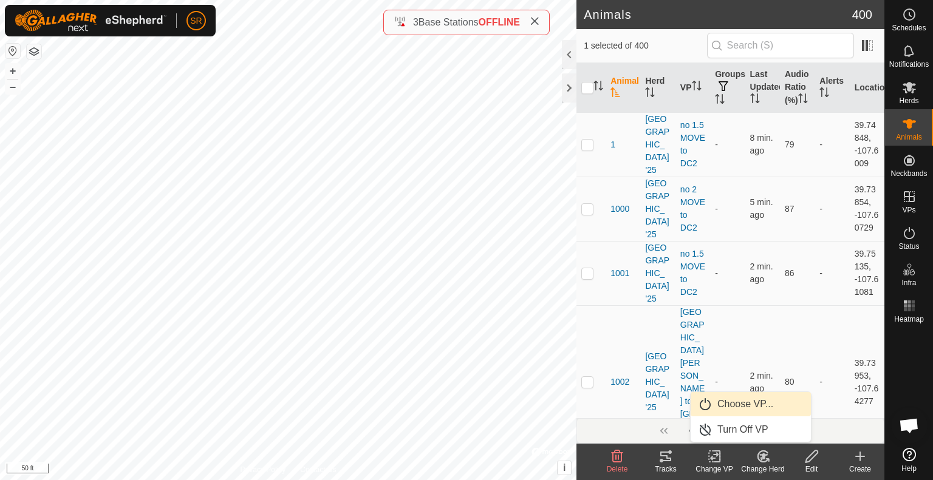
click at [726, 412] on link "Choose VP..." at bounding box center [750, 404] width 120 height 24
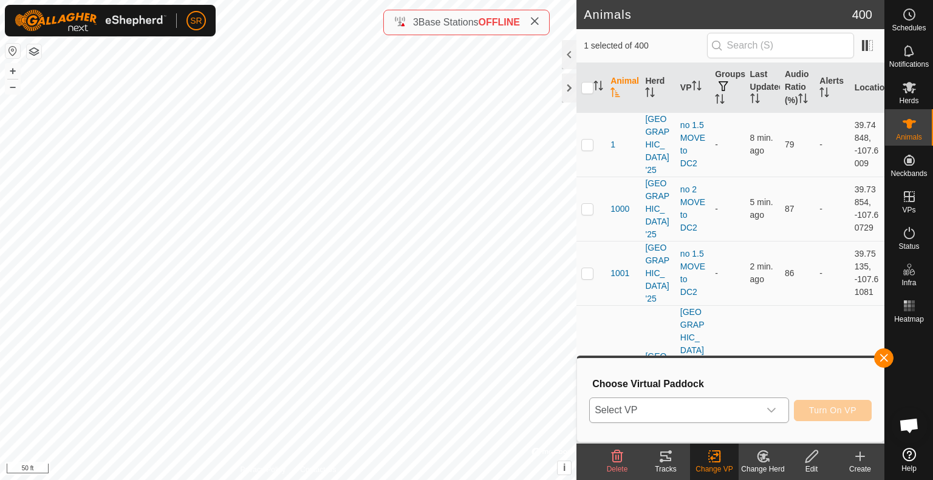
click at [716, 412] on span "Select VP" at bounding box center [674, 410] width 169 height 24
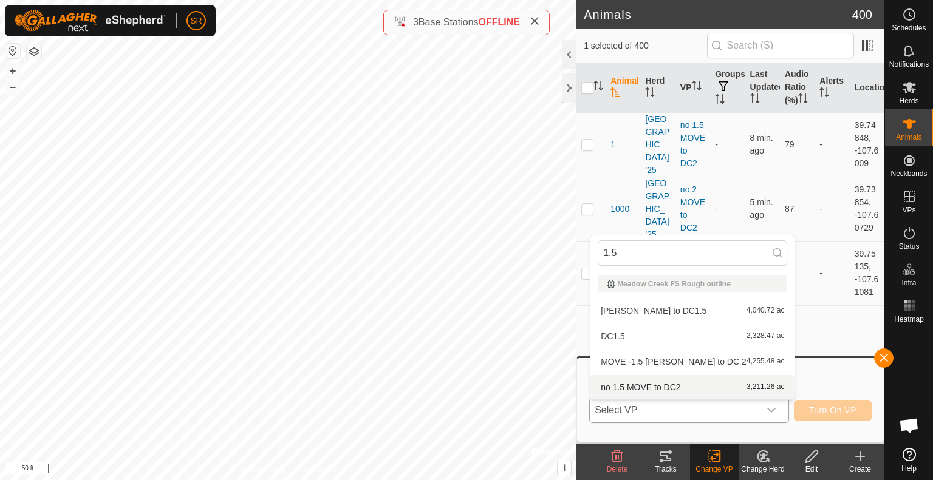
type input "1.5"
click at [653, 386] on li "no 1.5 MOVE to DC2 3,211.26 ac" at bounding box center [692, 387] width 204 height 24
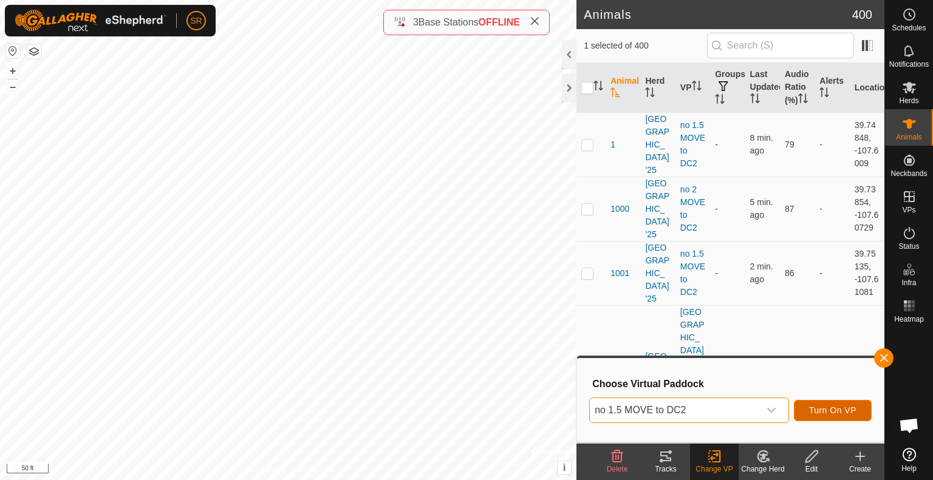
click at [835, 409] on span "Turn On VP" at bounding box center [832, 411] width 47 height 10
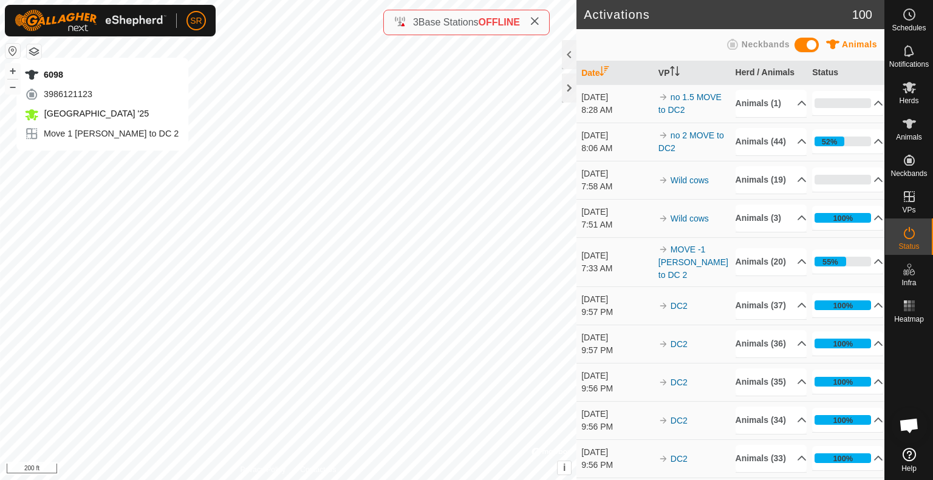
click at [102, 163] on div "6098 3986121123 [GEOGRAPHIC_DATA] '25 Move 1 [PERSON_NAME] to DC 2 + – ⇧ i © Ma…" at bounding box center [288, 240] width 576 height 480
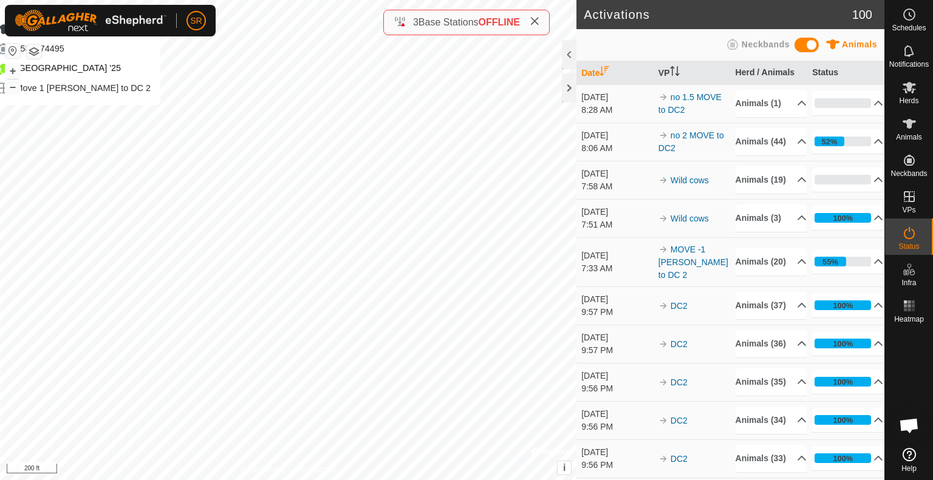
click at [74, 117] on div "6134 1581774495 [GEOGRAPHIC_DATA] '25 Move 1 [PERSON_NAME] to DC 2 + – ⇧ i © Ma…" at bounding box center [288, 240] width 576 height 480
click at [75, 137] on div "6104 2519568109 [GEOGRAPHIC_DATA] '25 MOVE 0 [PERSON_NAME] to DC 2 + – ⇧ i © Ma…" at bounding box center [288, 240] width 576 height 480
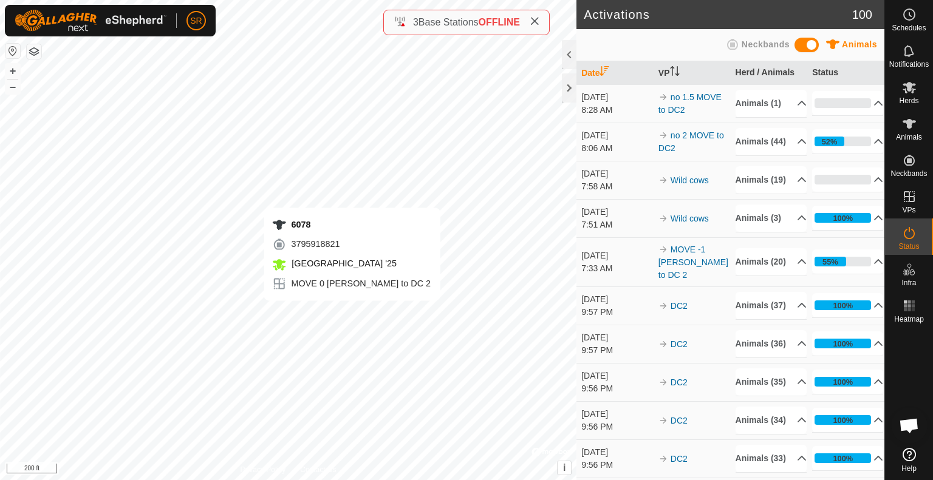
click at [352, 313] on div "6078 3795918821 [GEOGRAPHIC_DATA] '25 MOVE 0 [PERSON_NAME] to DC 2 + – ⇧ i © Ma…" at bounding box center [288, 240] width 576 height 480
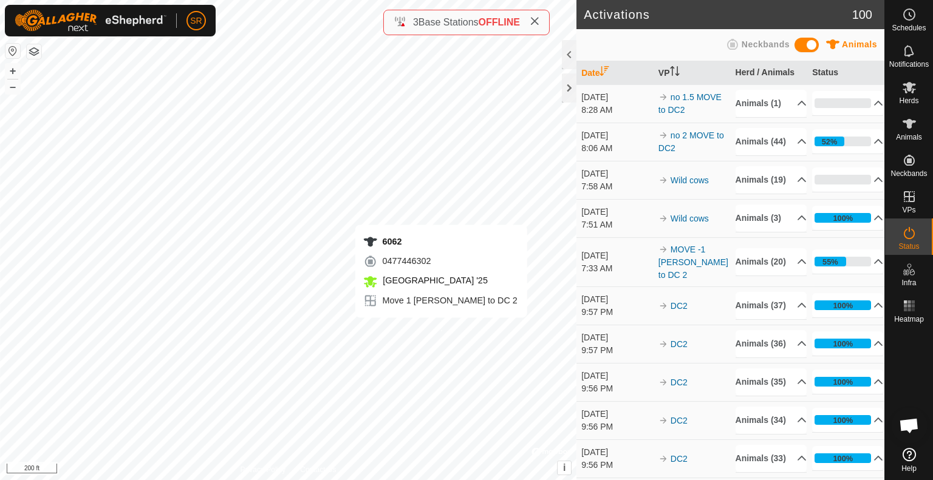
click at [441, 330] on div "6062 0477446302 [GEOGRAPHIC_DATA] '25 Move 1 [PERSON_NAME] to DC 2 + – ⇧ i © Ma…" at bounding box center [288, 240] width 576 height 480
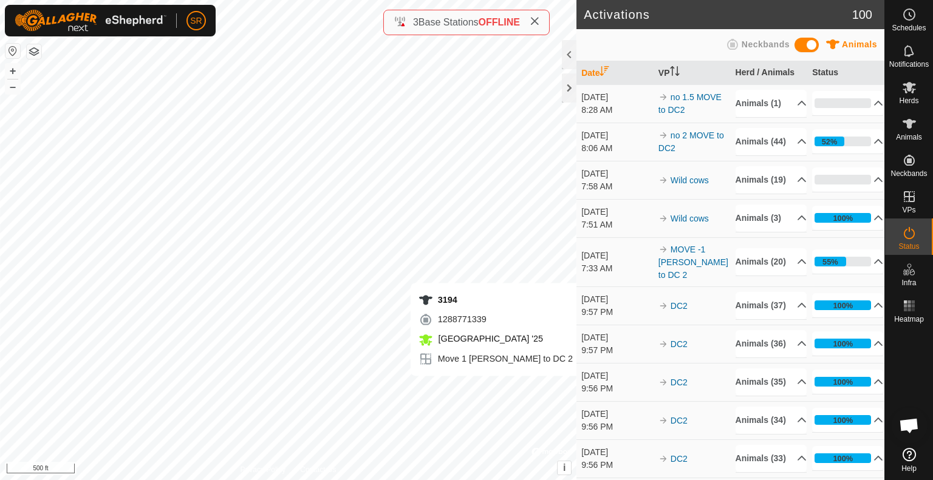
click at [496, 388] on div "3194 1288771339 [GEOGRAPHIC_DATA] '25 Move 1 [PERSON_NAME] to DC 2 + – ⇧ i © Ma…" at bounding box center [288, 240] width 576 height 480
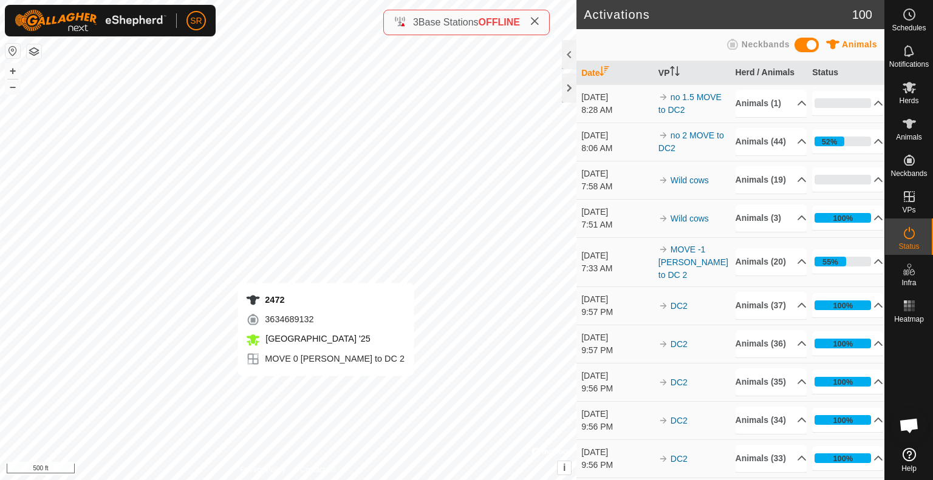
click at [325, 388] on div "2472 3634689132 [GEOGRAPHIC_DATA] '25 MOVE 0 [PERSON_NAME] to DC 2 + – ⇧ i © Ma…" at bounding box center [288, 240] width 576 height 480
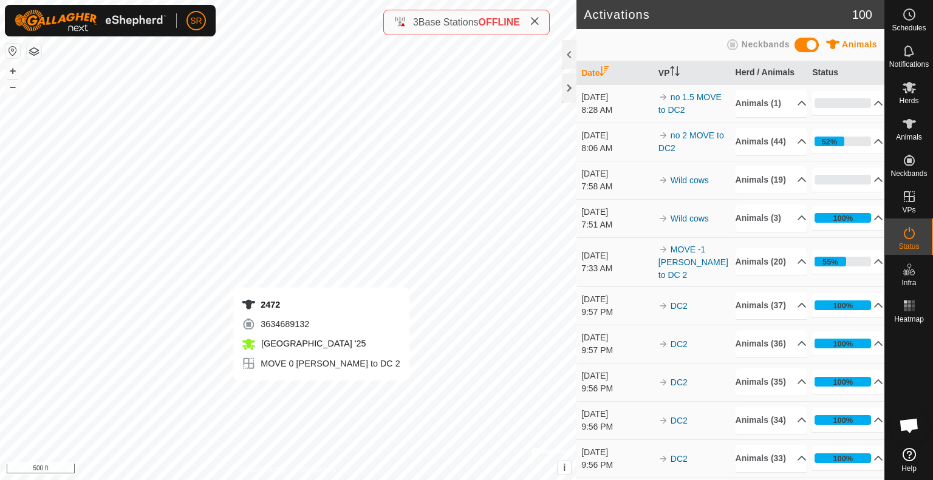
click at [321, 393] on div "2472 3634689132 [GEOGRAPHIC_DATA] '25 MOVE 0 [PERSON_NAME] to DC 2 + – ⇧ i © Ma…" at bounding box center [288, 240] width 576 height 480
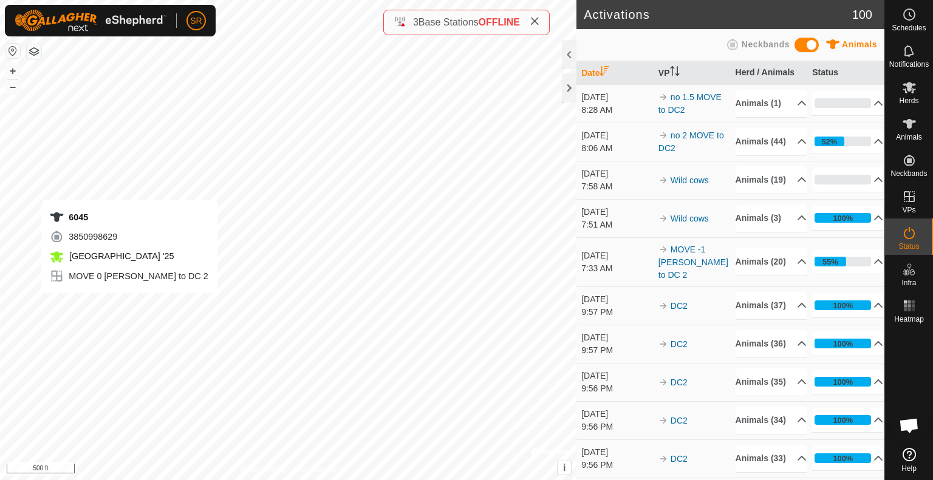
click at [129, 305] on div "6045 3850998629 [GEOGRAPHIC_DATA] '25 MOVE 0 [PERSON_NAME] to DC 2 + – ⇧ i © Ma…" at bounding box center [288, 240] width 576 height 480
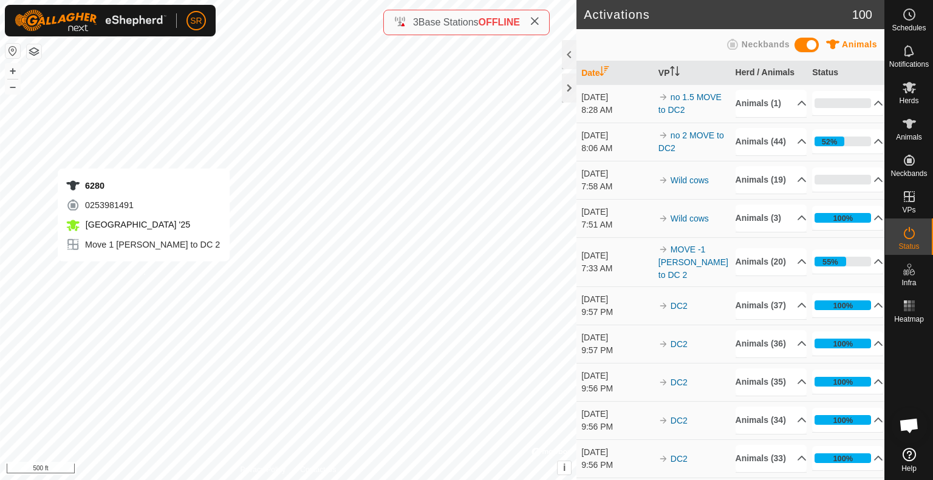
click at [143, 274] on div "6280 0253981491 [GEOGRAPHIC_DATA] '25 Move 1 [PERSON_NAME] to DC 2 + – ⇧ i © Ma…" at bounding box center [288, 240] width 576 height 480
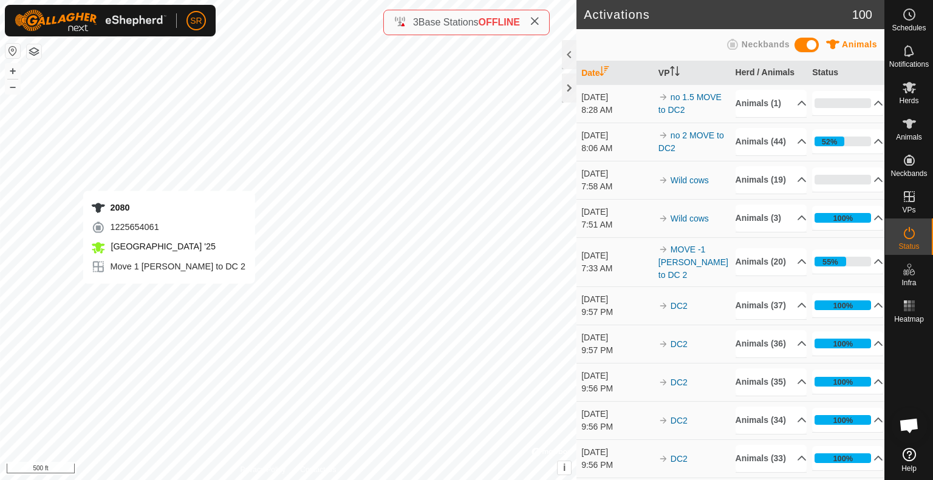
click at [169, 296] on div "2080 1225654061 [GEOGRAPHIC_DATA] '25 Move 1 [PERSON_NAME] to DC 2 + – ⇧ i © Ma…" at bounding box center [288, 240] width 576 height 480
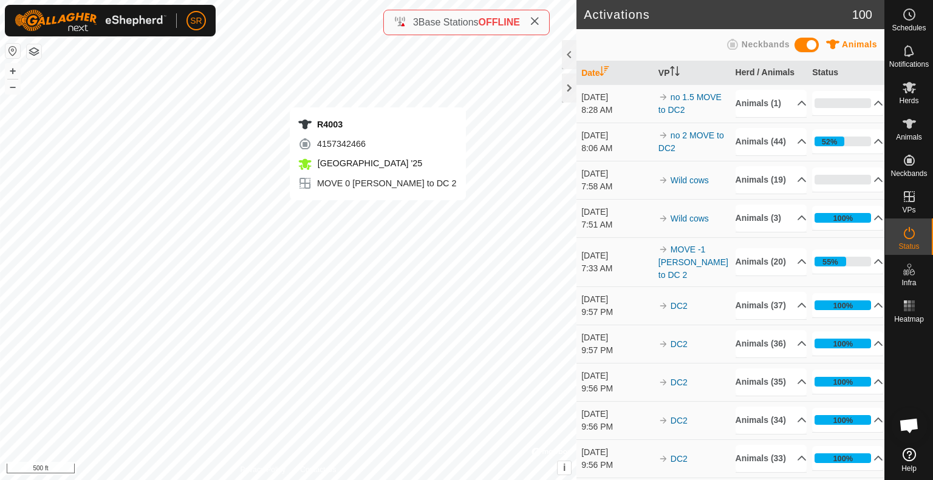
click at [378, 213] on div "R4003 4157342466 [GEOGRAPHIC_DATA] '25 MOVE 0 [PERSON_NAME] to DC 2 + – ⇧ i © M…" at bounding box center [288, 240] width 576 height 480
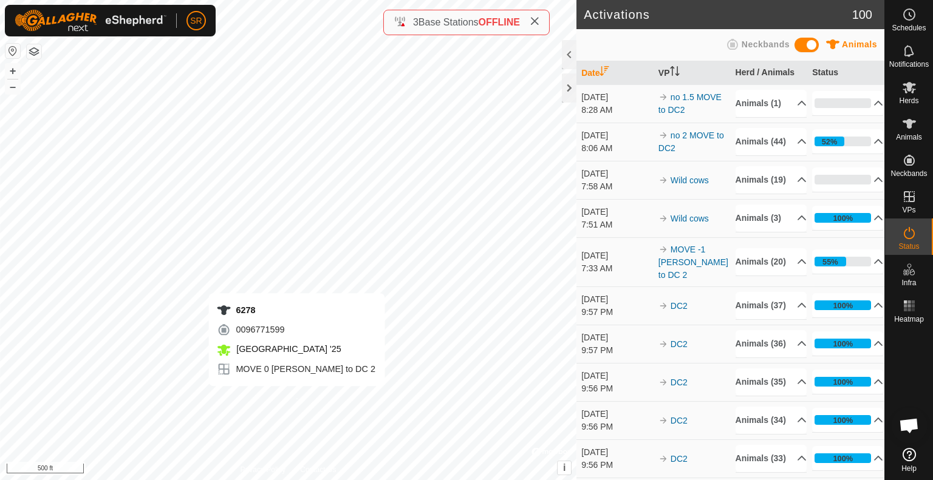
click at [296, 398] on div "6278 0096771599 [GEOGRAPHIC_DATA] '25 MOVE 0 [PERSON_NAME] to DC 2 + – ⇧ i © Ma…" at bounding box center [288, 240] width 576 height 480
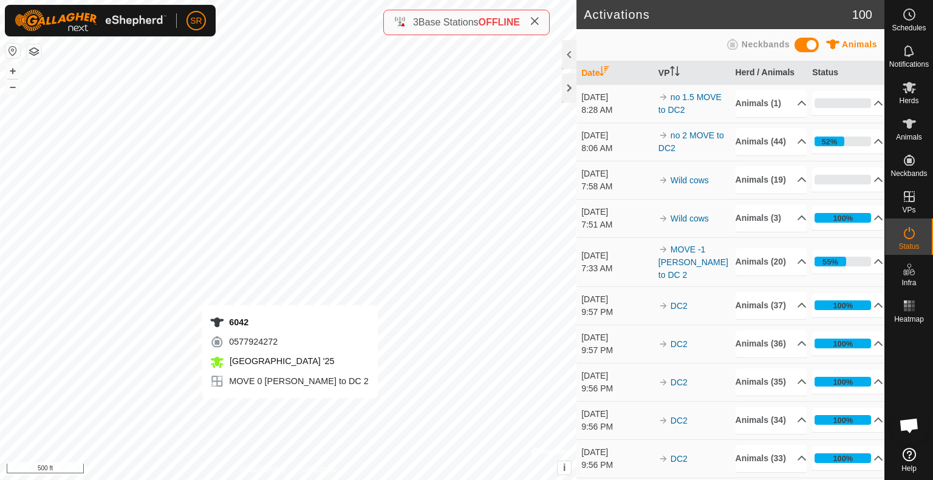
click at [290, 410] on div "6042 0577924272 [GEOGRAPHIC_DATA] '25 MOVE 0 [PERSON_NAME] to DC 2 + – ⇧ i © Ma…" at bounding box center [288, 240] width 576 height 480
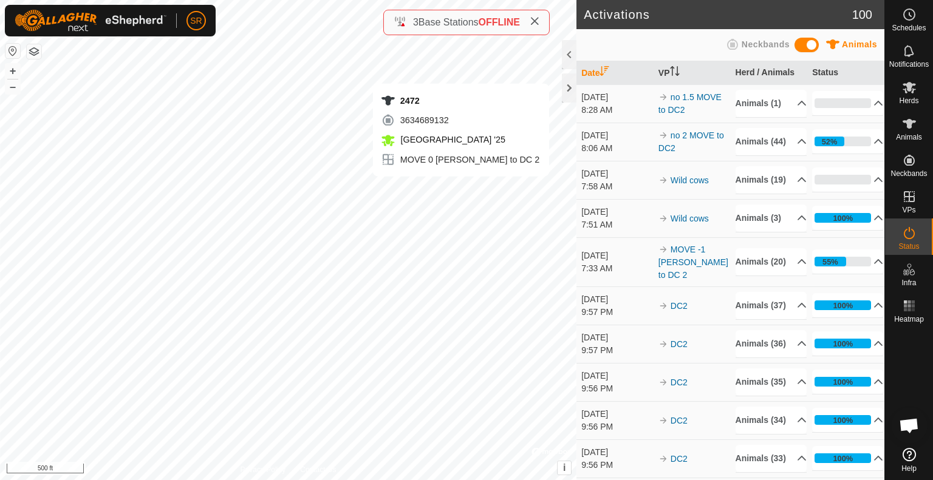
click at [460, 189] on div "2472 3634689132 [GEOGRAPHIC_DATA] '25 MOVE 0 [PERSON_NAME] to DC 2 + – ⇧ i © Ma…" at bounding box center [288, 240] width 576 height 480
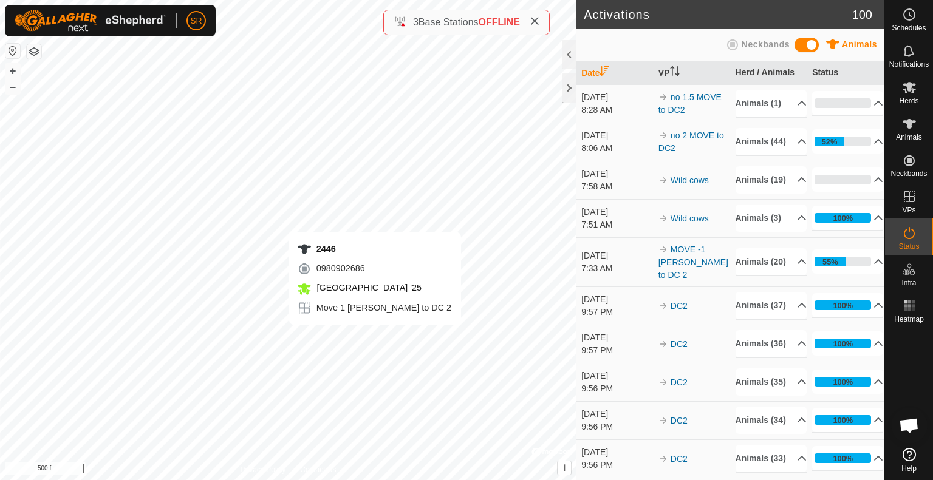
click at [375, 337] on div "2446 0980902686 [GEOGRAPHIC_DATA] '25 Move 1 [PERSON_NAME] to DC 2 + – ⇧ i © Ma…" at bounding box center [288, 240] width 576 height 480
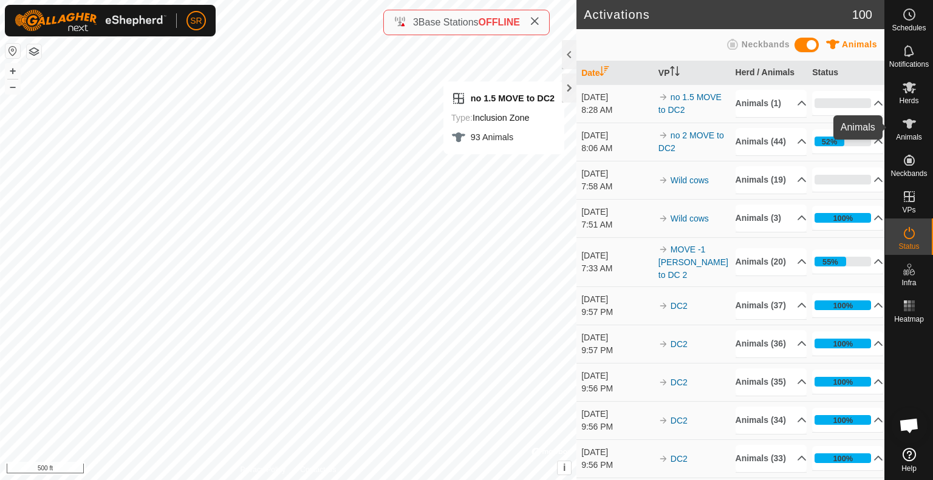
click at [908, 121] on icon at bounding box center [908, 124] width 13 height 10
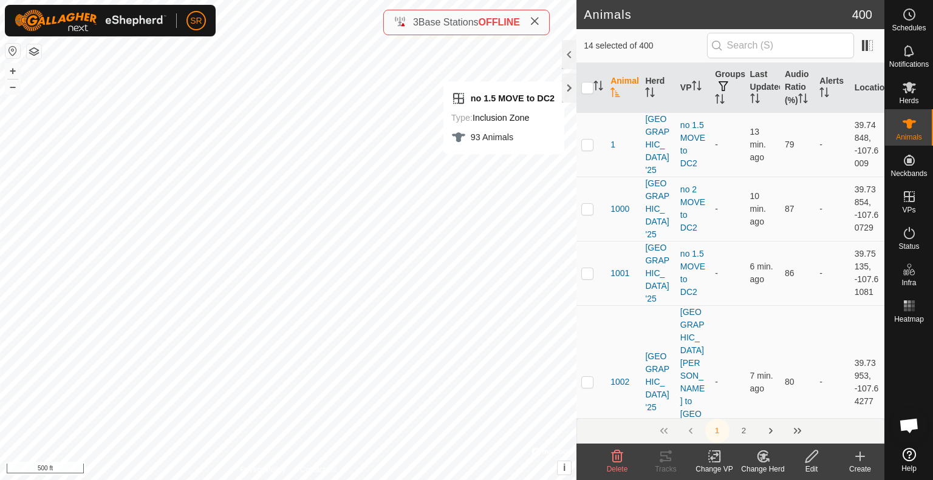
click at [713, 464] on div "Change VP" at bounding box center [714, 469] width 49 height 11
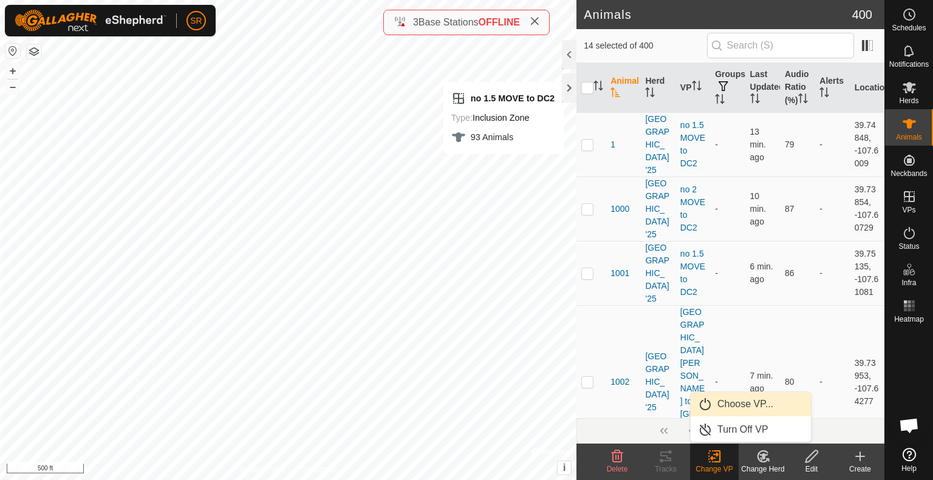
click at [726, 410] on link "Choose VP..." at bounding box center [750, 404] width 120 height 24
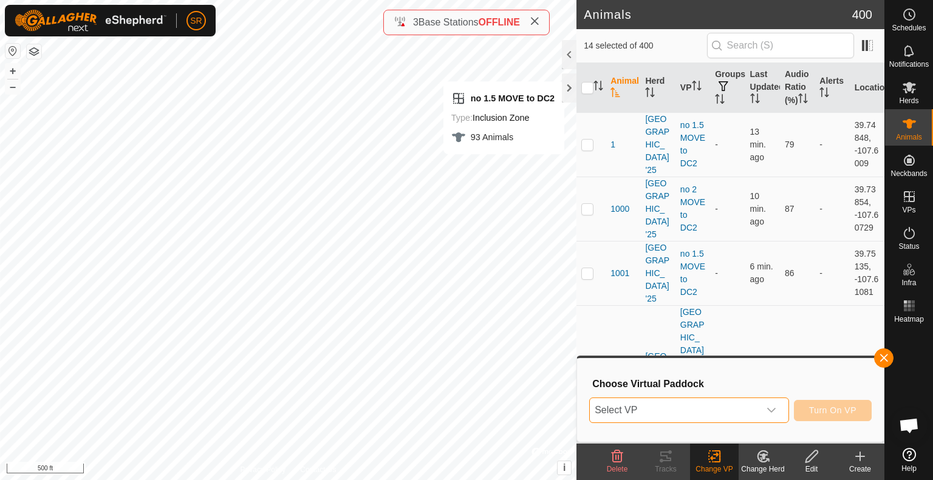
click at [726, 410] on span "Select VP" at bounding box center [674, 410] width 169 height 24
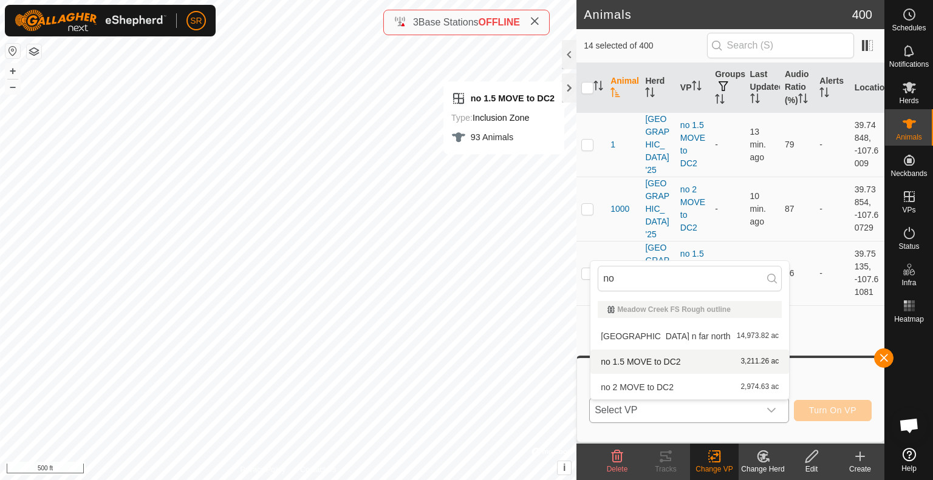
type input "no"
click at [665, 368] on li "no 1.5 MOVE to DC2 3,211.26 ac" at bounding box center [689, 362] width 199 height 24
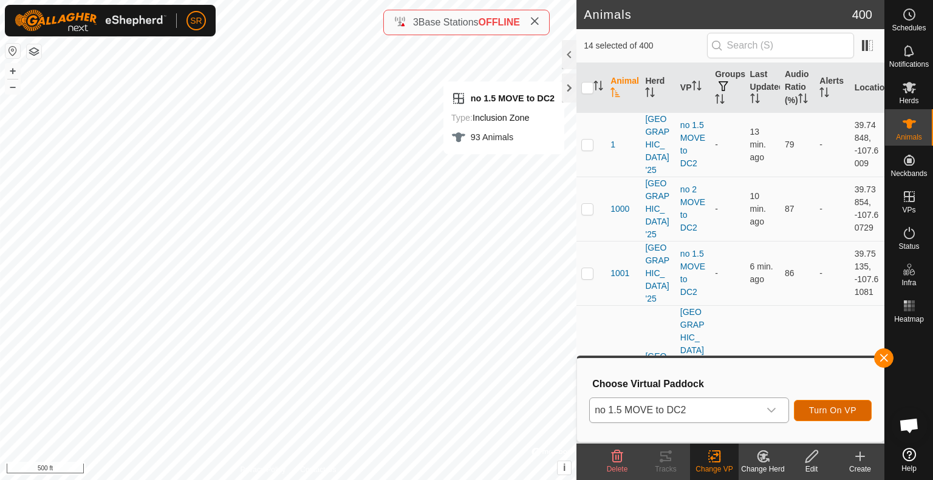
click at [826, 413] on span "Turn On VP" at bounding box center [832, 411] width 47 height 10
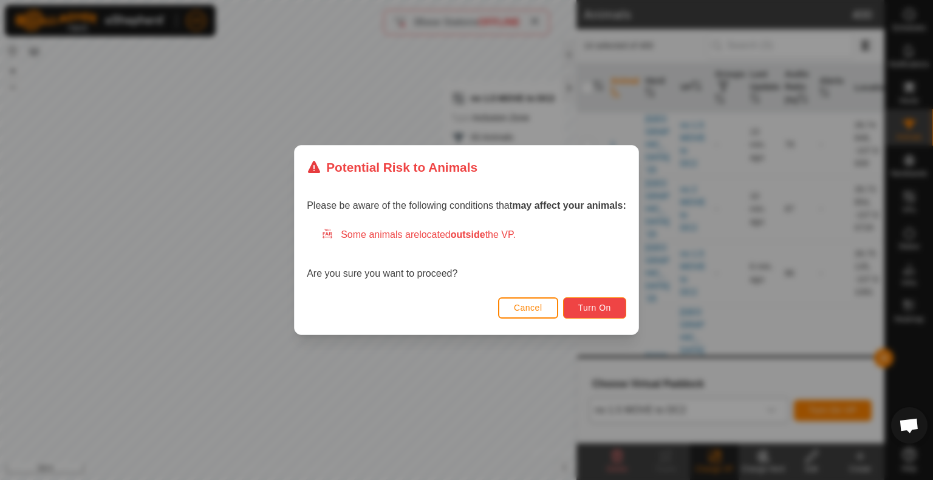
click at [590, 307] on span "Turn On" at bounding box center [594, 308] width 33 height 10
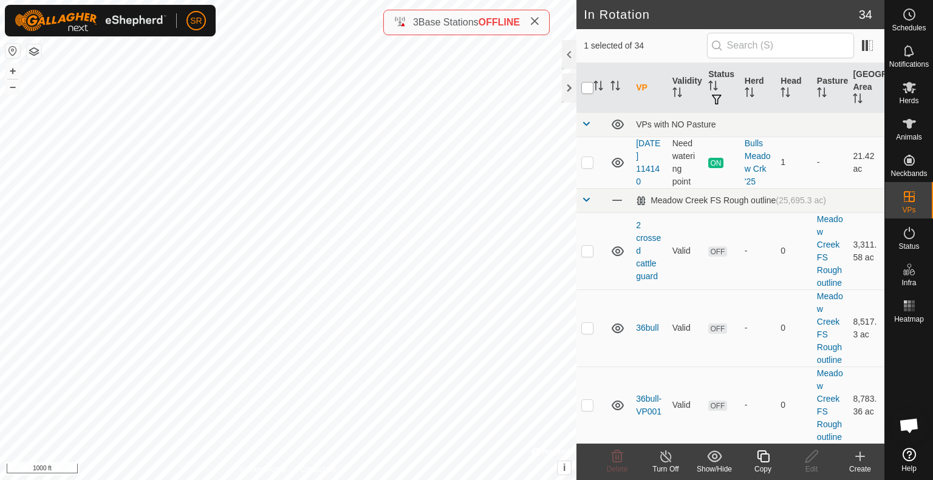
click at [584, 83] on input "checkbox" at bounding box center [587, 88] width 12 height 12
checkbox input "true"
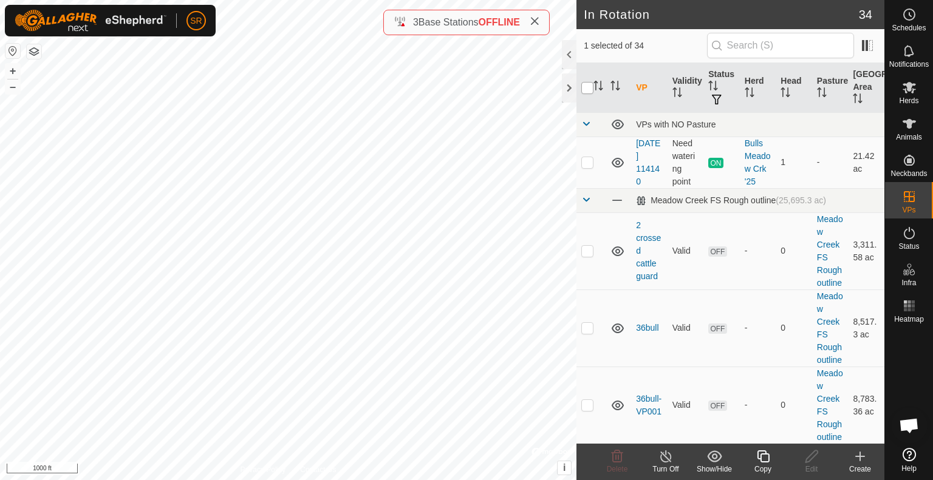
checkbox input "true"
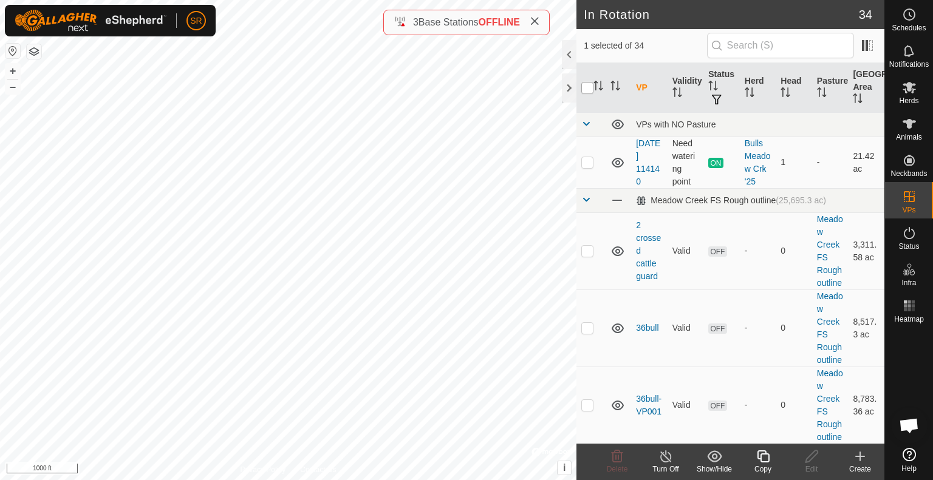
checkbox input "true"
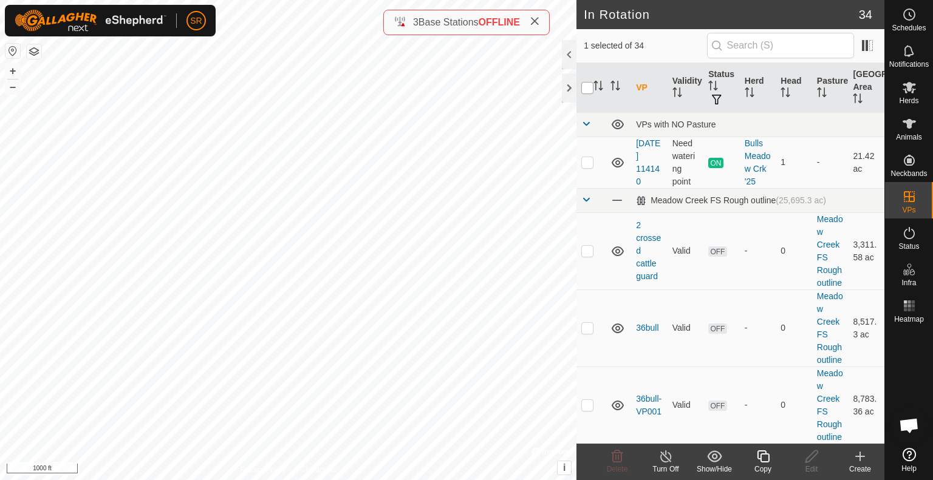
checkbox input "true"
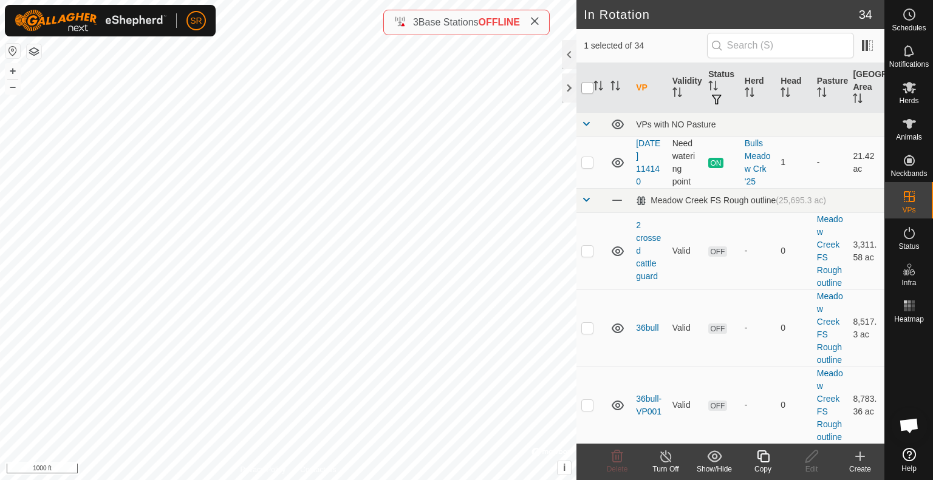
checkbox input "true"
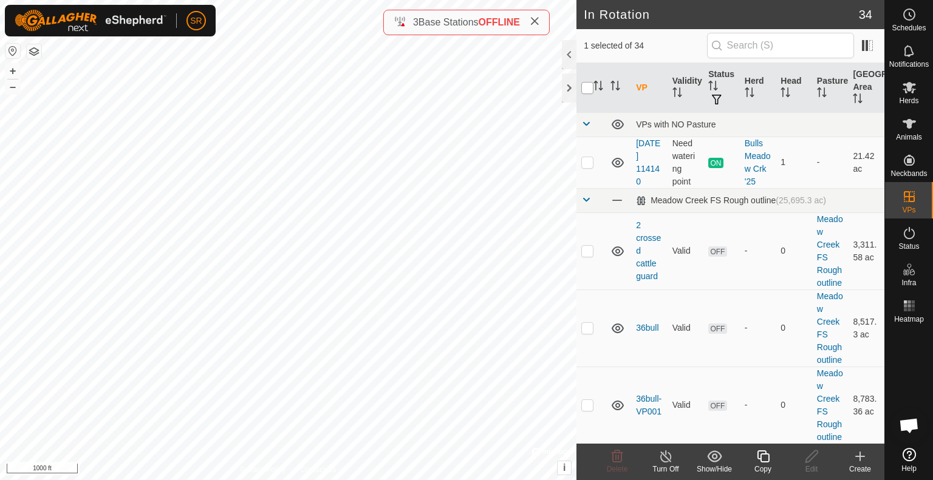
checkbox input "true"
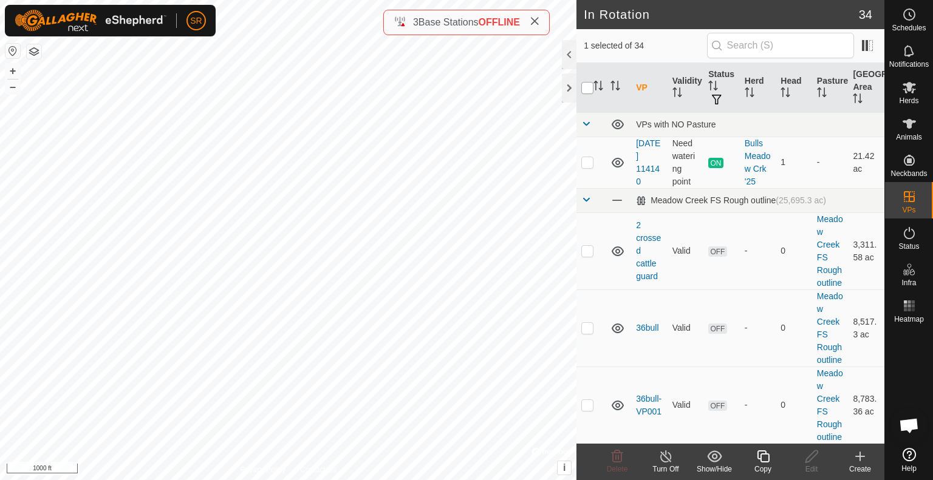
checkbox input "true"
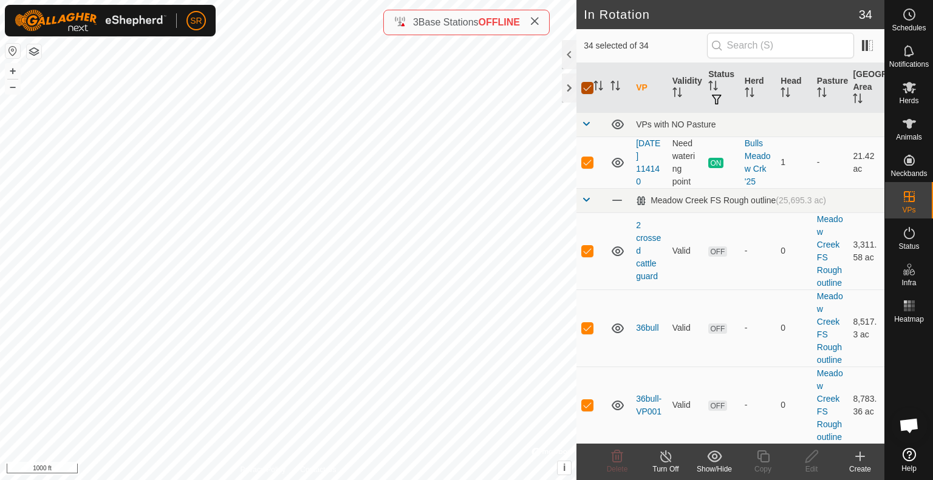
click at [584, 83] on input "checkbox" at bounding box center [587, 88] width 12 height 12
checkbox input "false"
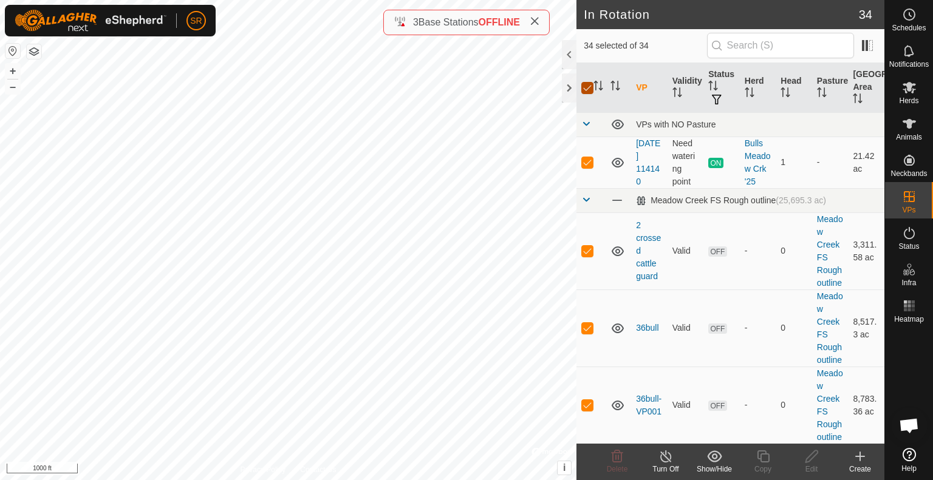
checkbox input "false"
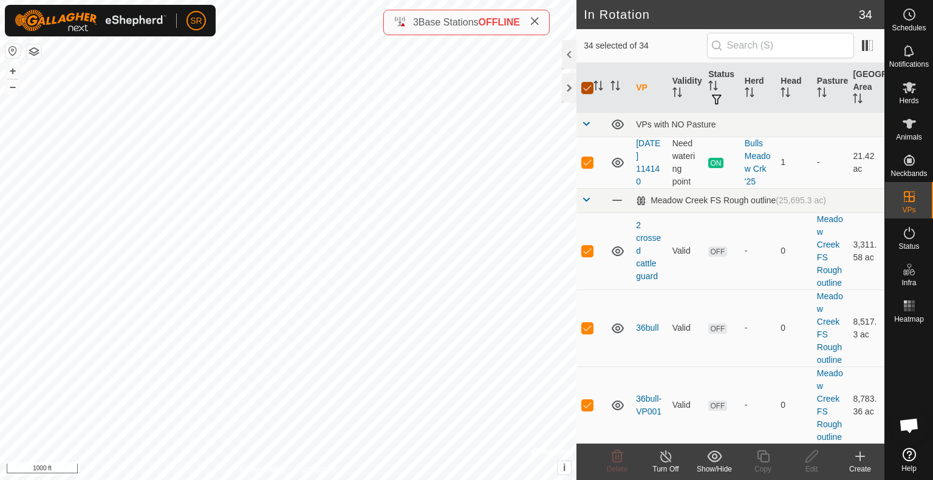
checkbox input "false"
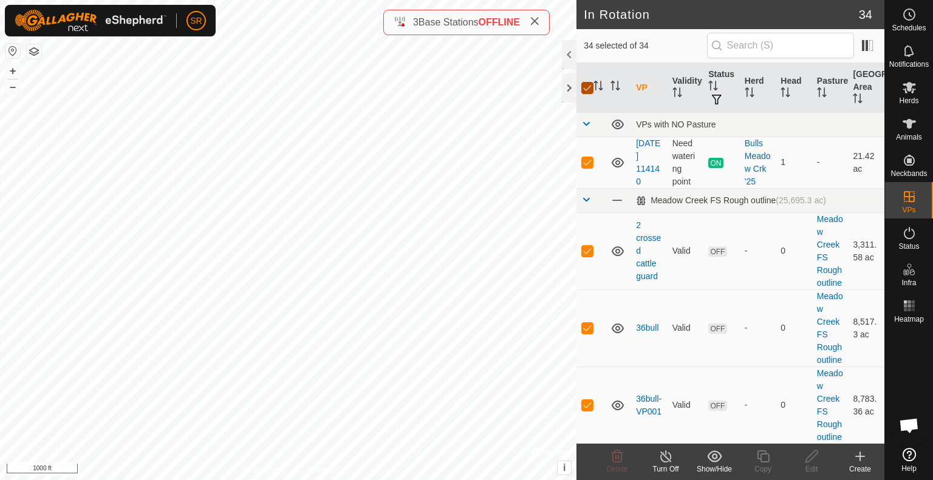
checkbox input "false"
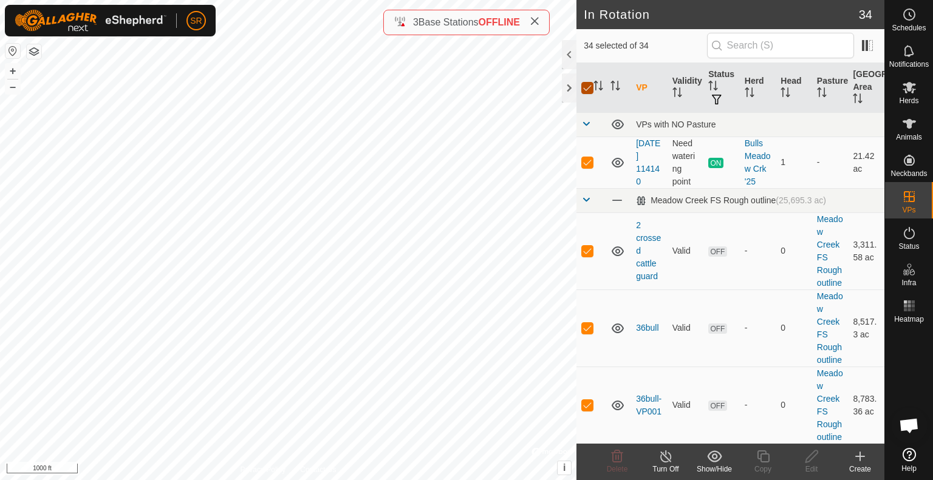
checkbox input "false"
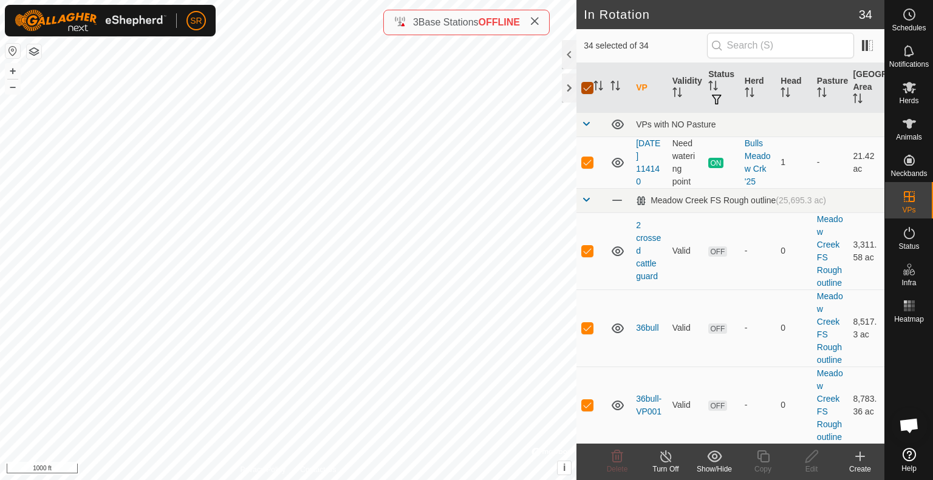
checkbox input "false"
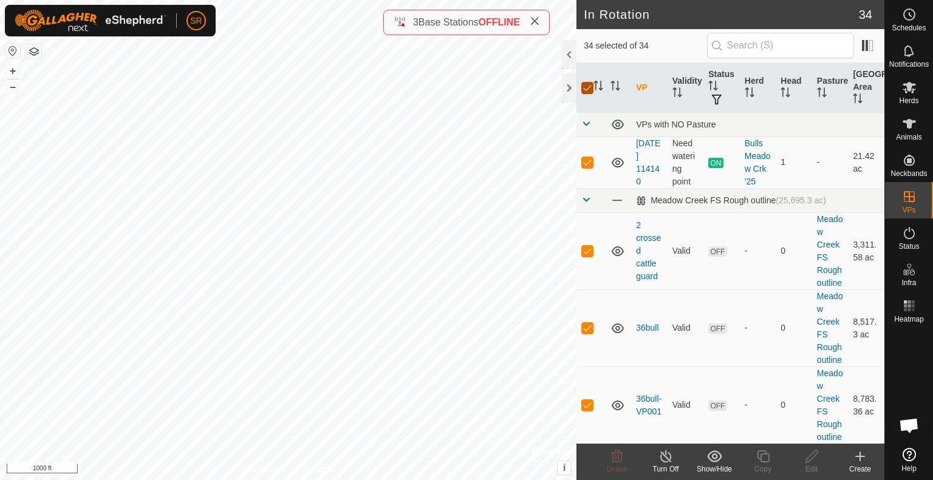
checkbox input "false"
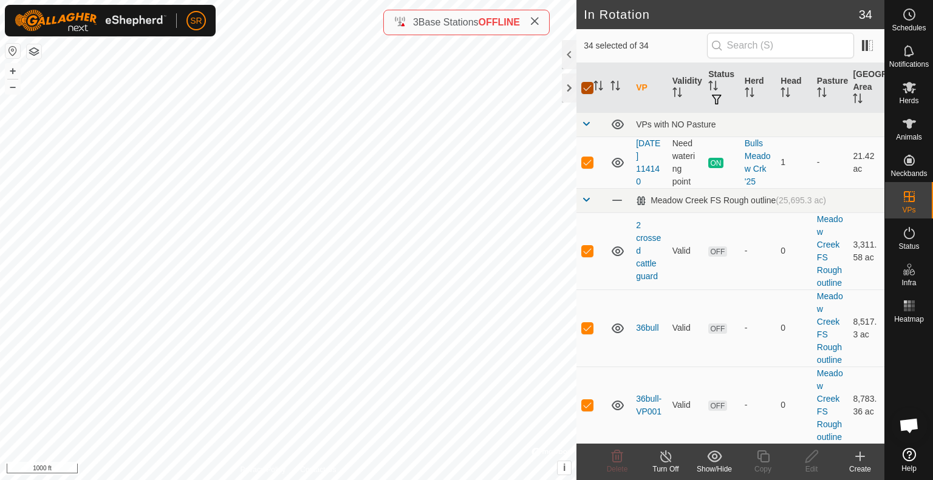
checkbox input "false"
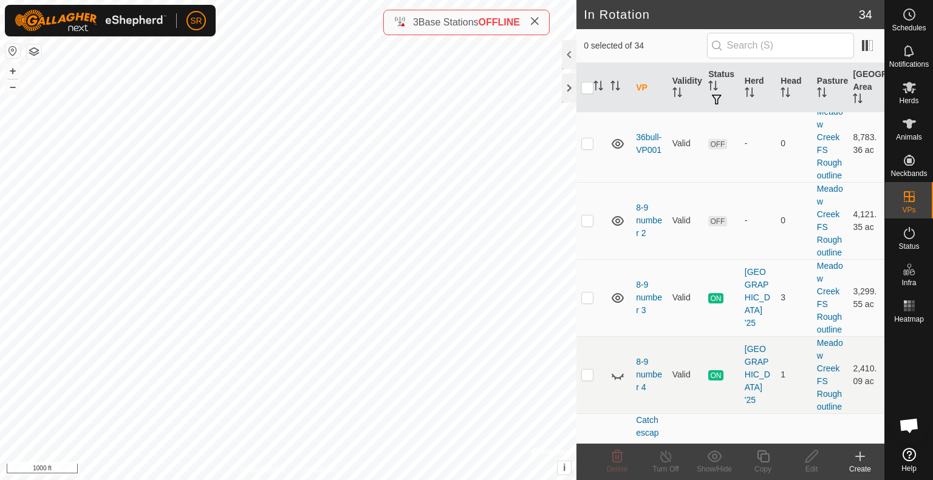
scroll to position [269, 0]
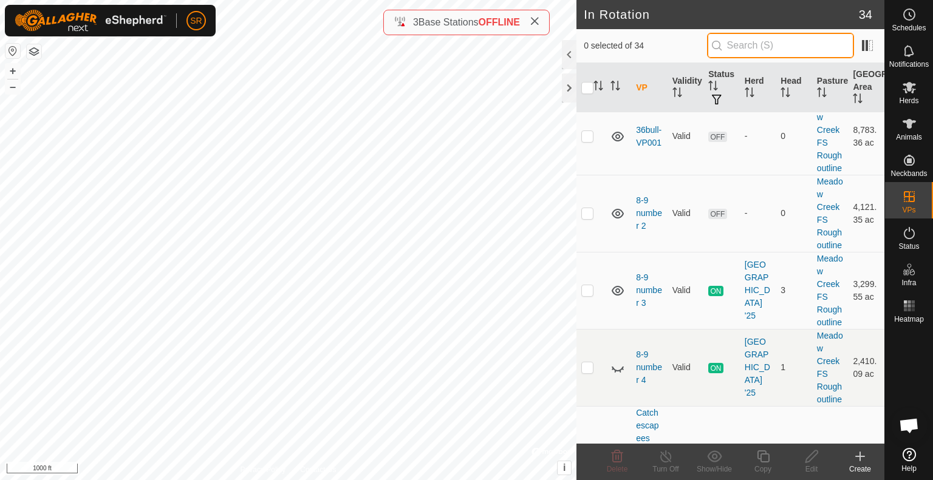
click at [750, 43] on input "text" at bounding box center [780, 46] width 147 height 26
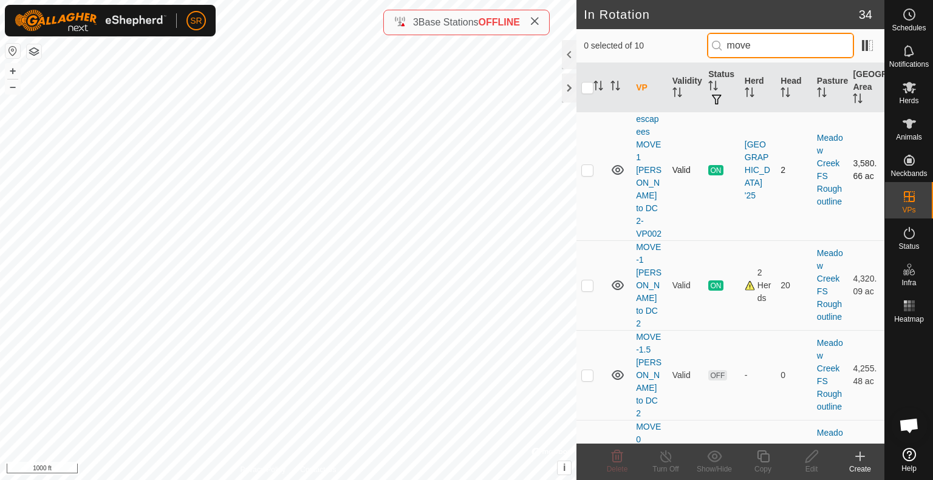
scroll to position [255, 0]
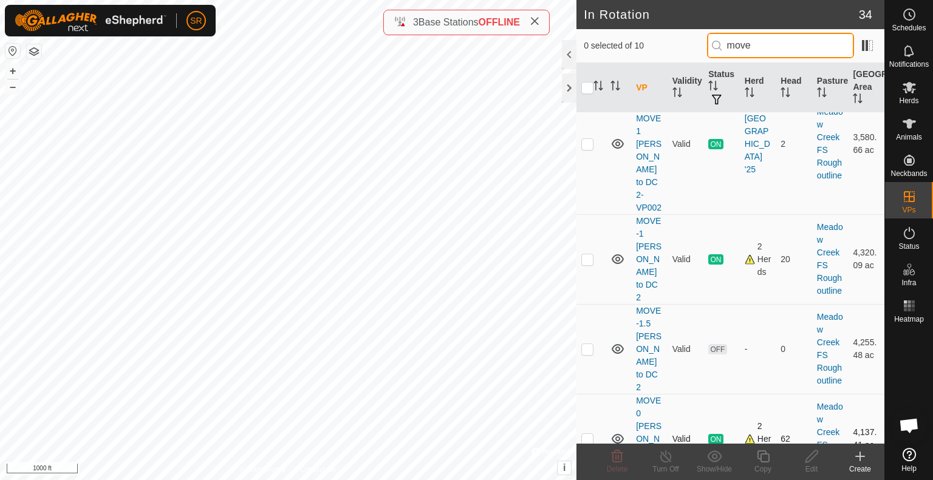
type input "move"
click at [590, 332] on tbody "Meadow Creek FS Rough outline (25,695.3 ac) Catch escapees MOVE 1 [PERSON_NAME]…" at bounding box center [730, 376] width 308 height 1038
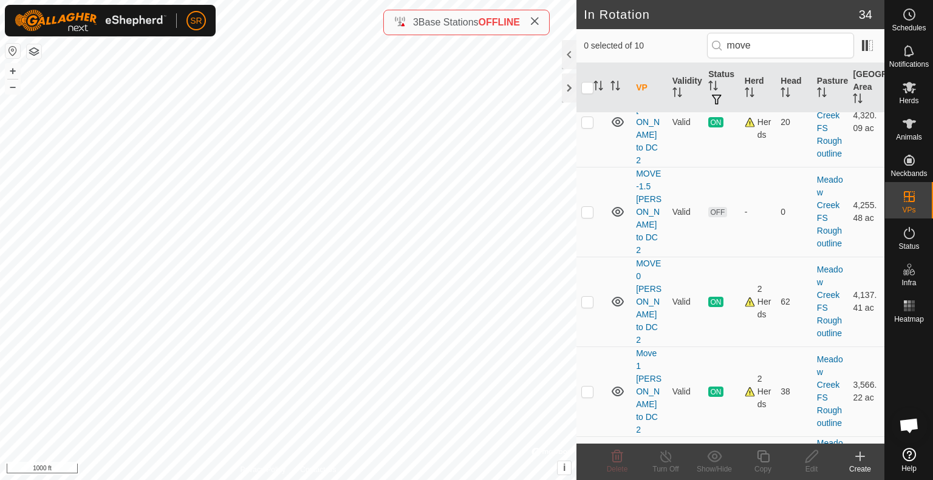
scroll to position [391, 0]
click at [587, 298] on p-checkbox at bounding box center [587, 303] width 12 height 10
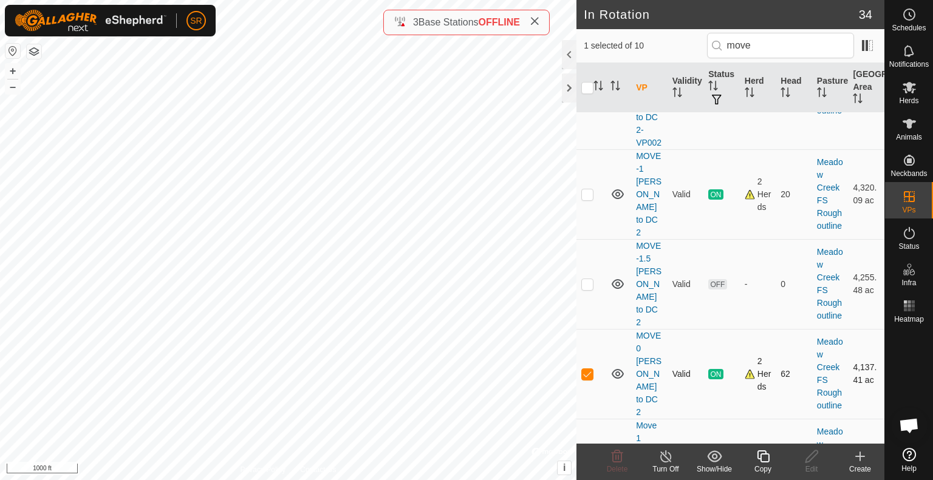
scroll to position [338, 0]
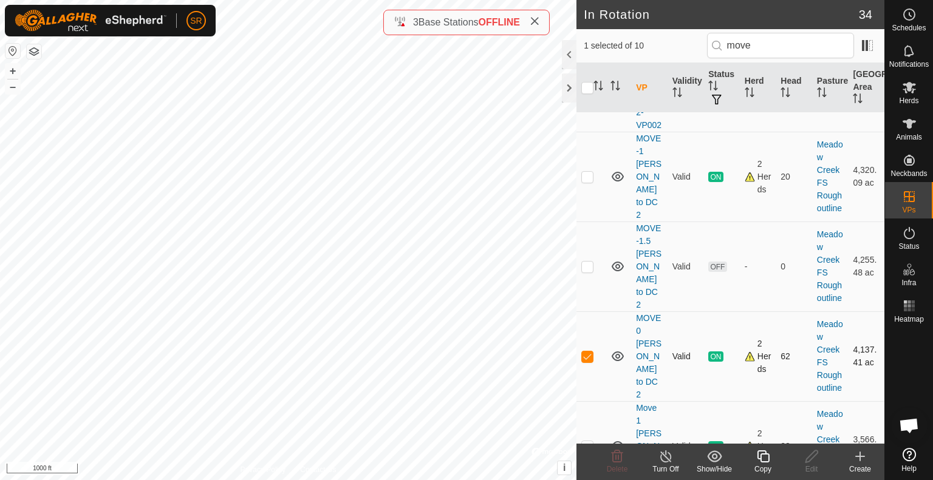
click at [585, 352] on p-checkbox at bounding box center [587, 357] width 12 height 10
checkbox input "false"
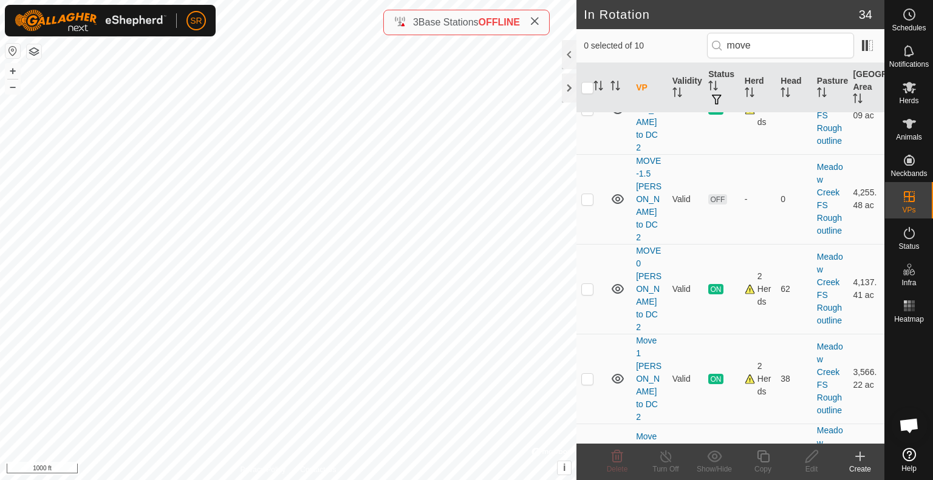
scroll to position [417, 0]
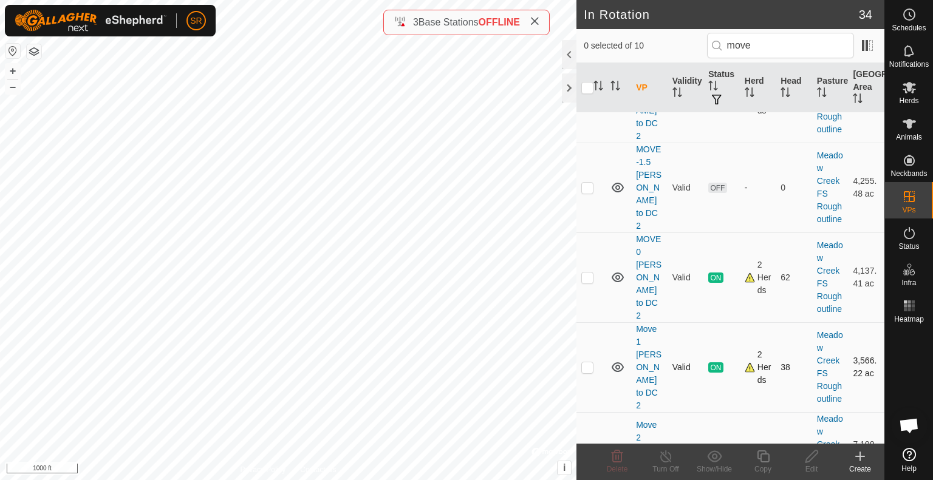
click at [588, 362] on p-checkbox at bounding box center [587, 367] width 12 height 10
checkbox input "true"
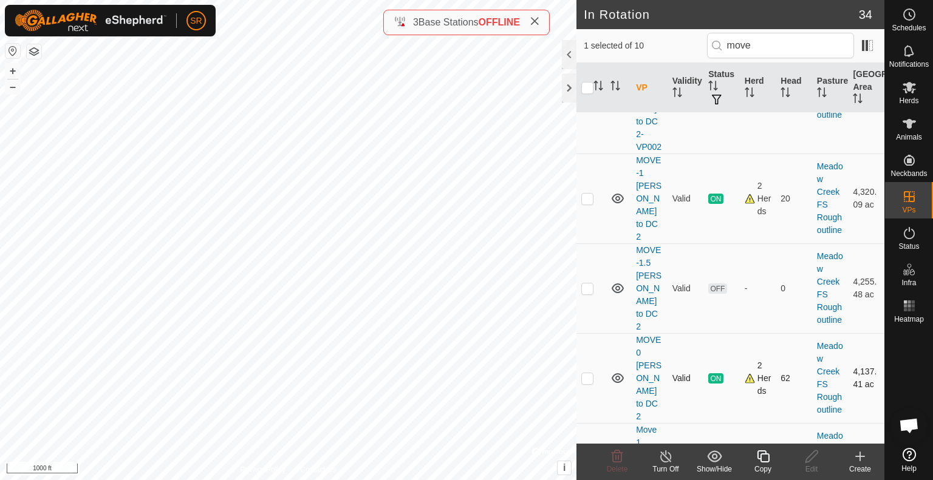
scroll to position [319, 0]
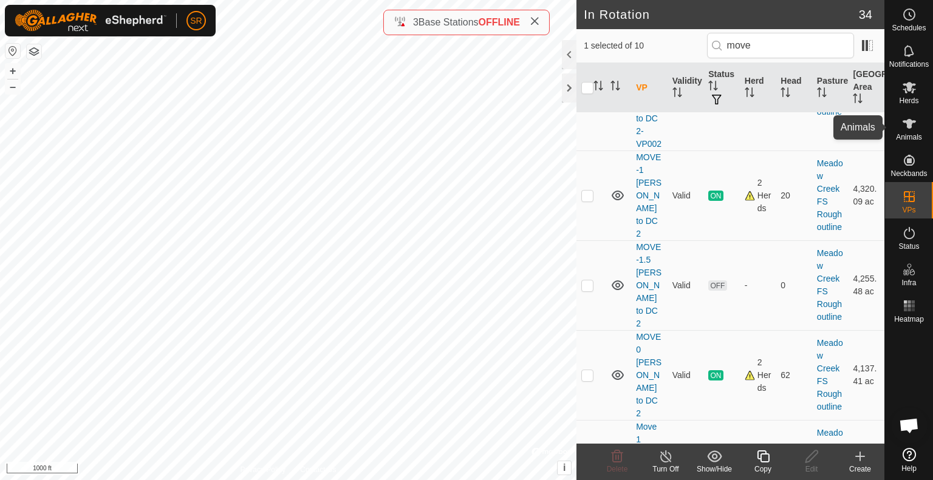
click at [908, 131] on icon at bounding box center [909, 124] width 15 height 15
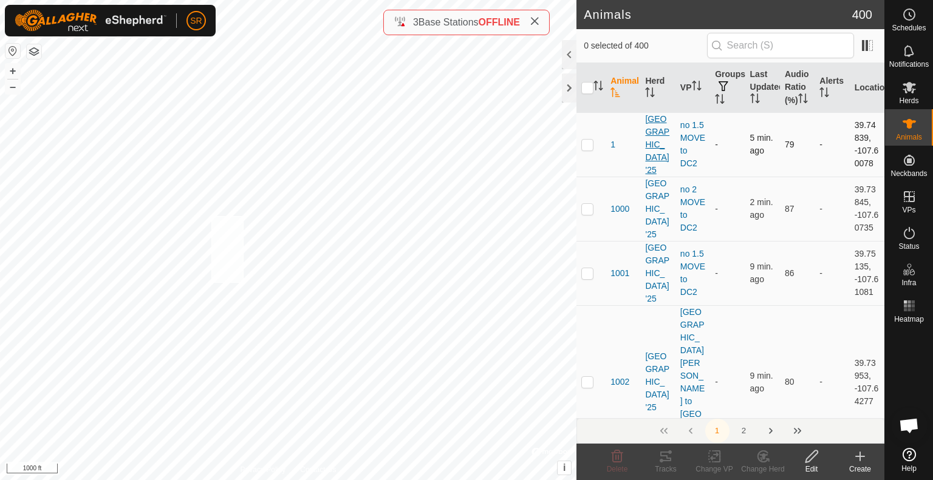
click at [211, 216] on div "W50 0440179733 [GEOGRAPHIC_DATA] '25 MOVE 0 [PERSON_NAME] to DC 2 + – ⇧ i © Map…" at bounding box center [288, 240] width 576 height 480
checkbox input "true"
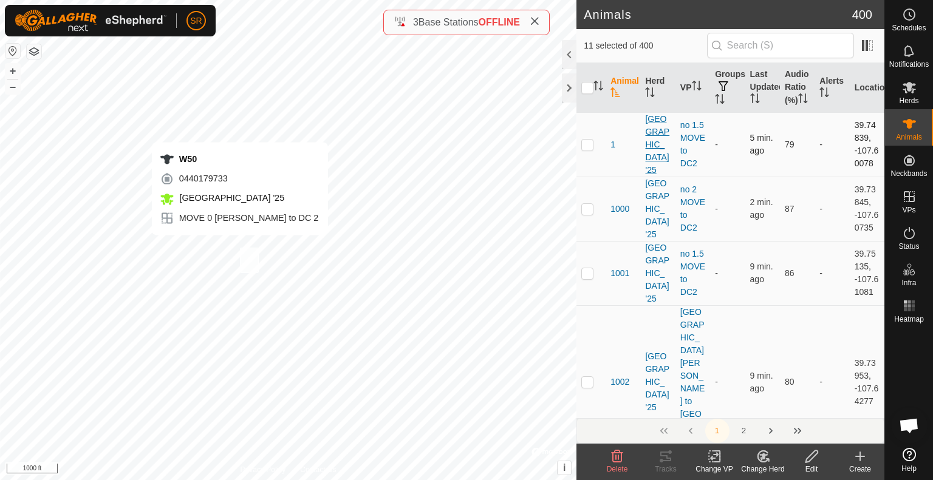
click at [240, 247] on div "W50 0440179733 [GEOGRAPHIC_DATA] '25 MOVE 0 [PERSON_NAME] to DC 2 + – ⇧ i © Map…" at bounding box center [288, 240] width 576 height 480
checkbox input "true"
click at [707, 458] on icon at bounding box center [714, 456] width 15 height 15
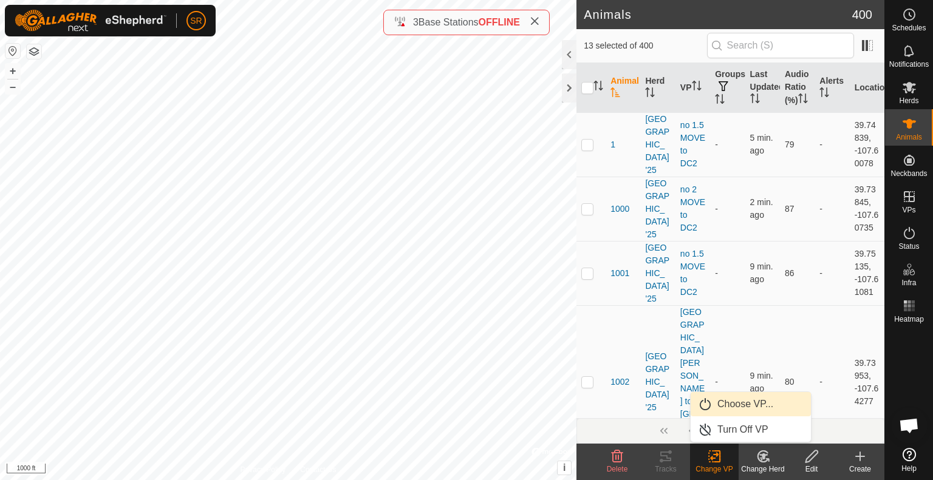
click at [735, 406] on link "Choose VP..." at bounding box center [750, 404] width 120 height 24
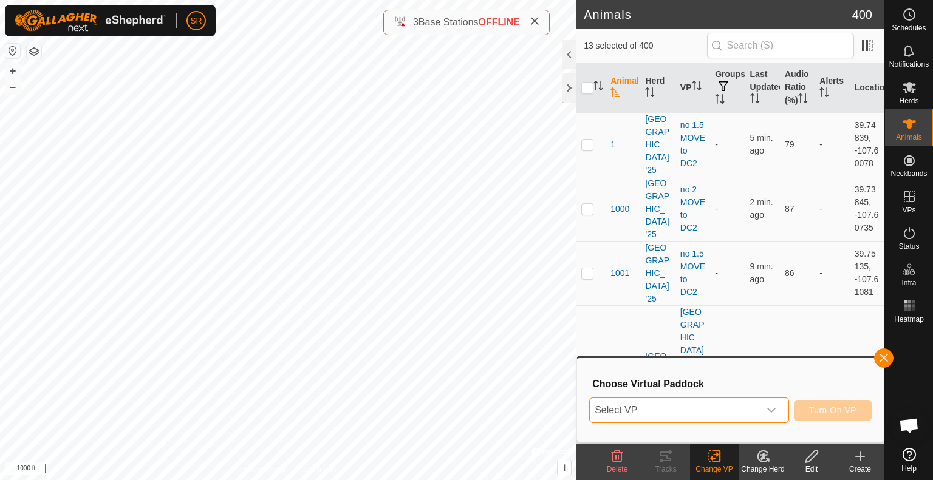
click at [733, 407] on span "Select VP" at bounding box center [674, 410] width 169 height 24
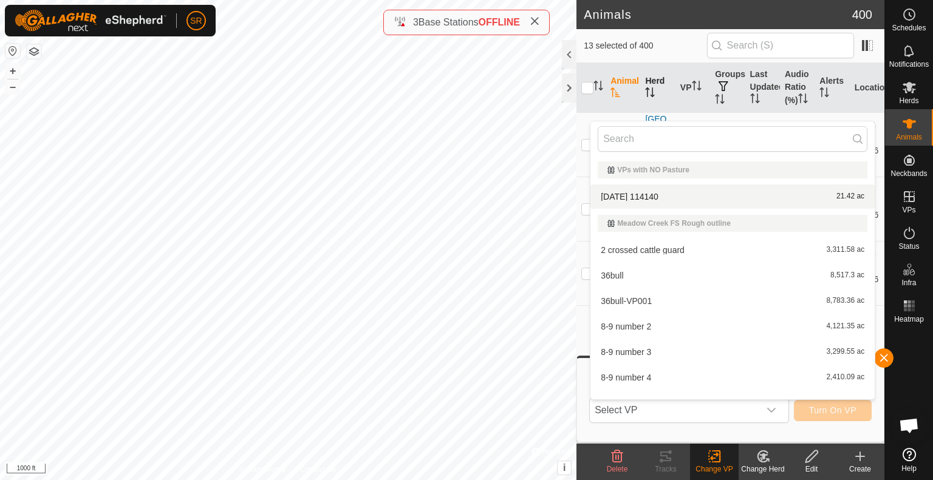
type input "m"
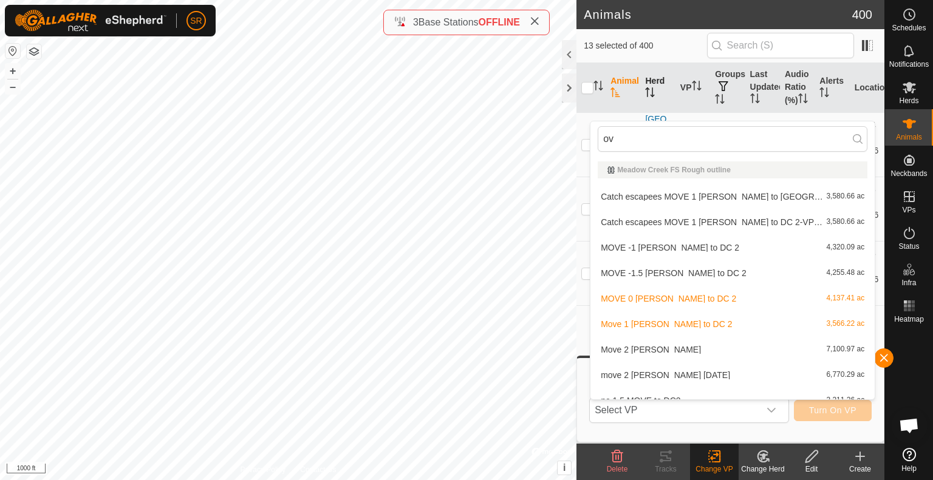
type input "o"
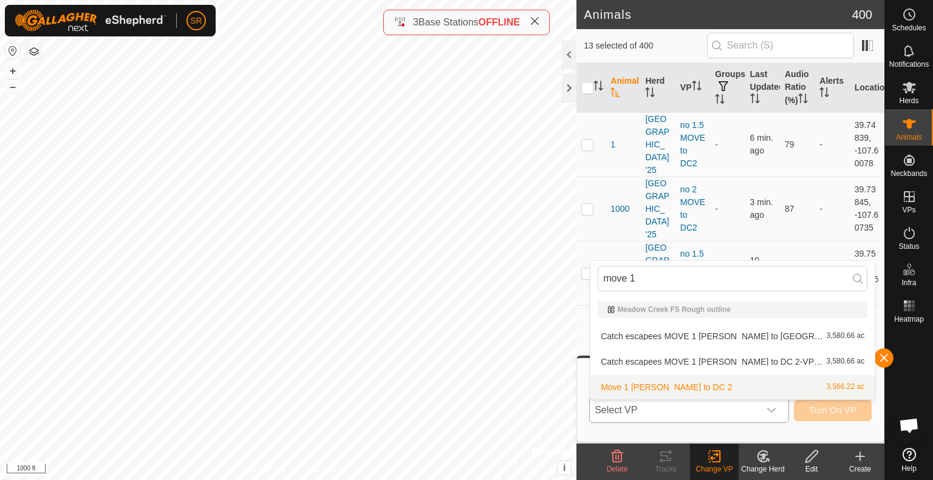
type input "move 1"
click at [661, 386] on li "Move 1 [PERSON_NAME] to DC 2 3,566.22 ac" at bounding box center [732, 387] width 284 height 24
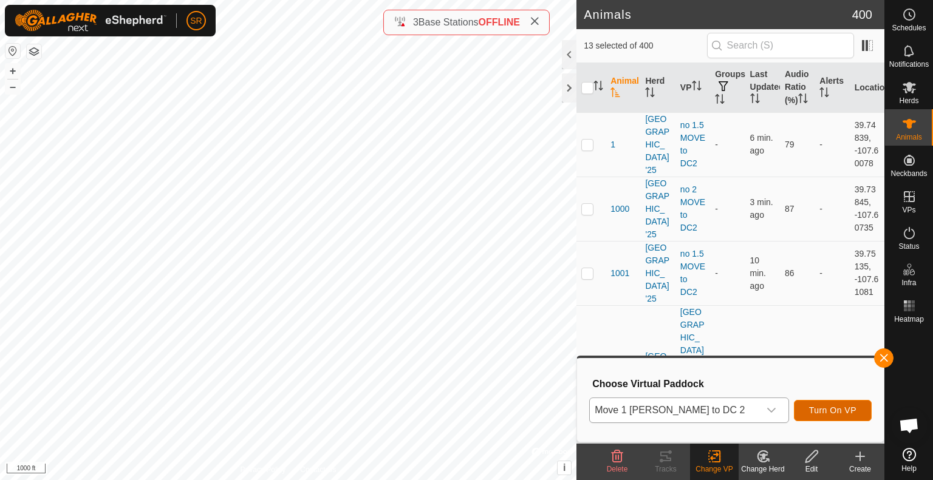
click at [842, 410] on span "Turn On VP" at bounding box center [832, 411] width 47 height 10
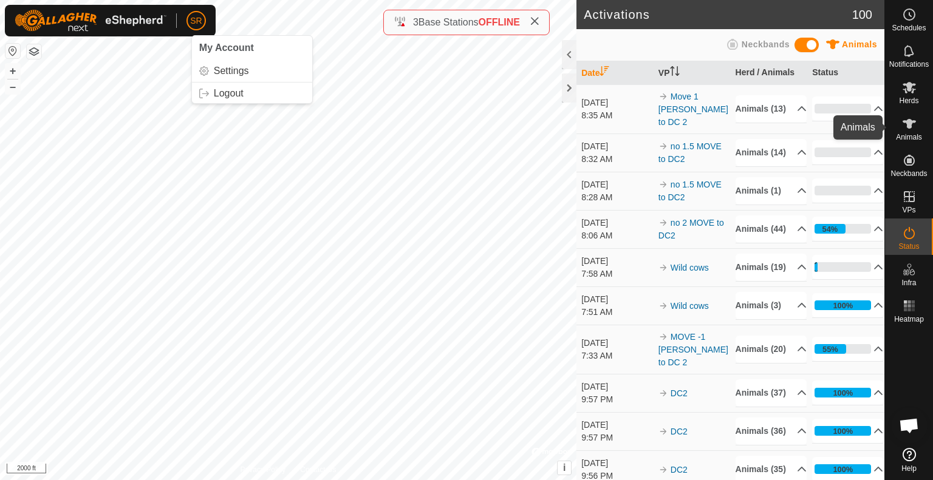
click at [911, 128] on icon at bounding box center [909, 124] width 15 height 15
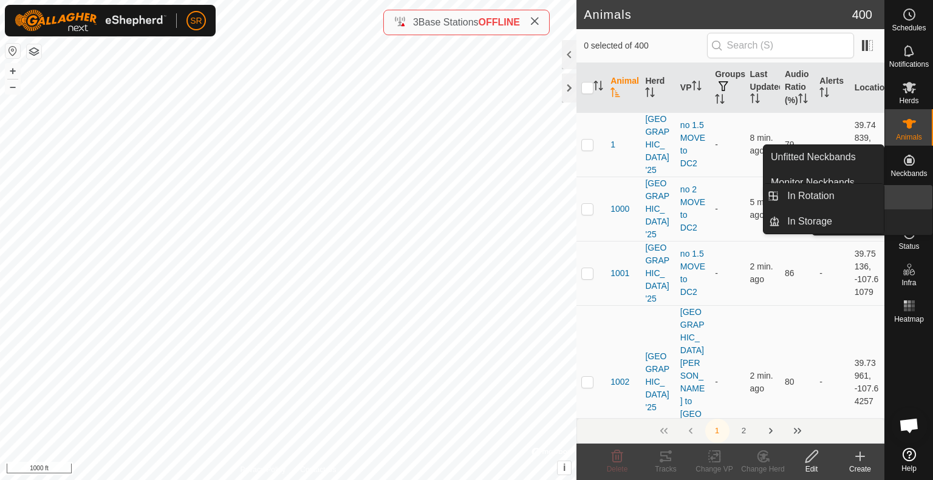
click at [915, 203] on icon at bounding box center [909, 196] width 15 height 15
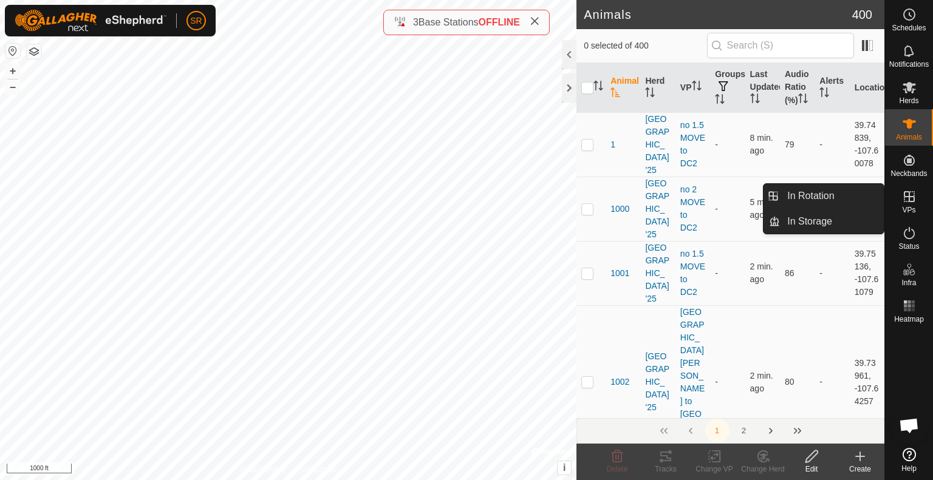
click at [862, 195] on link "In Rotation" at bounding box center [832, 196] width 104 height 24
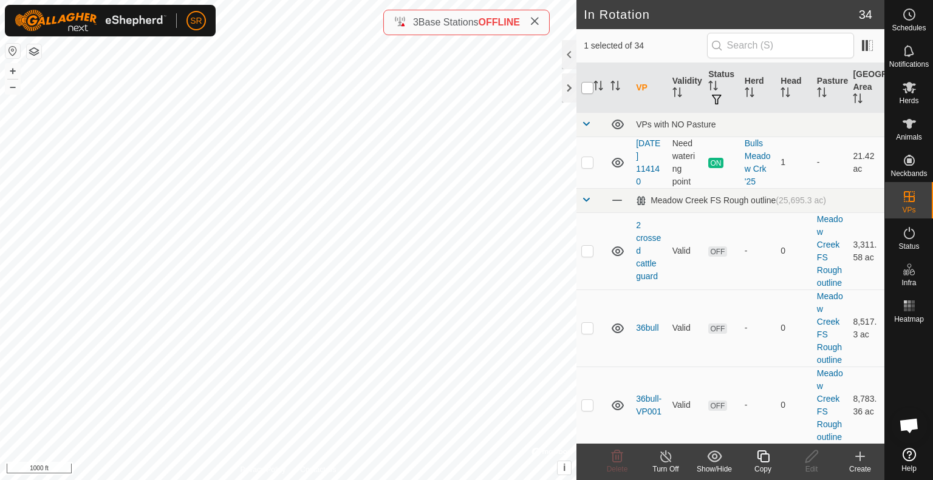
click at [585, 89] on input "checkbox" at bounding box center [587, 88] width 12 height 12
checkbox input "true"
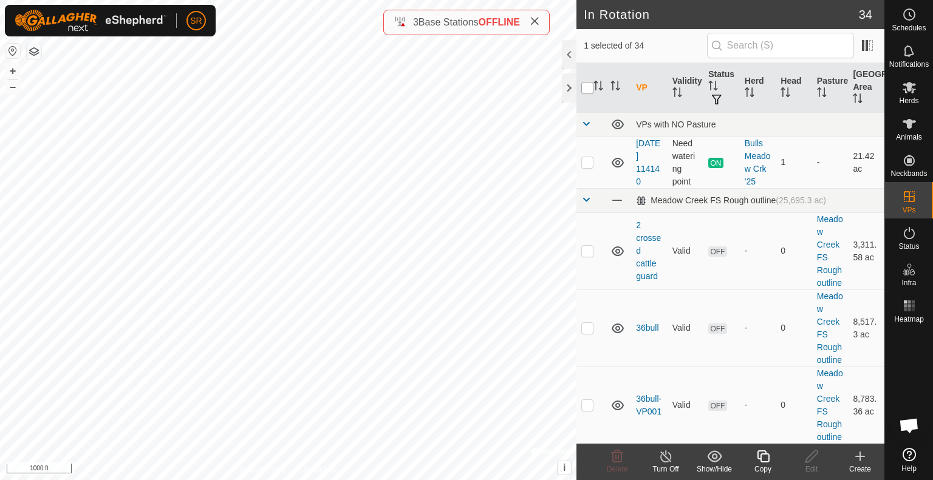
checkbox input "true"
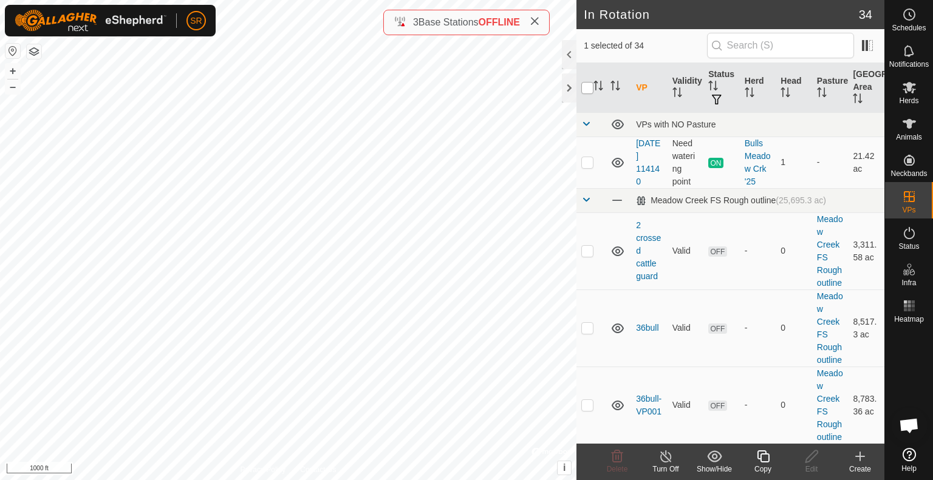
checkbox input "true"
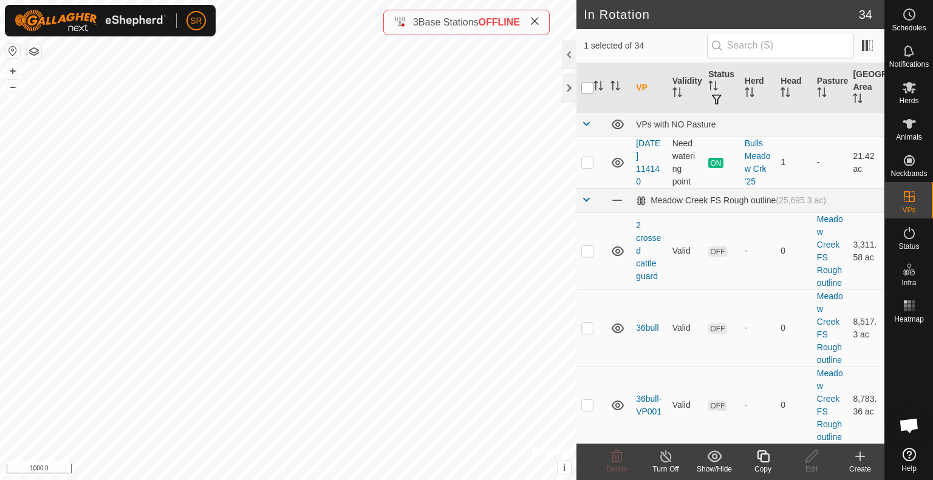
checkbox input "true"
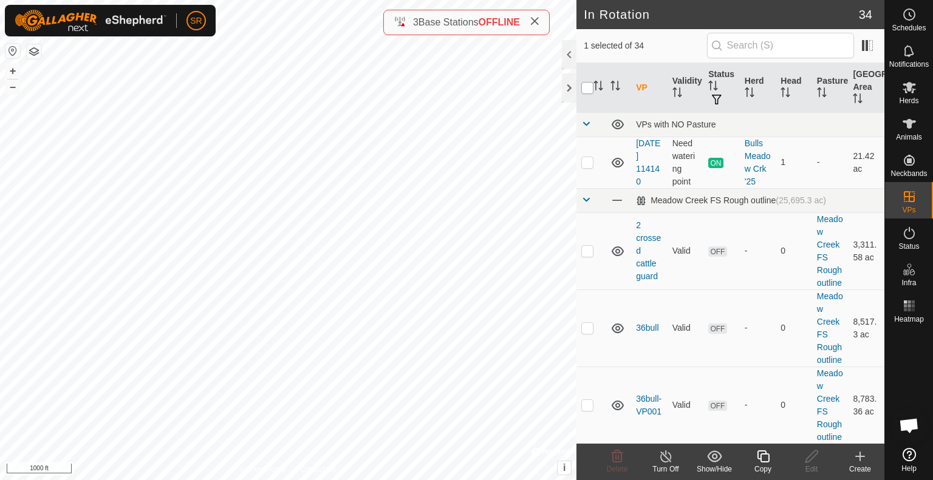
checkbox input "true"
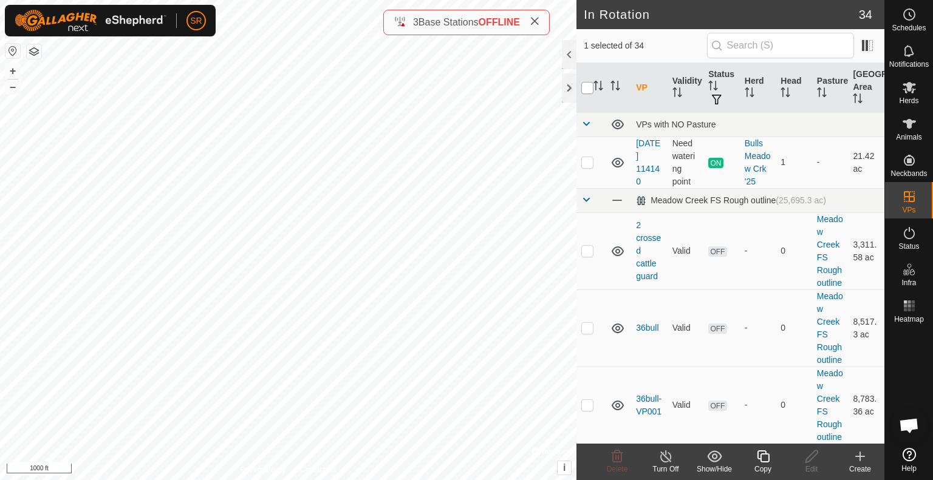
checkbox input "true"
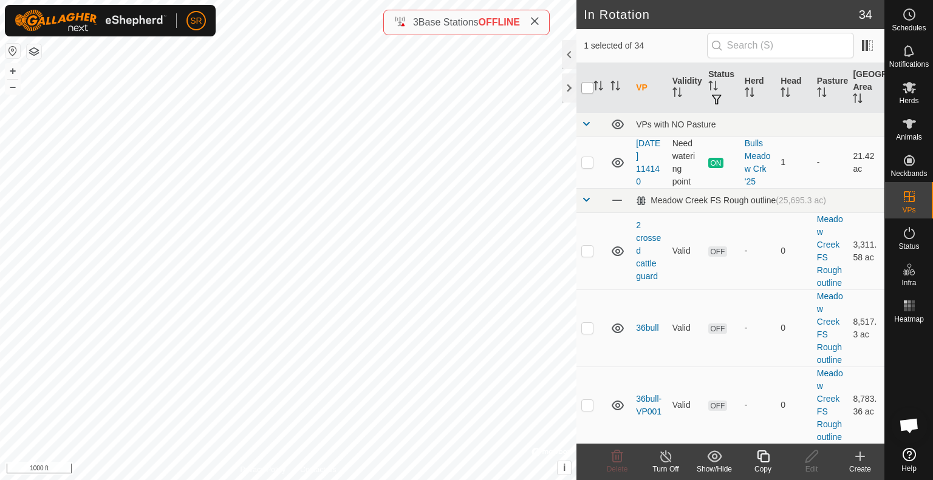
checkbox input "true"
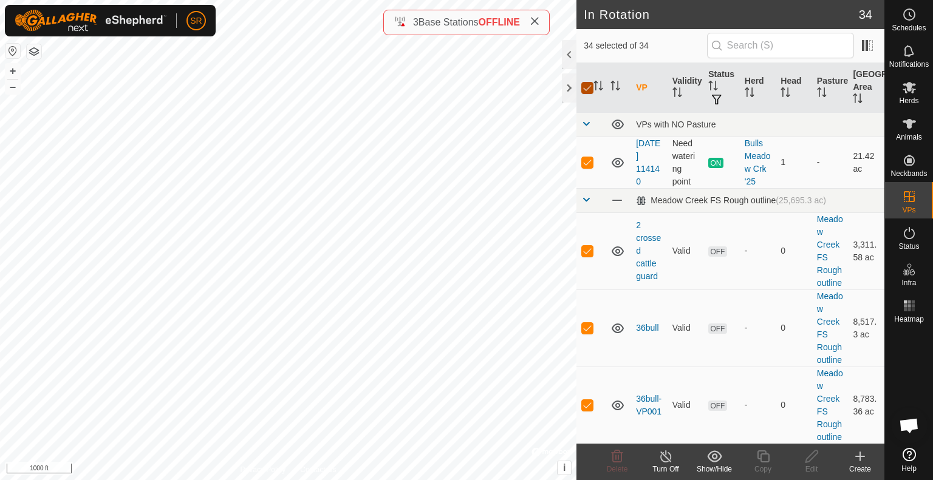
click at [585, 89] on input "checkbox" at bounding box center [587, 88] width 12 height 12
checkbox input "false"
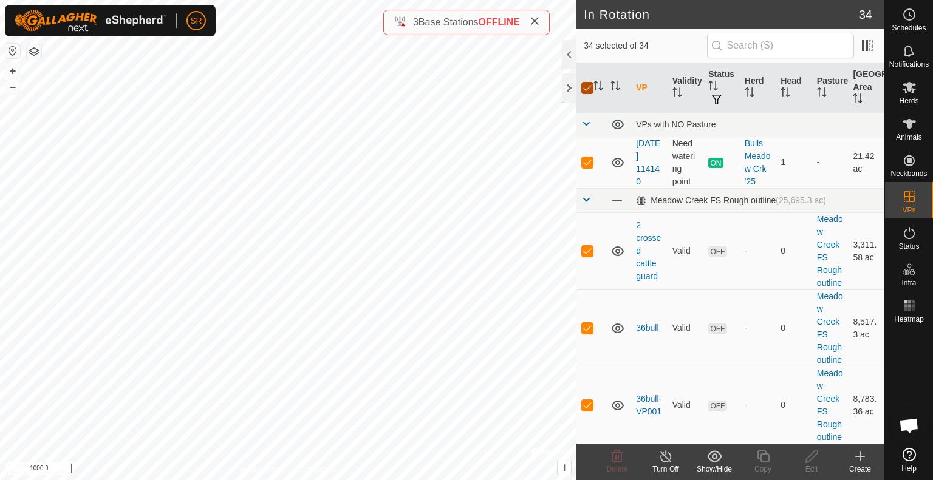
checkbox input "false"
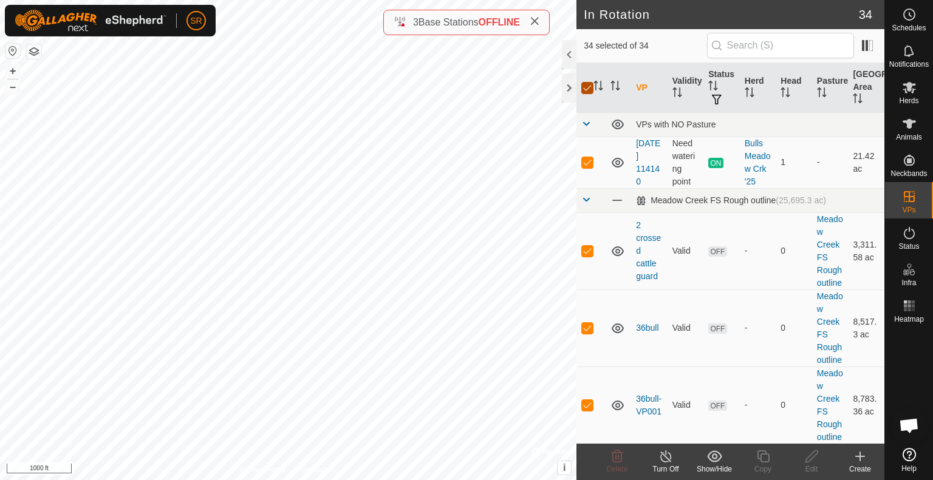
checkbox input "false"
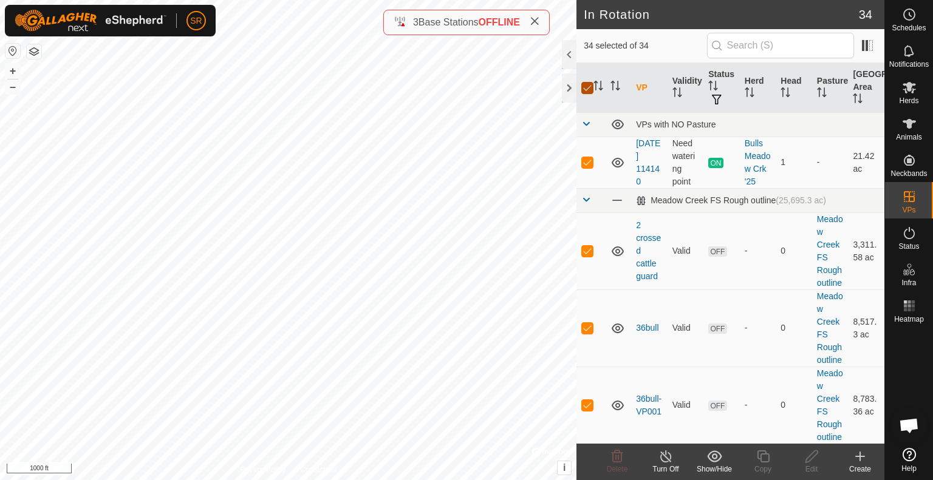
checkbox input "false"
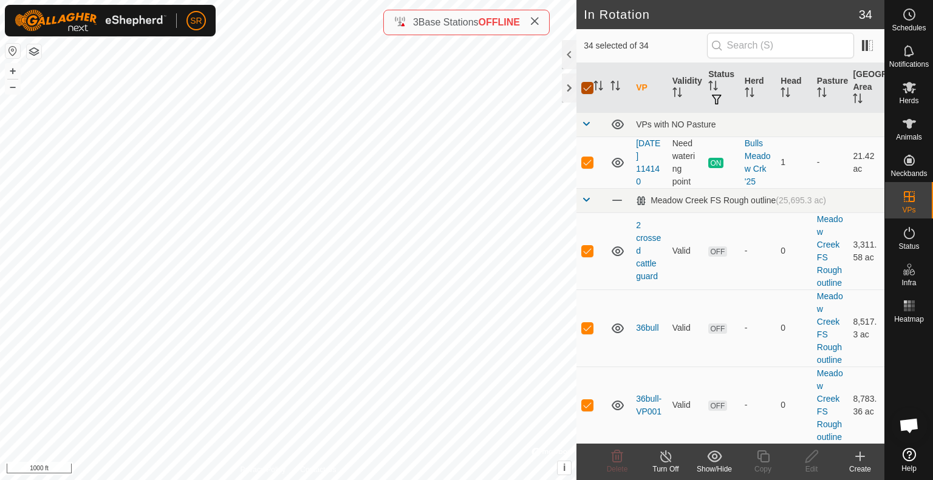
checkbox input "false"
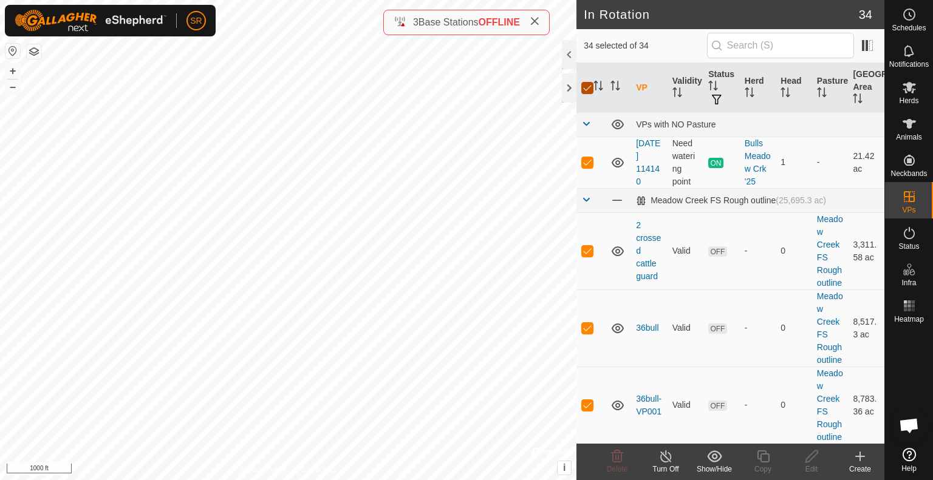
checkbox input "false"
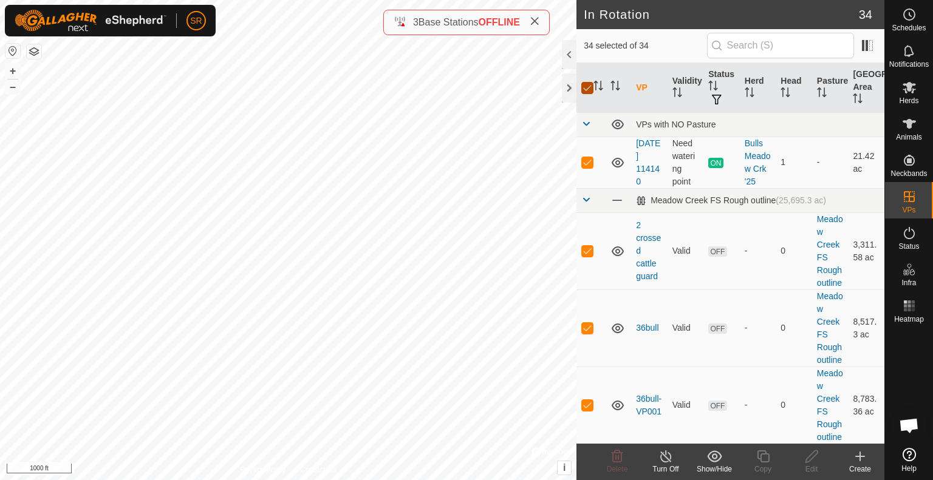
checkbox input "false"
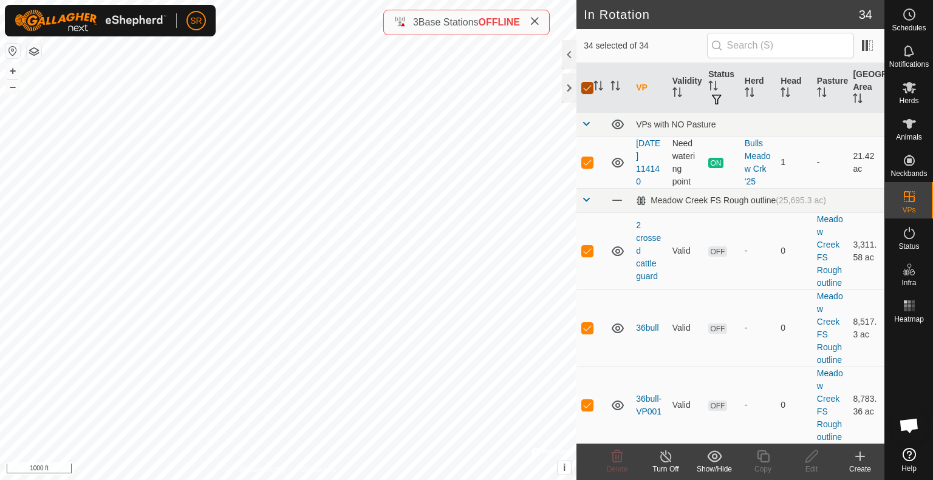
checkbox input "false"
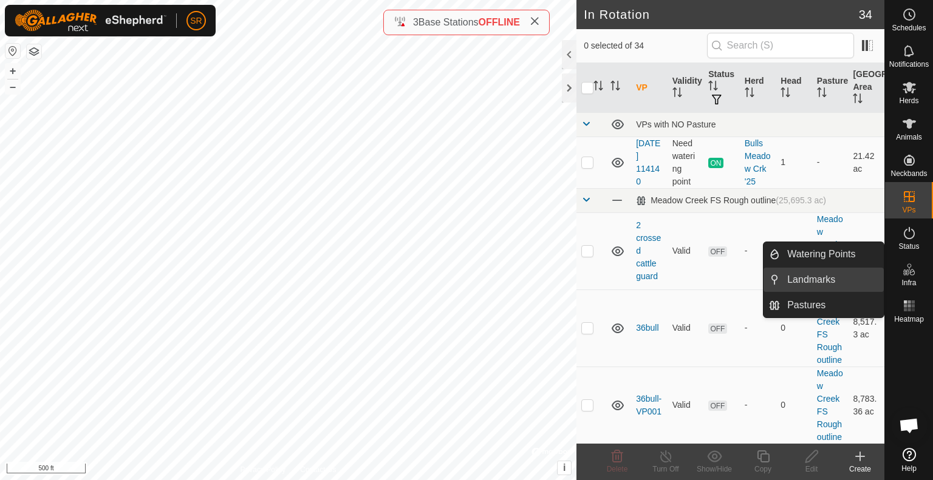
click at [835, 284] on link "Landmarks" at bounding box center [832, 280] width 104 height 24
click at [840, 276] on link "Landmarks" at bounding box center [832, 280] width 104 height 24
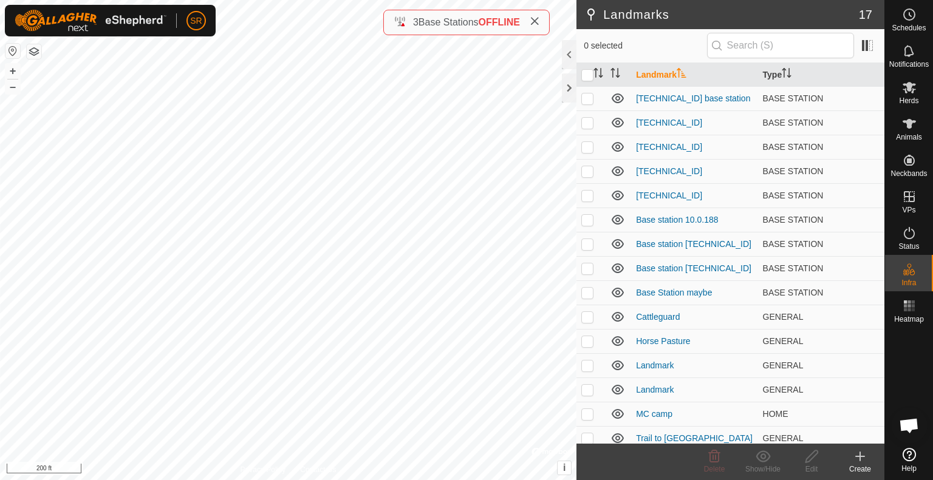
click at [862, 460] on icon at bounding box center [859, 456] width 15 height 15
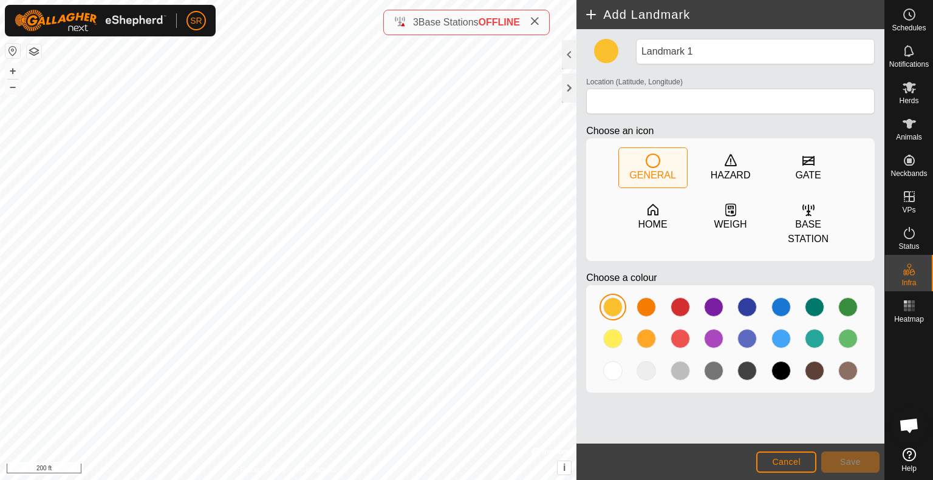
type input "39.742069, -107.600474"
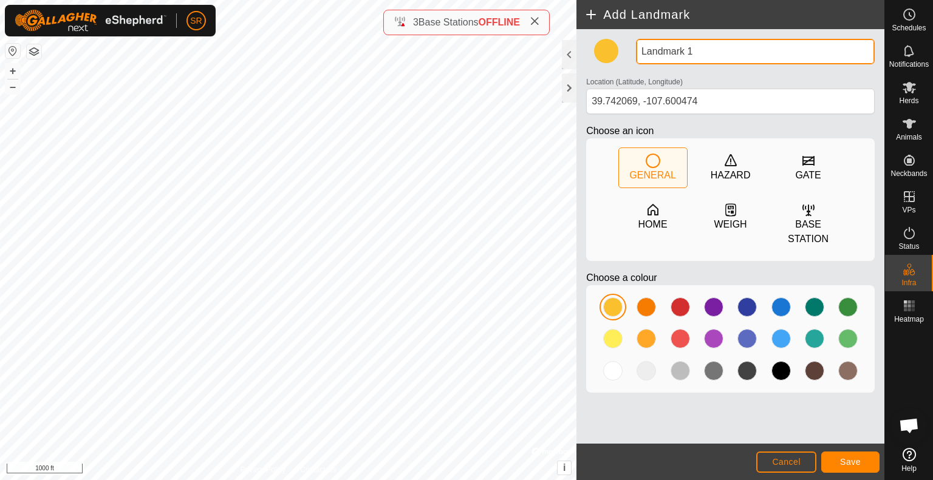
drag, startPoint x: 714, startPoint y: 52, endPoint x: 634, endPoint y: 53, distance: 80.2
click at [634, 53] on div "Landmark 1" at bounding box center [755, 52] width 248 height 26
type input "[GEOGRAPHIC_DATA]"
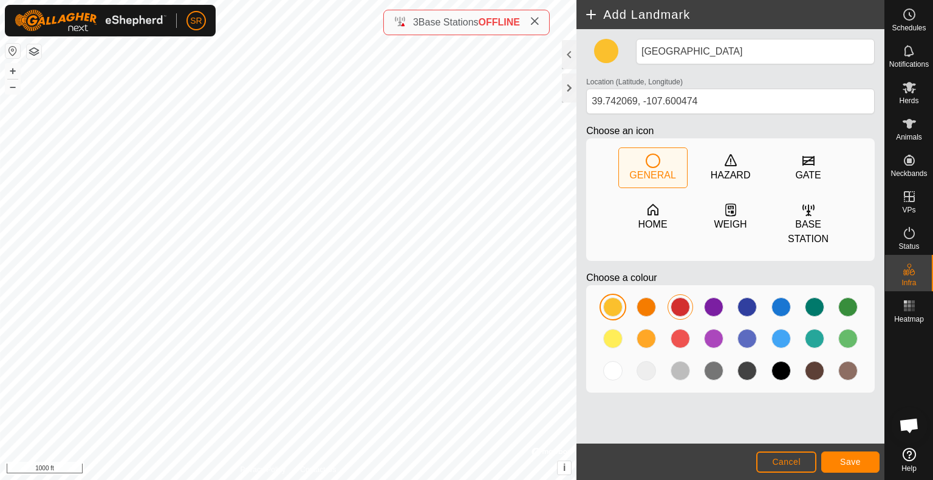
click at [683, 302] on div at bounding box center [679, 307] width 19 height 19
click at [850, 466] on span "Save" at bounding box center [850, 462] width 21 height 10
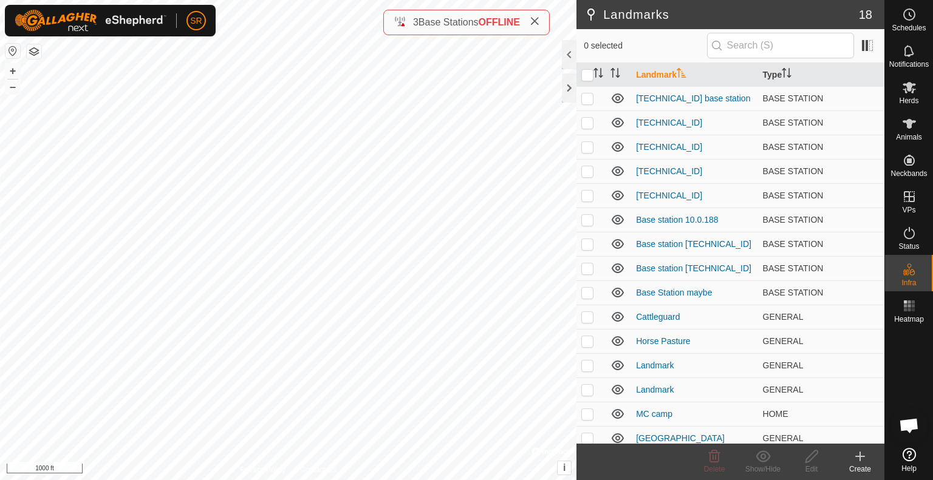
click at [858, 466] on div "Create" at bounding box center [859, 469] width 49 height 11
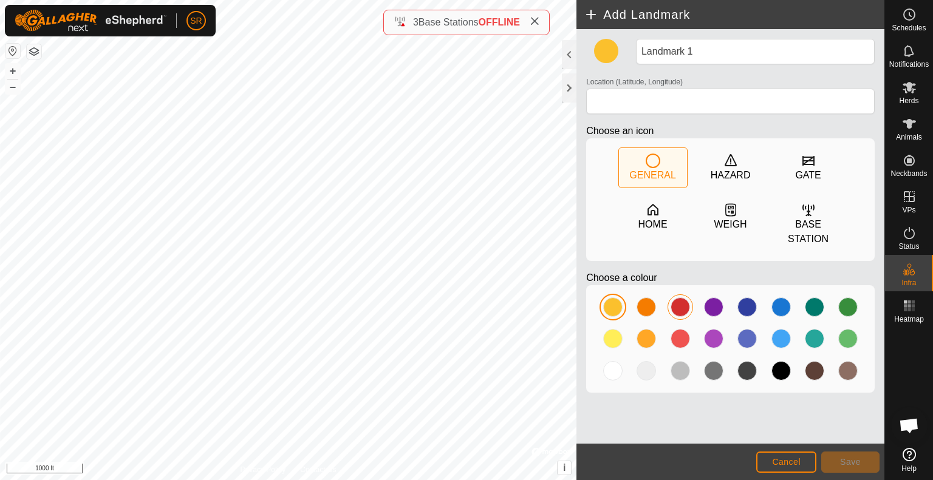
click at [678, 310] on div at bounding box center [679, 307] width 19 height 19
type input "39.737497, -107.600788"
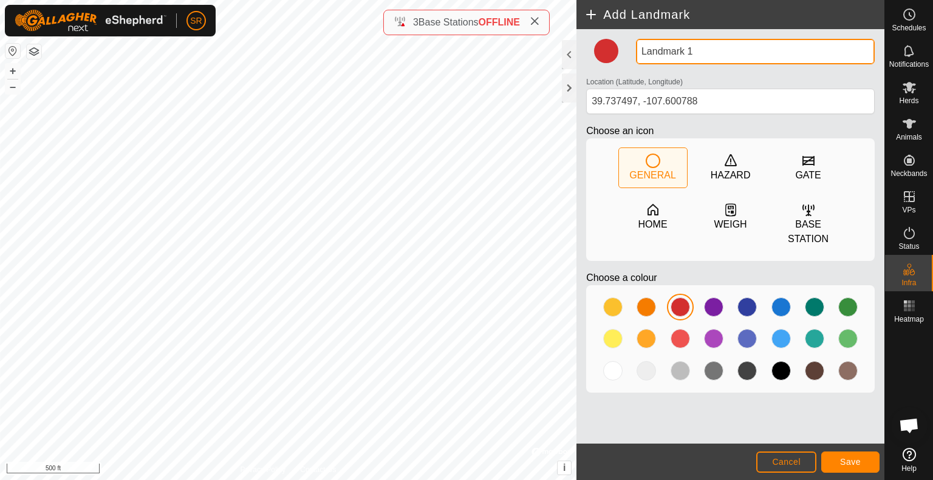
drag, startPoint x: 709, startPoint y: 50, endPoint x: 624, endPoint y: 48, distance: 85.6
click at [624, 48] on div "Landmark 1 Location (Latitude, Longitude) [GEOGRAPHIC_DATA] Choose an icon GENE…" at bounding box center [730, 221] width 298 height 364
type input "T"
type input "Trail"
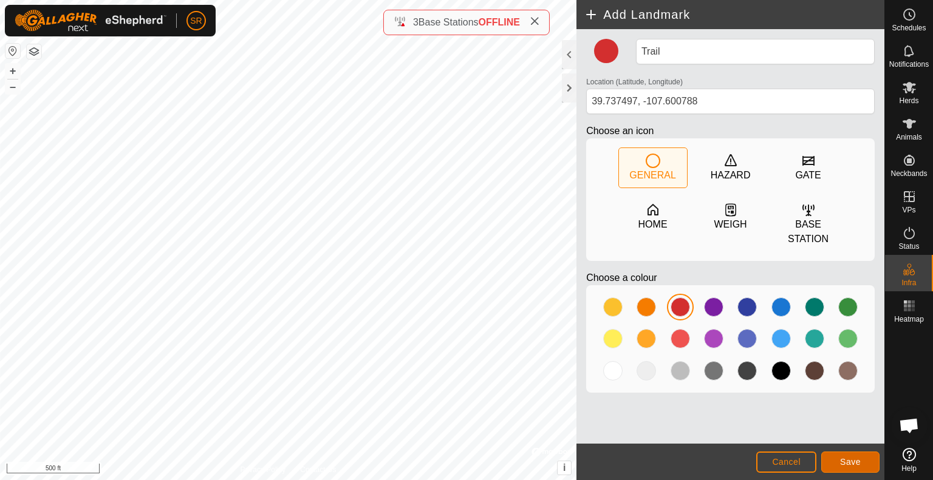
click at [846, 466] on span "Save" at bounding box center [850, 462] width 21 height 10
